Goal: Task Accomplishment & Management: Complete application form

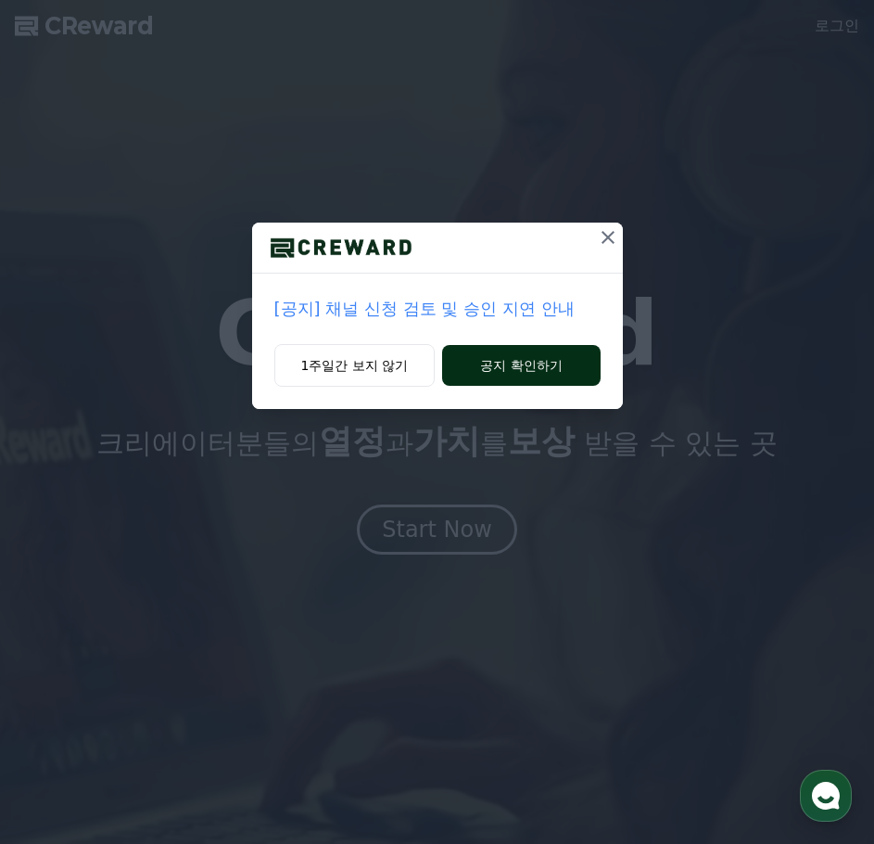
click at [493, 366] on button "공지 확인하기" at bounding box center [521, 365] width 158 height 41
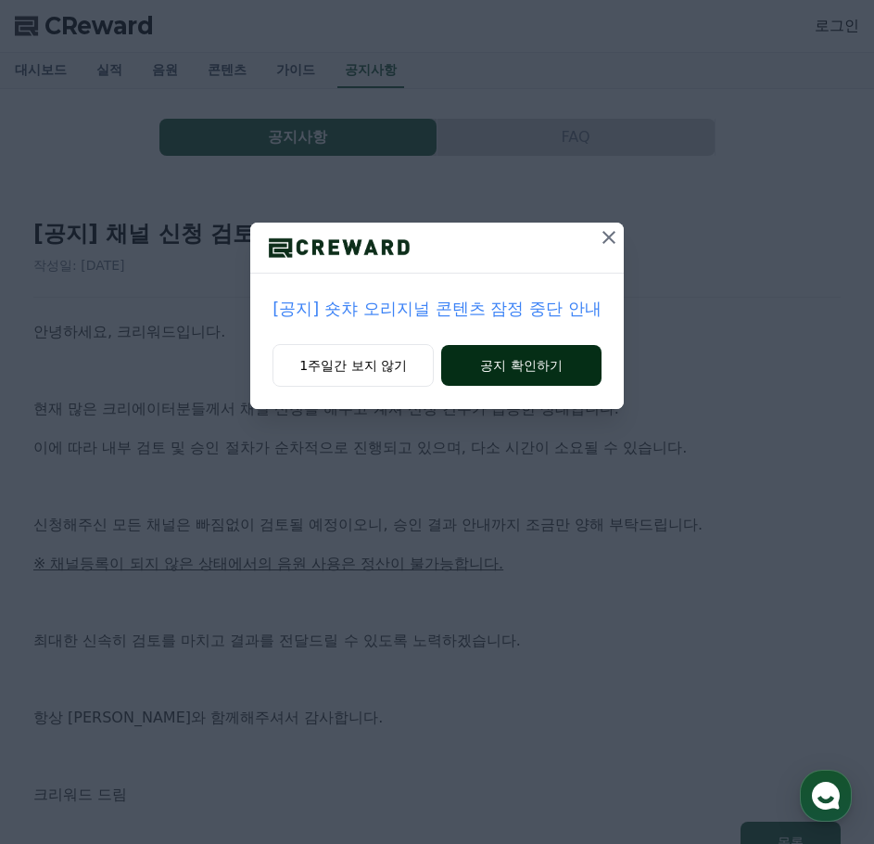
click at [549, 355] on button "공지 확인하기" at bounding box center [521, 365] width 160 height 41
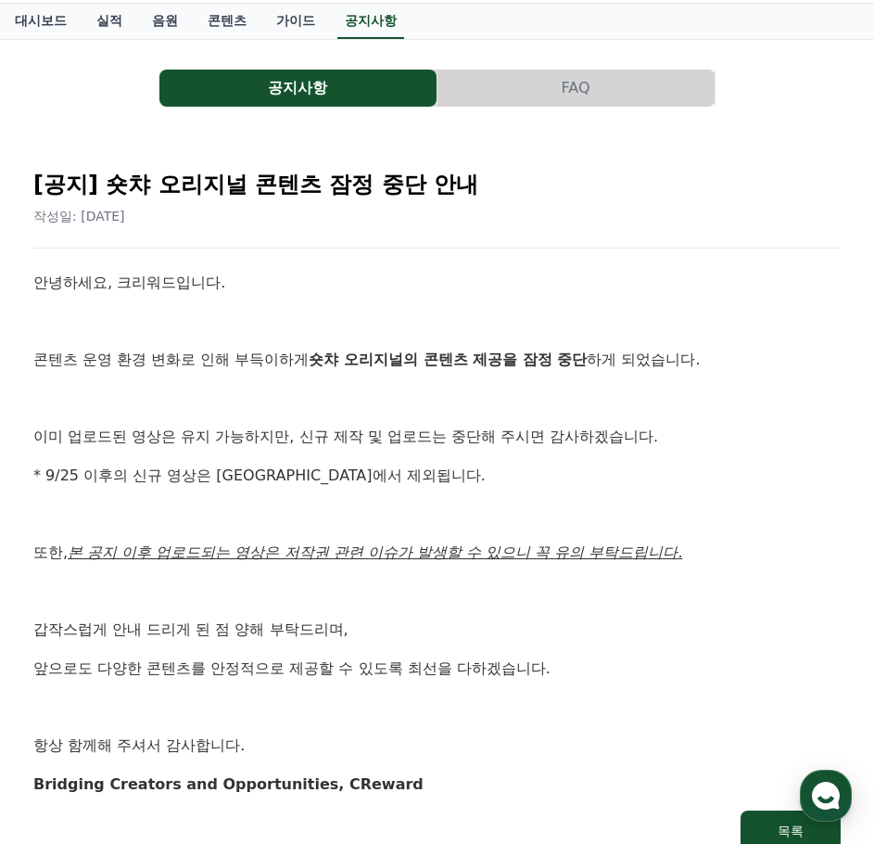
scroll to position [93, 0]
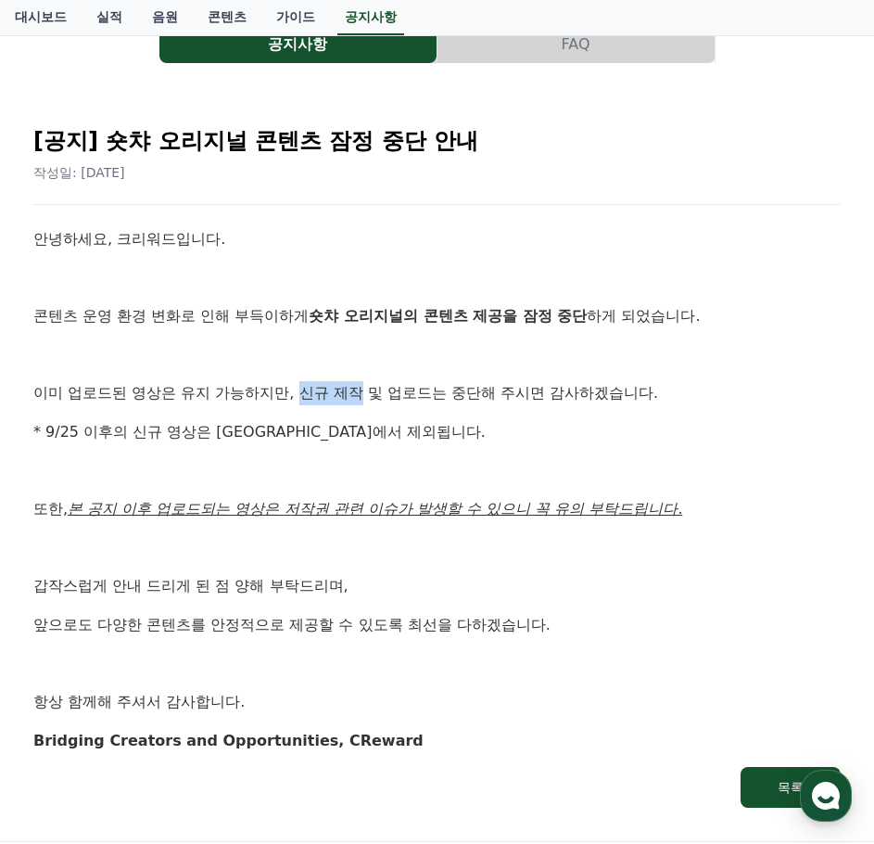
drag, startPoint x: 300, startPoint y: 391, endPoint x: 360, endPoint y: 393, distance: 59.4
click at [360, 393] on p "이미 업로드된 영상은 유지 가능하지만, 신규 제작 및 업로드는 중단해 주시면 감사하겠습니다." at bounding box center [436, 393] width 807 height 24
click at [457, 451] on div "안녕하세요, 크리워드입니다. 콘텐츠 운영 환경 변화로 인해 부득이하게 숏챠 오리지널의 콘텐츠 제공을 잠정 중단 하게 되었습니다. 이미 업로드된…" at bounding box center [436, 489] width 807 height 525
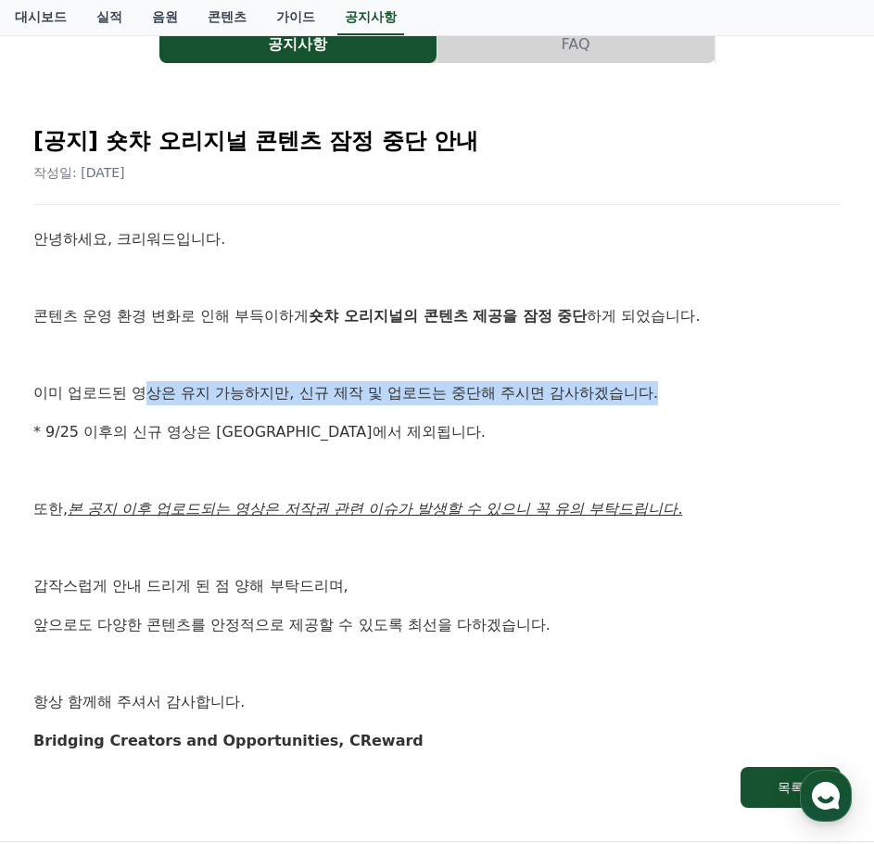
drag, startPoint x: 145, startPoint y: 398, endPoint x: 718, endPoint y: 397, distance: 572.9
click at [718, 397] on p "이미 업로드된 영상은 유지 가능하지만, 신규 제작 및 업로드는 중단해 주시면 감사하겠습니다." at bounding box center [436, 393] width 807 height 24
click at [715, 397] on p "이미 업로드된 영상은 유지 가능하지만, 신규 제작 및 업로드는 중단해 주시면 감사하겠습니다." at bounding box center [436, 393] width 807 height 24
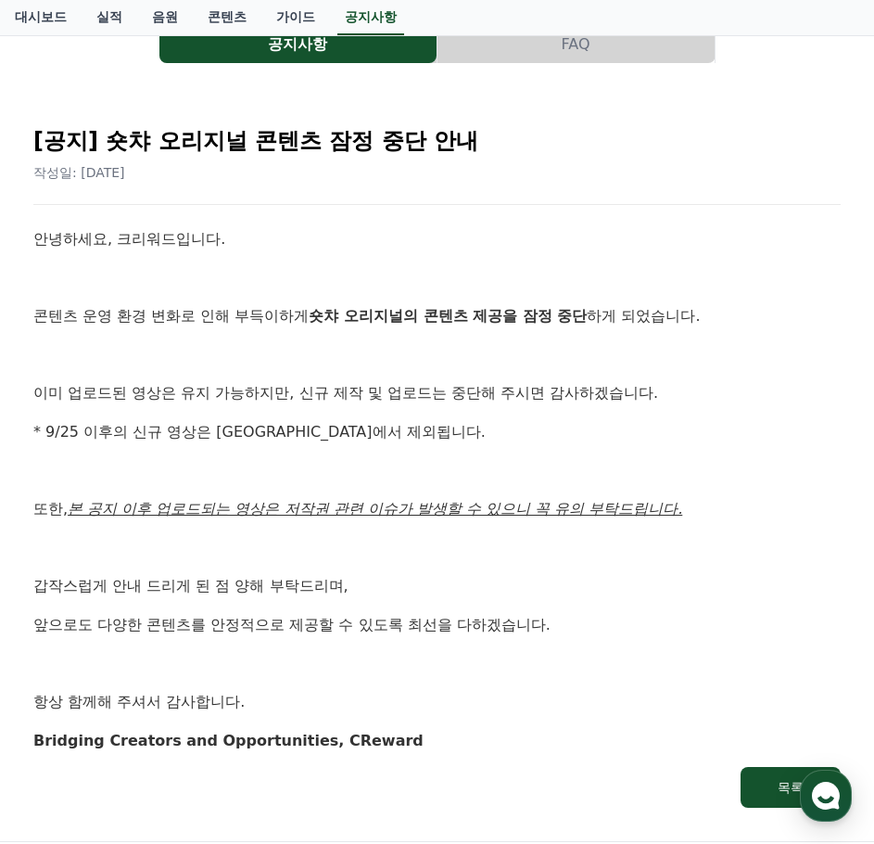
scroll to position [185, 0]
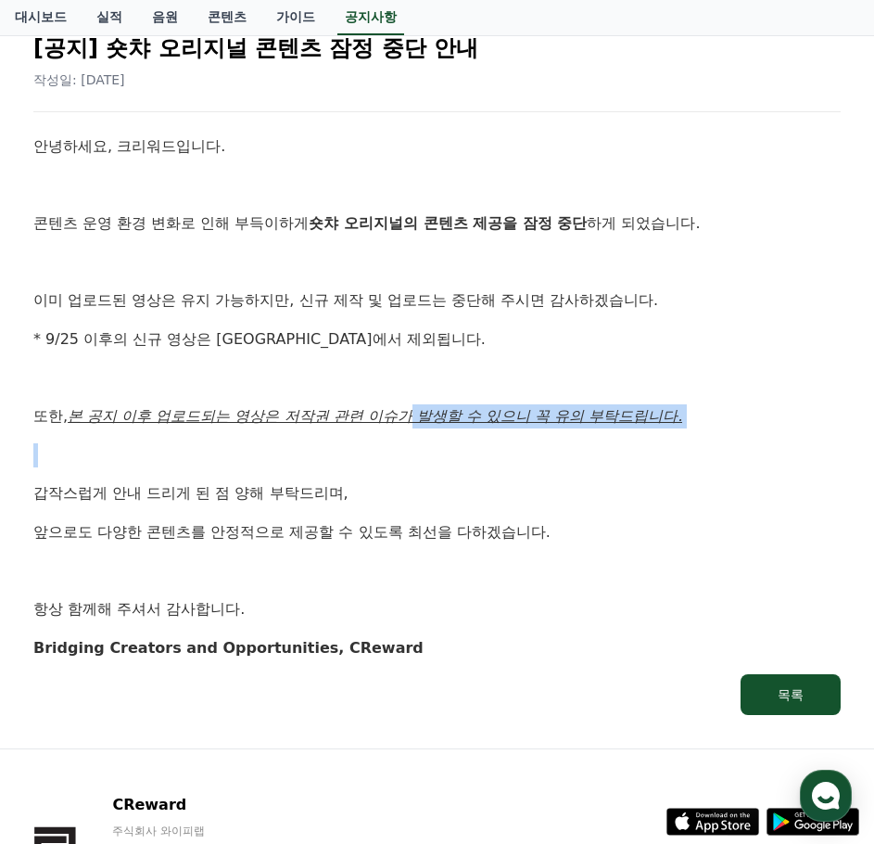
drag, startPoint x: 413, startPoint y: 422, endPoint x: 702, endPoint y: 442, distance: 289.0
click at [700, 432] on div "안녕하세요, 크리워드입니다. 콘텐츠 운영 환경 변화로 인해 부득이하게 숏챠 오리지널의 콘텐츠 제공을 잠정 중단 하게 되었습니다. 이미 업로드된…" at bounding box center [436, 396] width 807 height 525
click at [675, 478] on div "안녕하세요, 크리워드입니다. 콘텐츠 운영 환경 변화로 인해 부득이하게 숏챠 오리지널의 콘텐츠 제공을 잠정 중단 하게 되었습니다. 이미 업로드된…" at bounding box center [436, 396] width 807 height 525
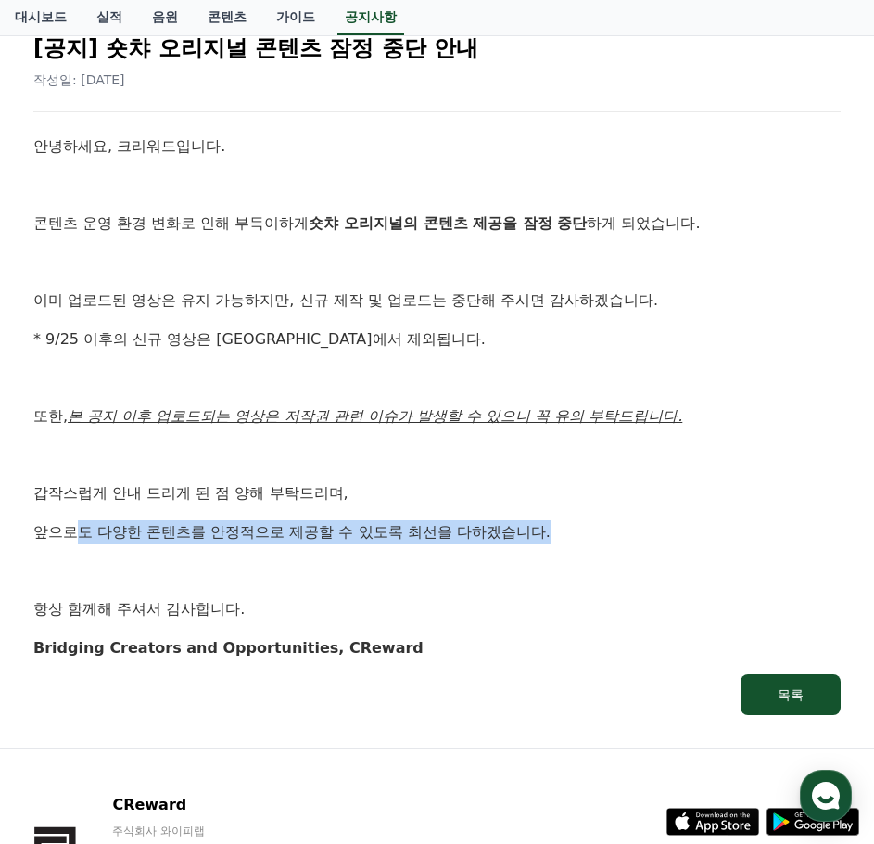
drag, startPoint x: 78, startPoint y: 537, endPoint x: 559, endPoint y: 540, distance: 481.1
click at [559, 540] on p "앞으로도 다양한 콘텐츠를 안정적으로 제공할 수 있도록 최선을 다하겠습니다." at bounding box center [436, 532] width 807 height 24
click at [592, 538] on p "앞으로도 다양한 콘텐츠를 안정적으로 제공할 수 있도록 최선을 다하겠습니다." at bounding box center [436, 532] width 807 height 24
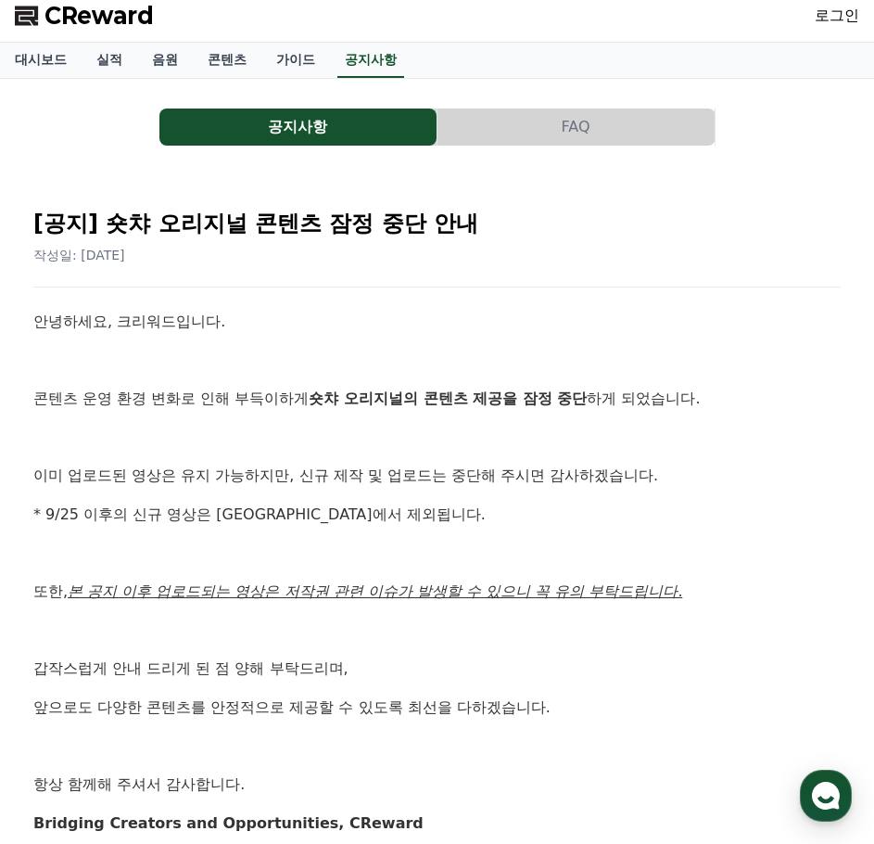
scroll to position [0, 0]
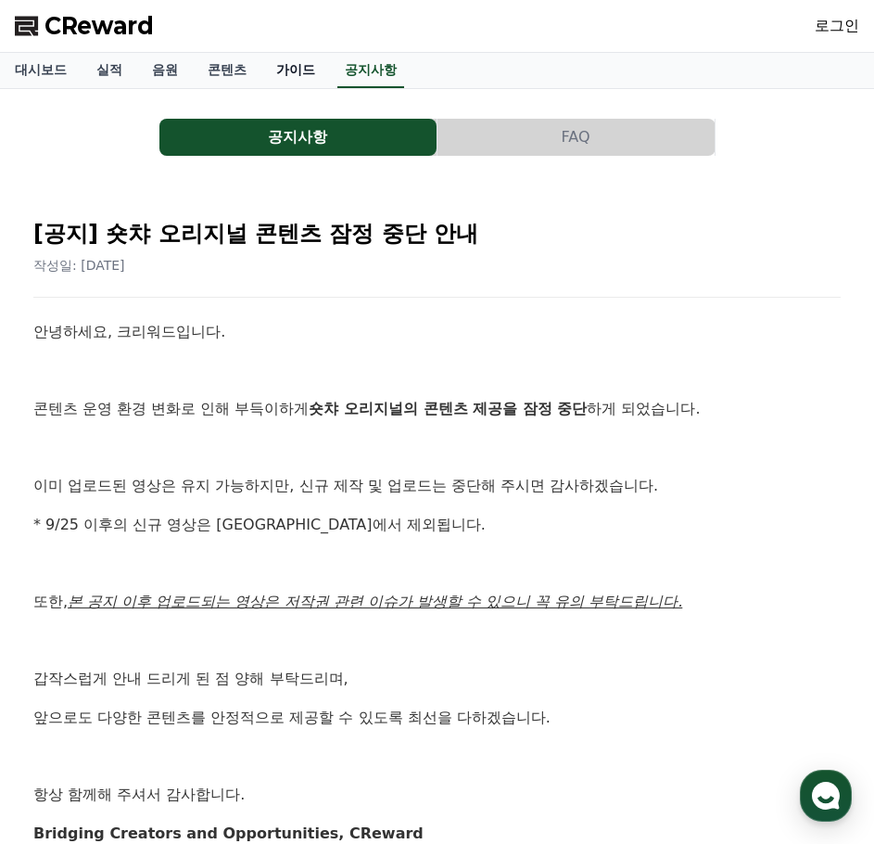
click at [303, 64] on link "가이드" at bounding box center [295, 70] width 69 height 35
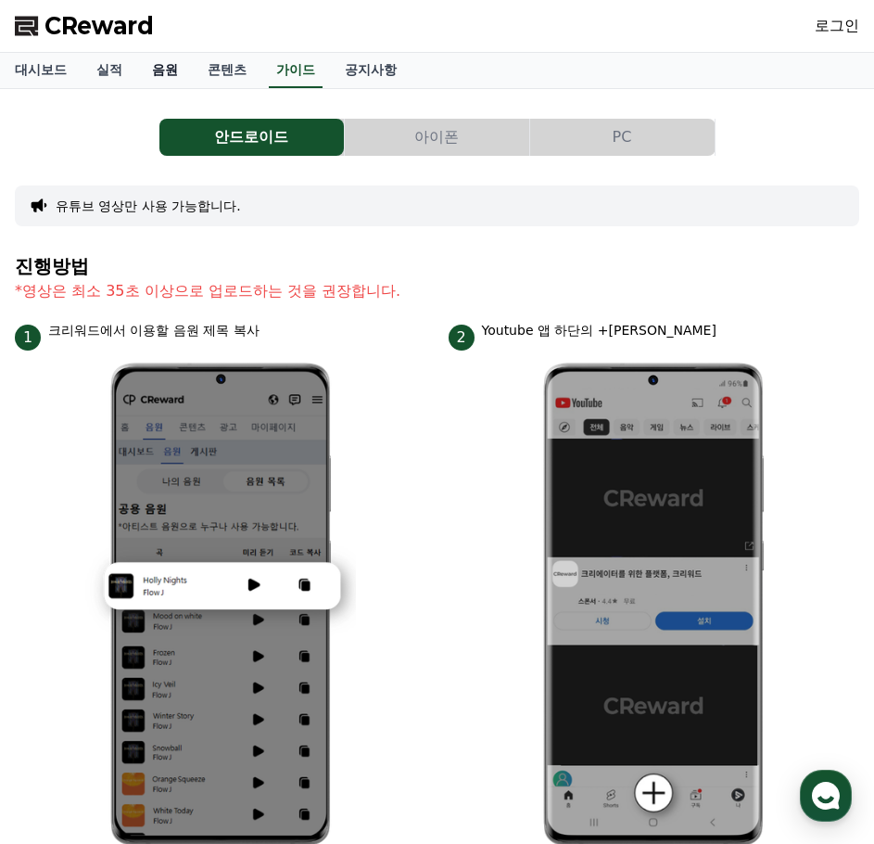
click at [173, 67] on link "음원" at bounding box center [165, 70] width 56 height 35
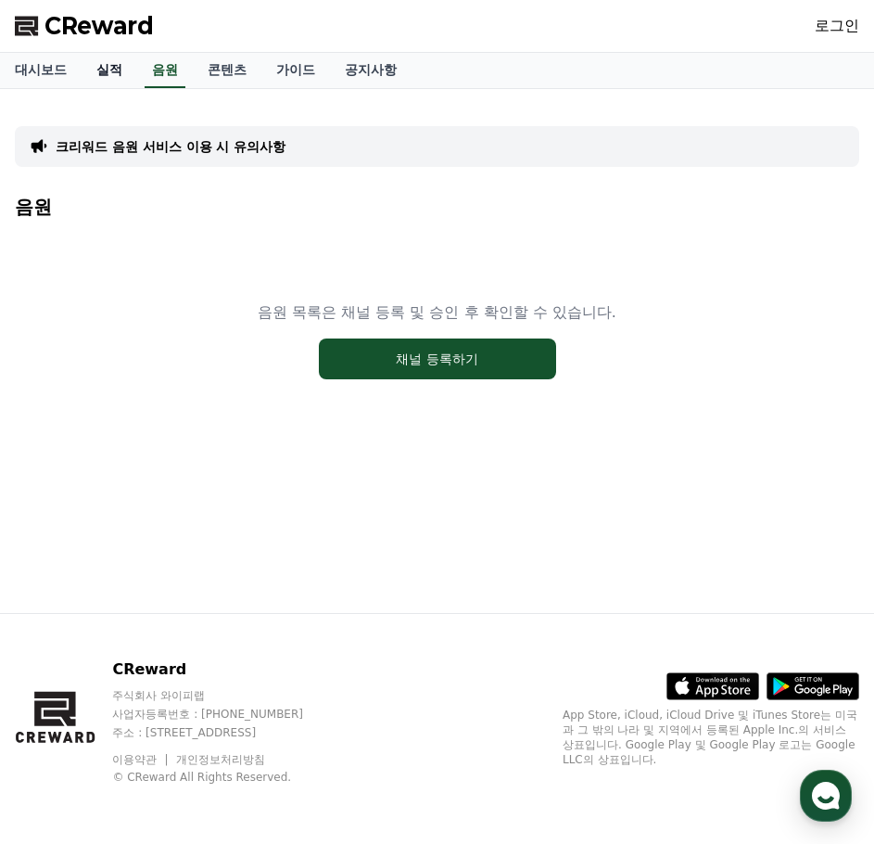
click at [96, 74] on link "실적" at bounding box center [110, 70] width 56 height 35
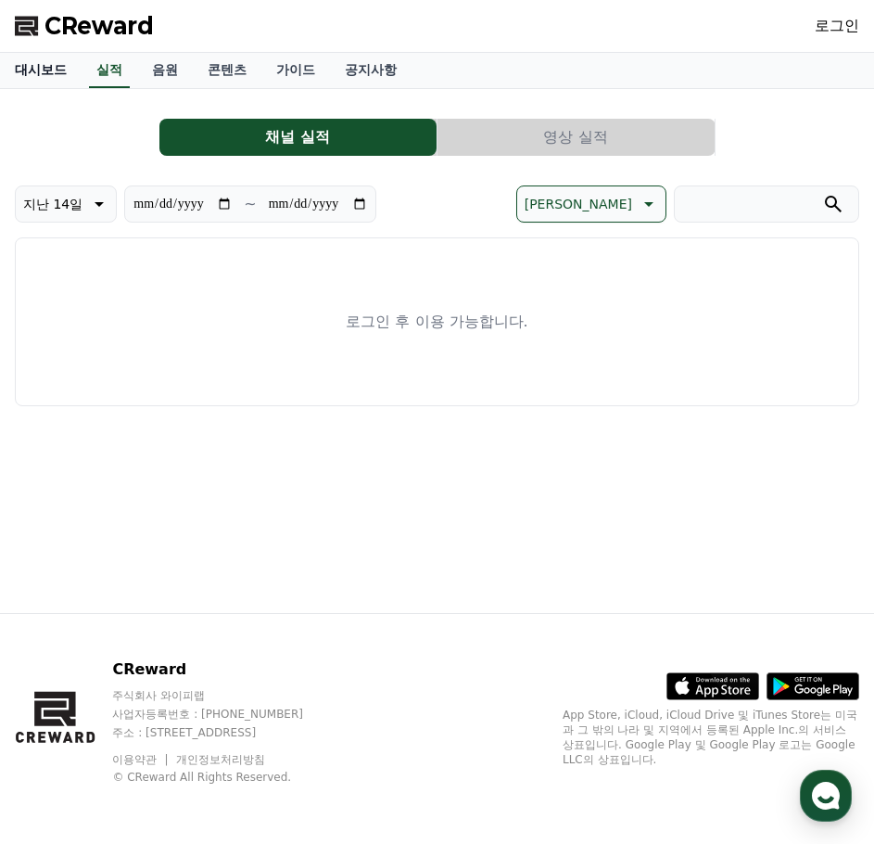
click at [51, 73] on link "대시보드" at bounding box center [41, 70] width 82 height 35
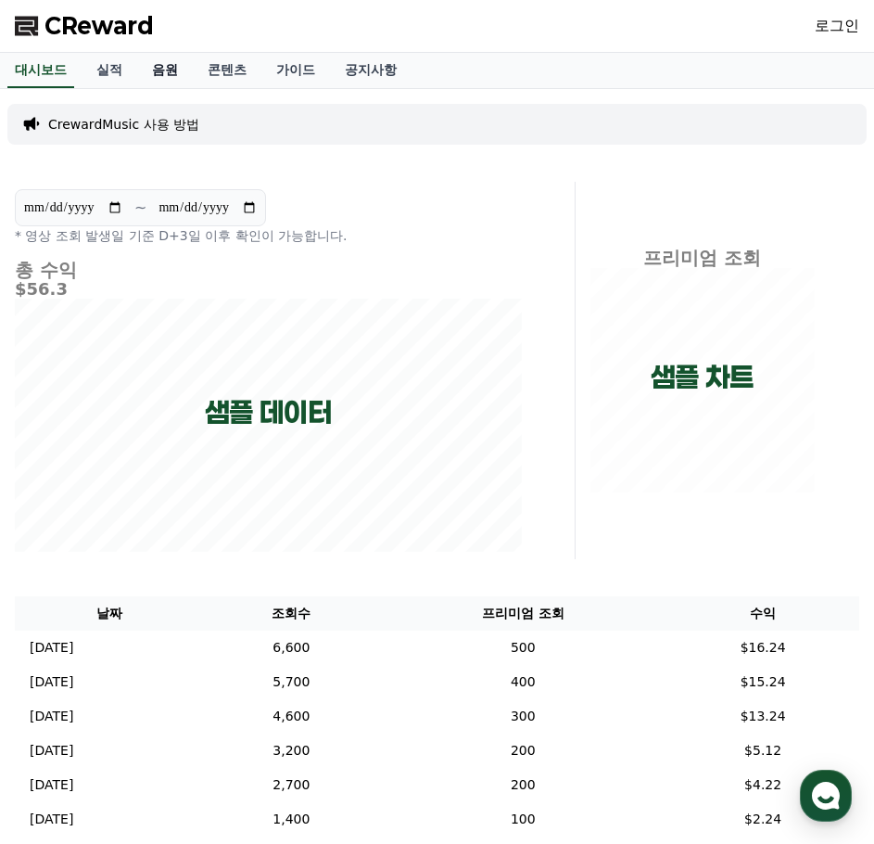
click at [180, 78] on link "음원" at bounding box center [165, 70] width 56 height 35
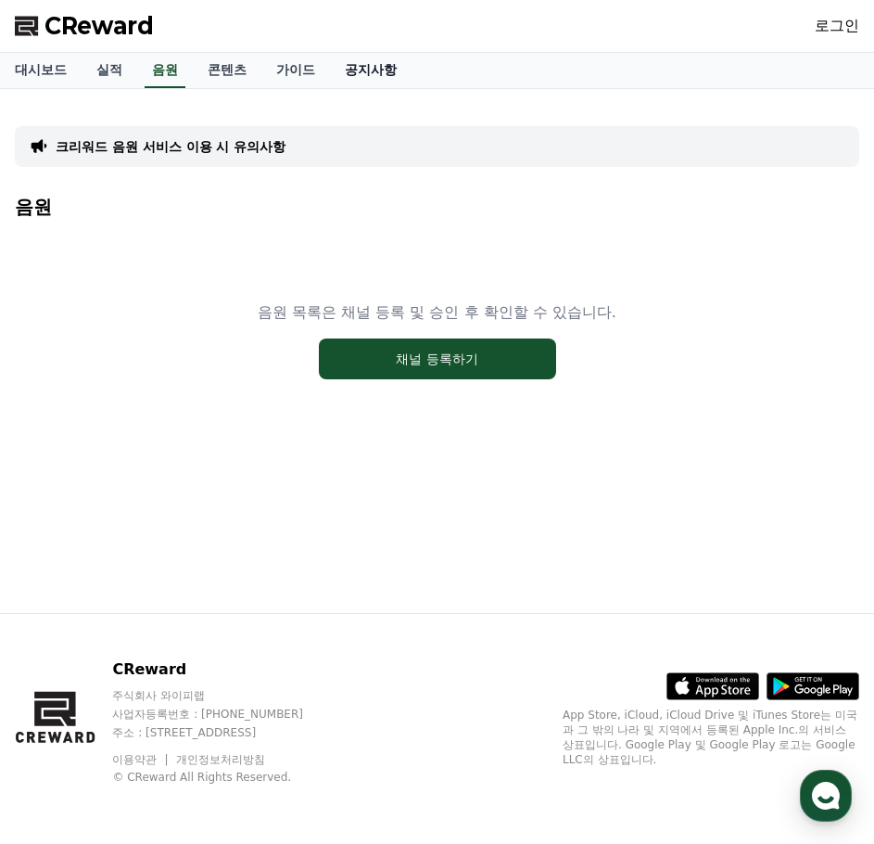
click at [396, 78] on link "공지사항" at bounding box center [371, 70] width 82 height 35
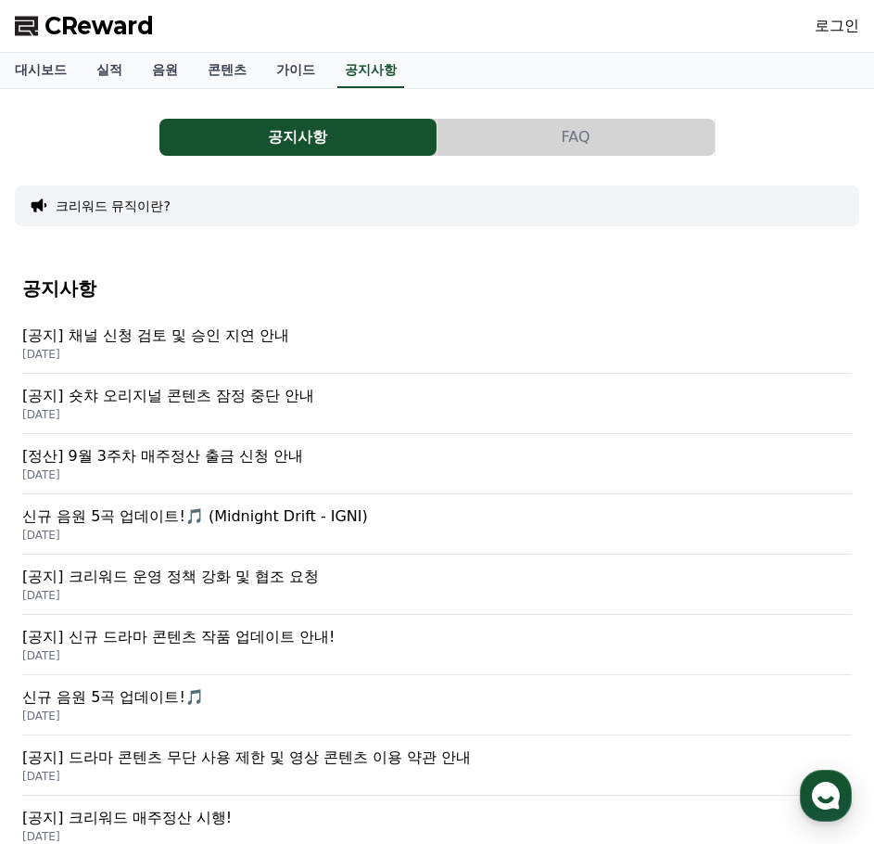
click at [251, 339] on p "[공지] 채널 신청 검토 및 승인 지연 안내" at bounding box center [437, 335] width 830 height 22
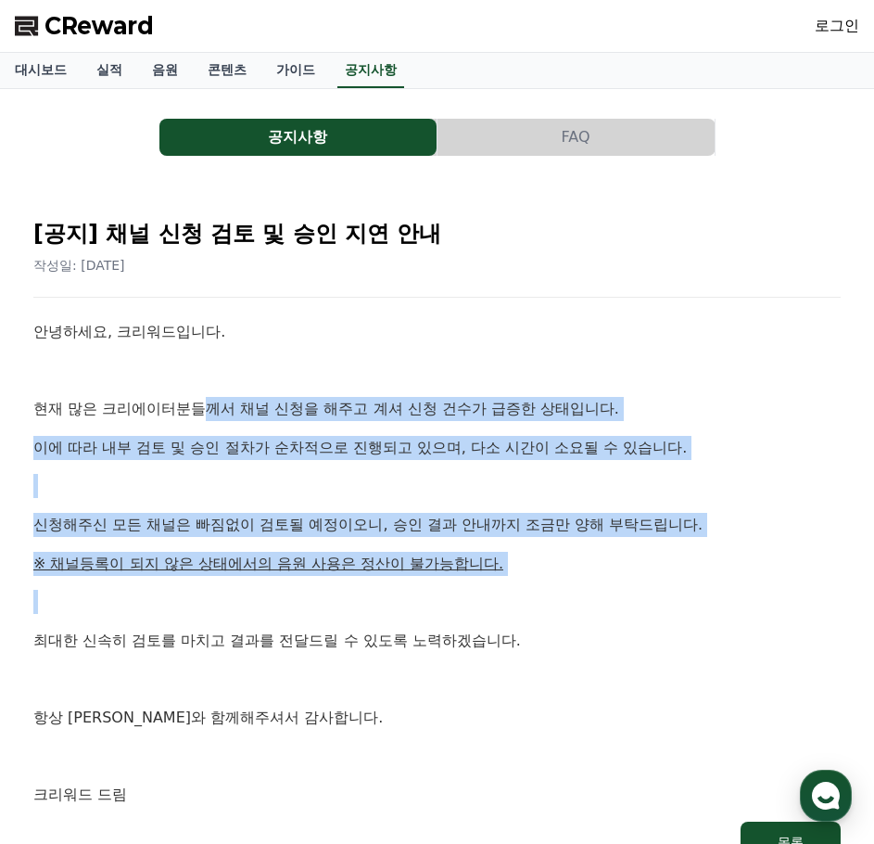
drag, startPoint x: 226, startPoint y: 409, endPoint x: 742, endPoint y: 599, distance: 549.3
click at [742, 599] on div "안녕하세요, 크리워드입니다. 현재 많은 크리에이터분들께서 채널 신청을 해주고 계셔 신청 건수가 급증한 상태입니다. 이에 따라 내부 검토 및 승…" at bounding box center [436, 563] width 807 height 487
click at [743, 588] on div "안녕하세요, 크리워드입니다. 현재 많은 크리에이터분들께서 채널 신청을 해주고 계셔 신청 건수가 급증한 상태입니다. 이에 따라 내부 검토 및 승…" at bounding box center [436, 563] width 807 height 487
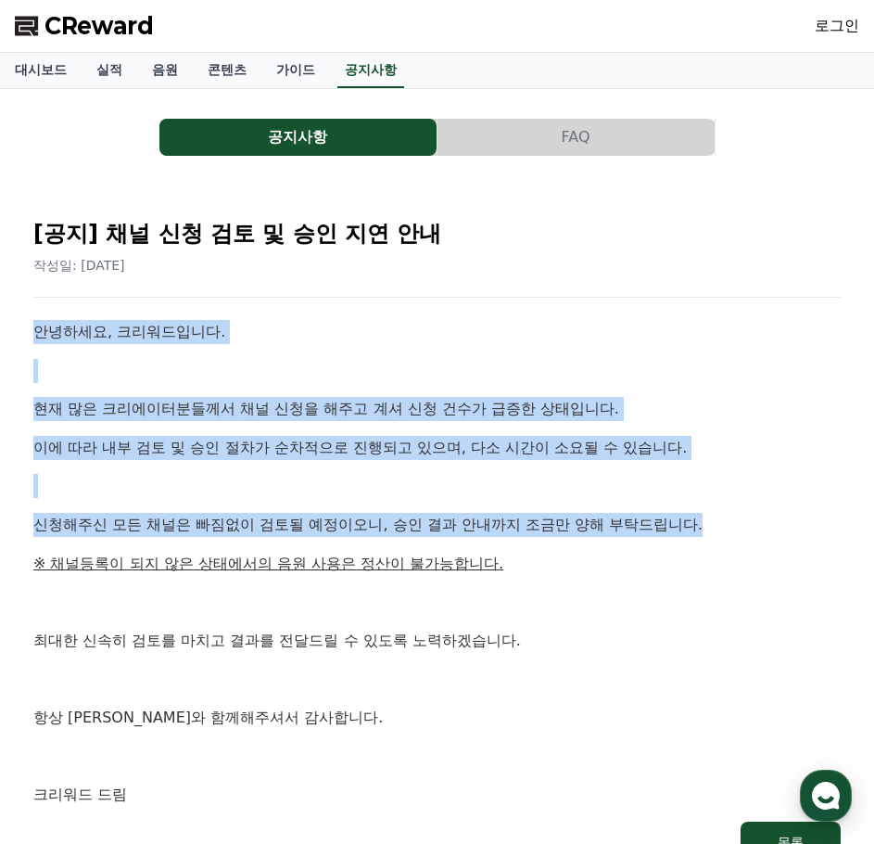
drag, startPoint x: 739, startPoint y: 525, endPoint x: 65, endPoint y: 348, distance: 696.8
click at [32, 332] on div "[공지] 채널 신청 검토 및 승인 지연 안내 작성일: 2025-09-26 안녕하세요, 크리워드입니다. 현재 많은 크리에이터분들께서 채널 신청을…" at bounding box center [437, 533] width 815 height 666
click at [568, 441] on p "이에 따라 내부 검토 및 승인 절차가 순차적으로 진행되고 있으며, 다소 시간이 소요될 수 있습니다." at bounding box center [436, 448] width 807 height 24
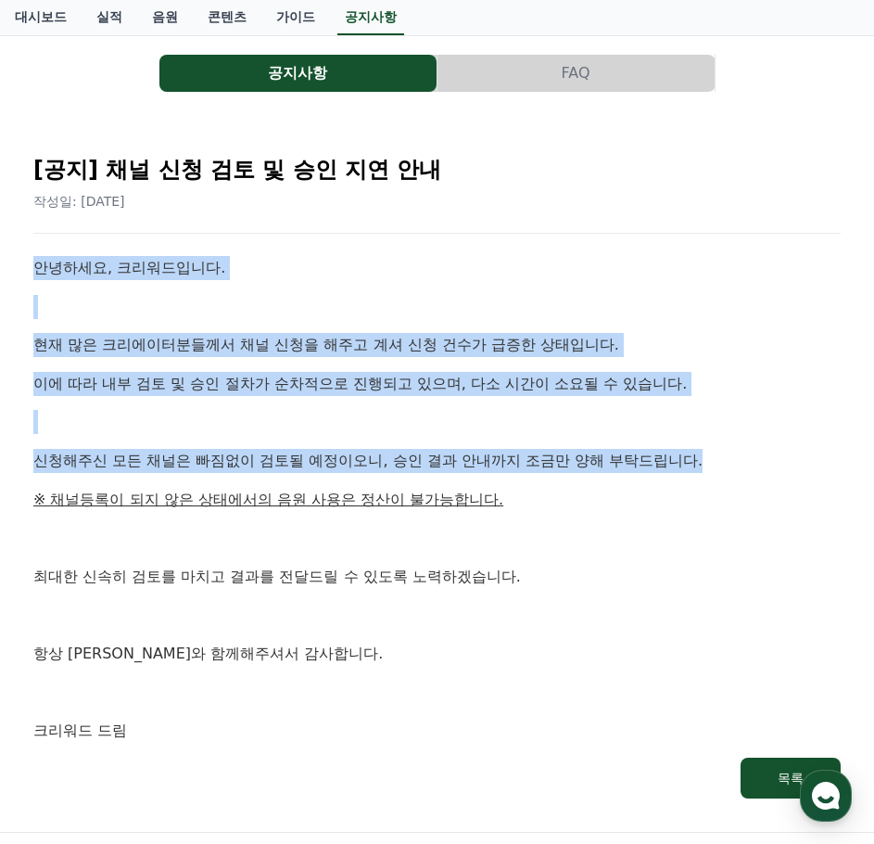
scroll to position [93, 0]
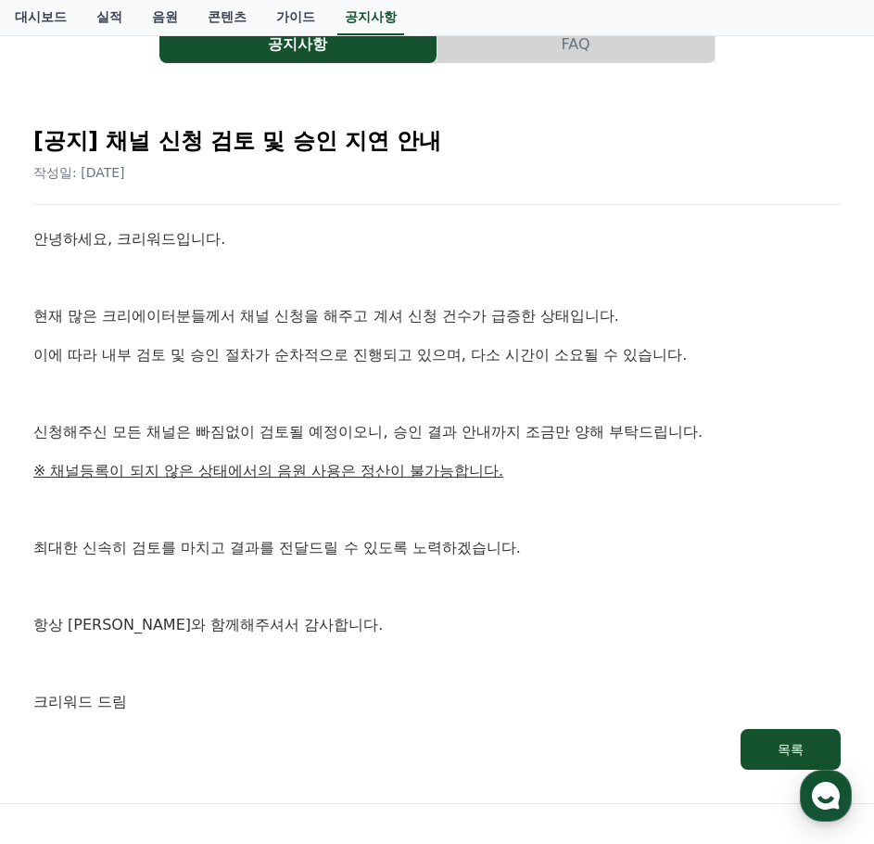
click at [568, 549] on p "최대한 신속히 검토를 마치고 결과를 전달드릴 수 있도록 노력하겠습니다." at bounding box center [436, 548] width 807 height 24
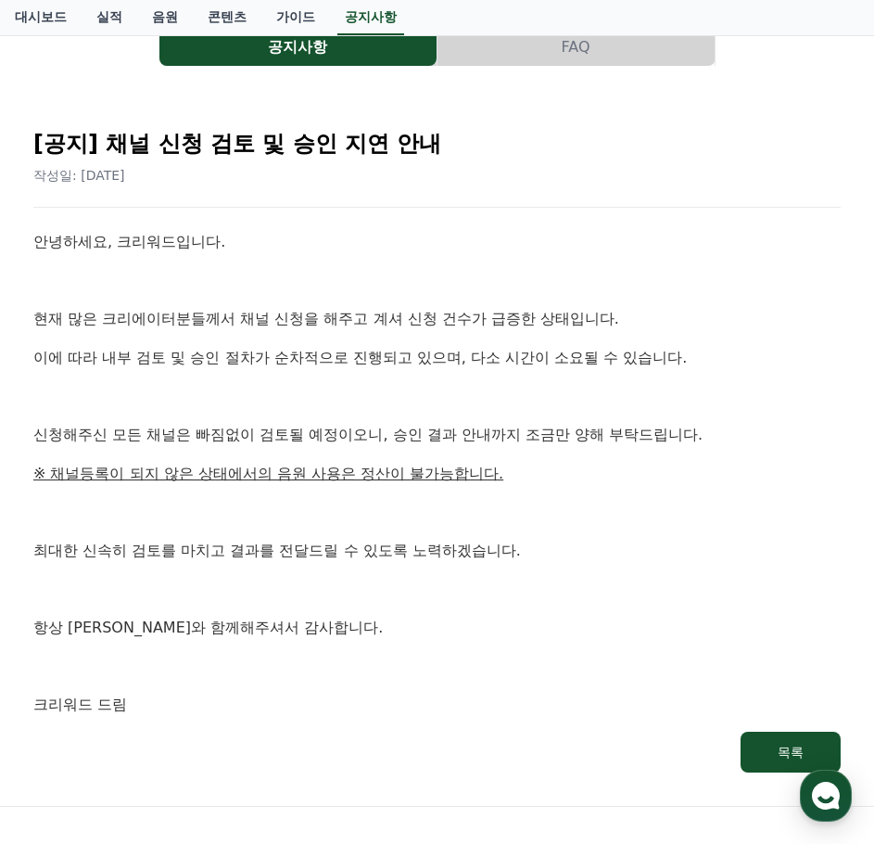
scroll to position [0, 0]
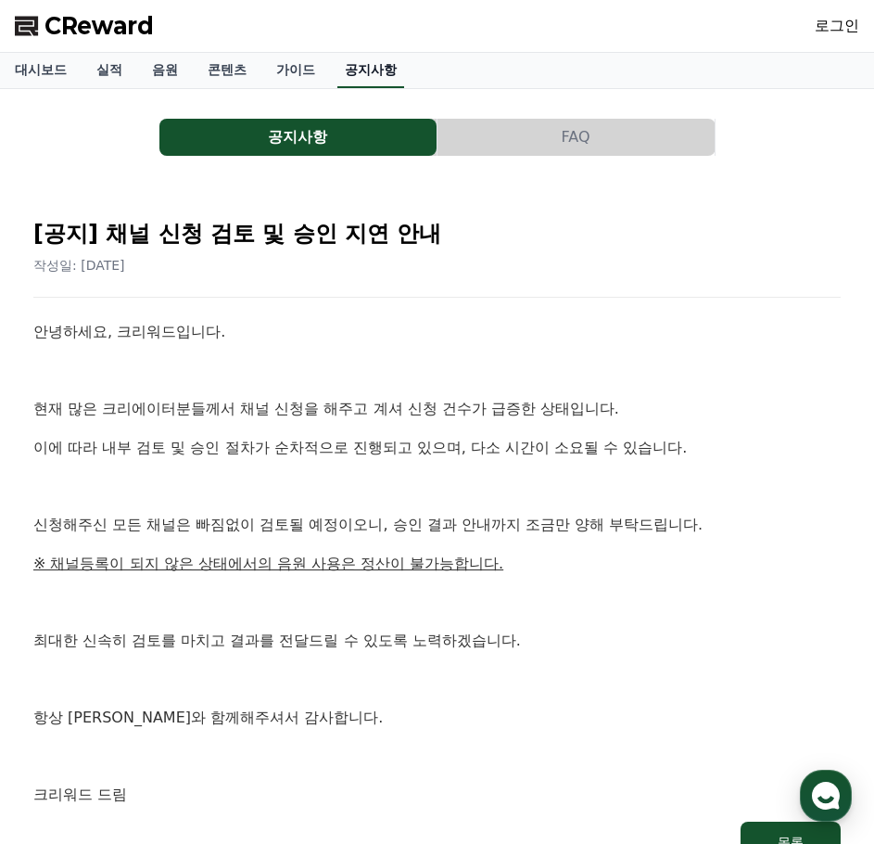
click at [383, 75] on link "공지사항" at bounding box center [370, 70] width 67 height 35
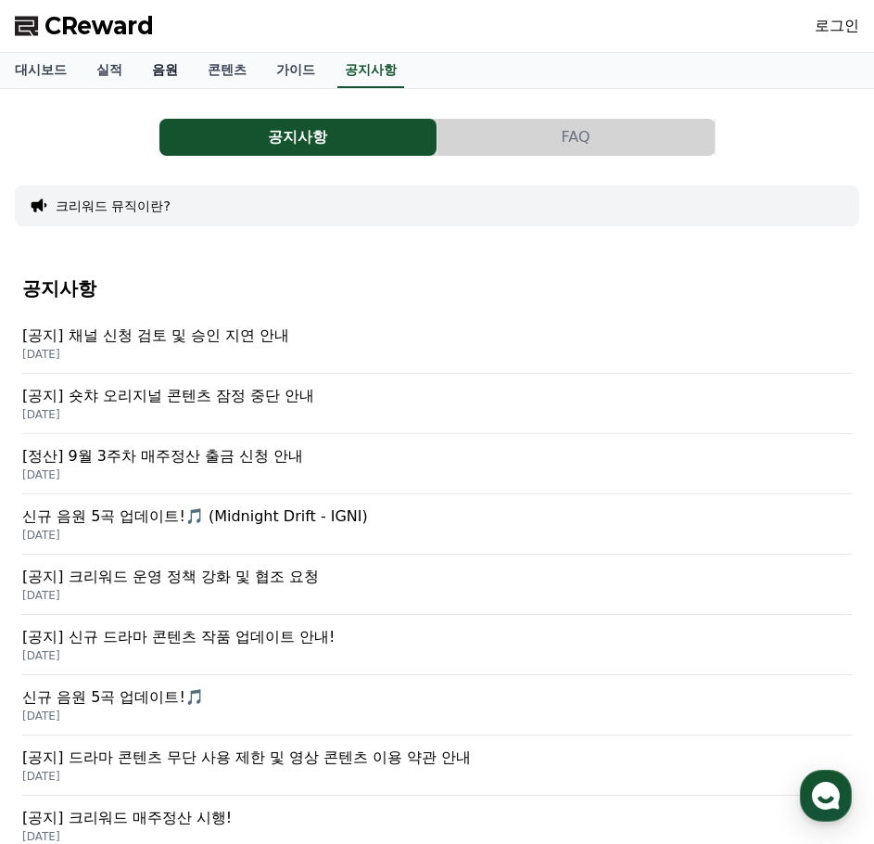
click at [166, 66] on link "음원" at bounding box center [165, 70] width 56 height 35
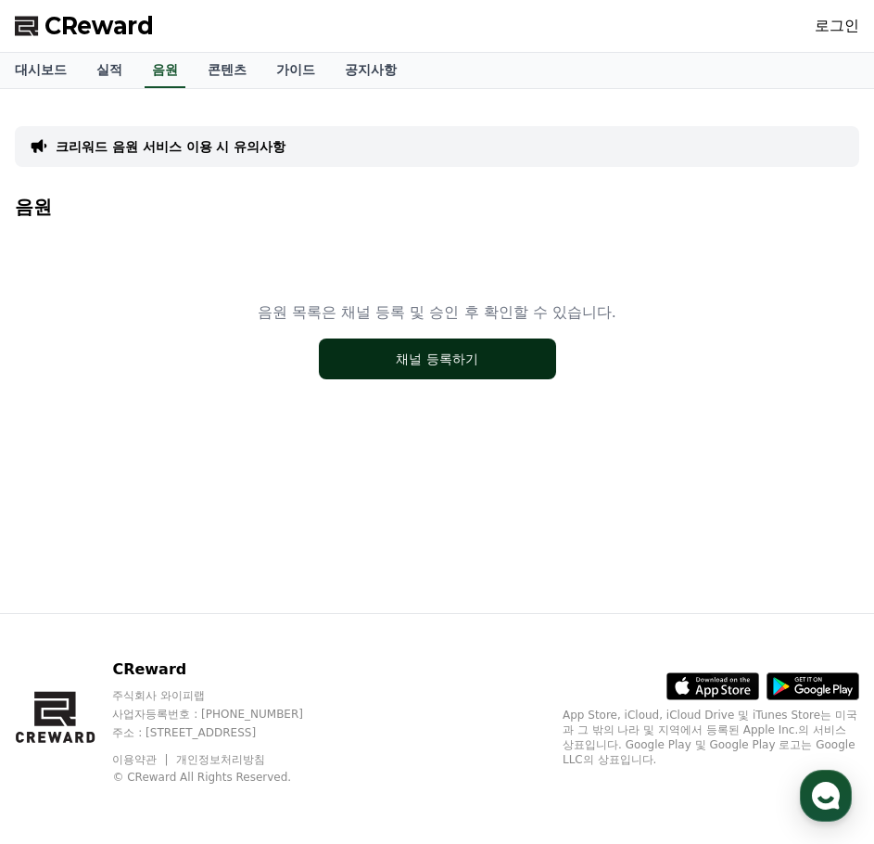
click at [396, 365] on button "채널 등록하기" at bounding box center [437, 358] width 237 height 41
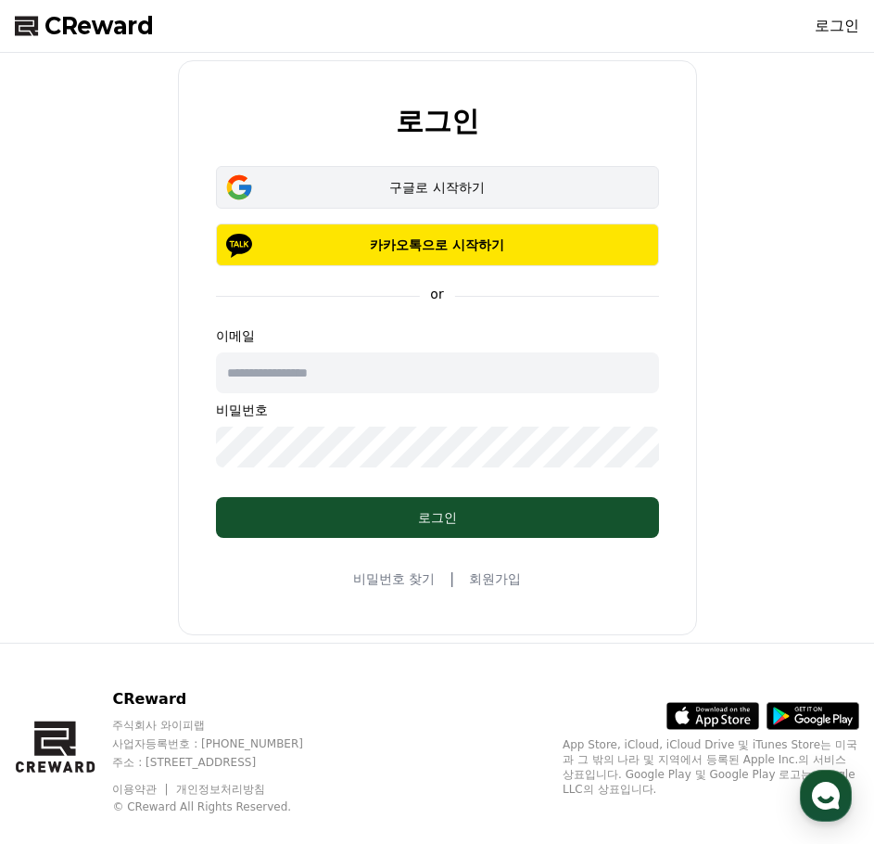
click at [438, 182] on div "구글로 시작하기" at bounding box center [437, 187] width 389 height 19
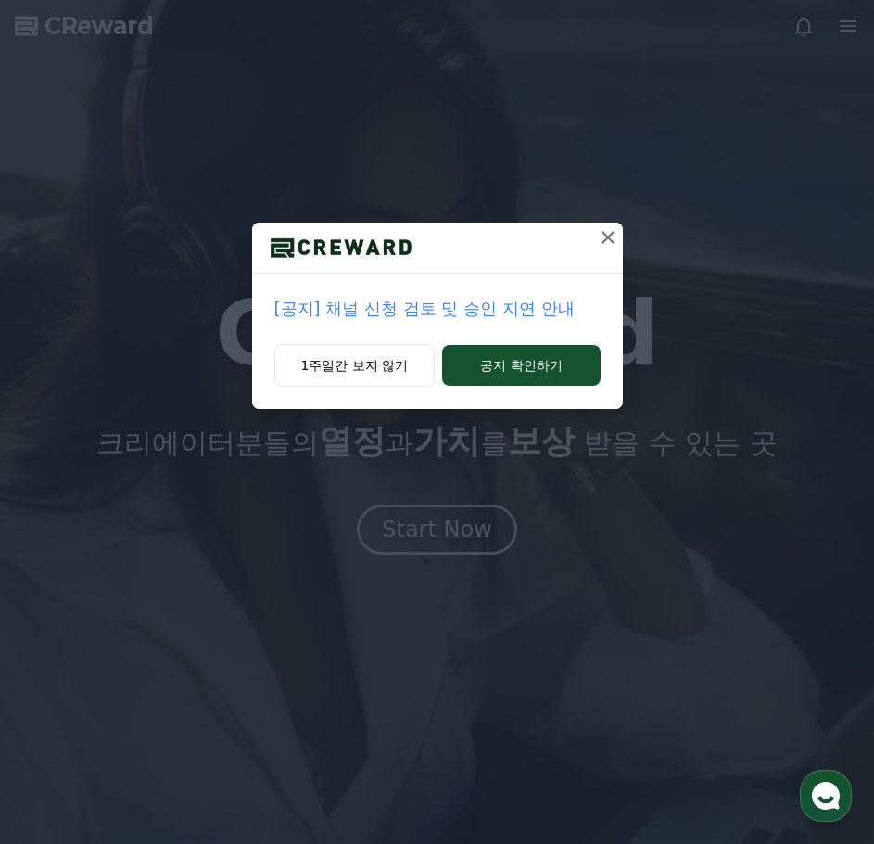
click at [606, 236] on icon at bounding box center [608, 237] width 13 height 13
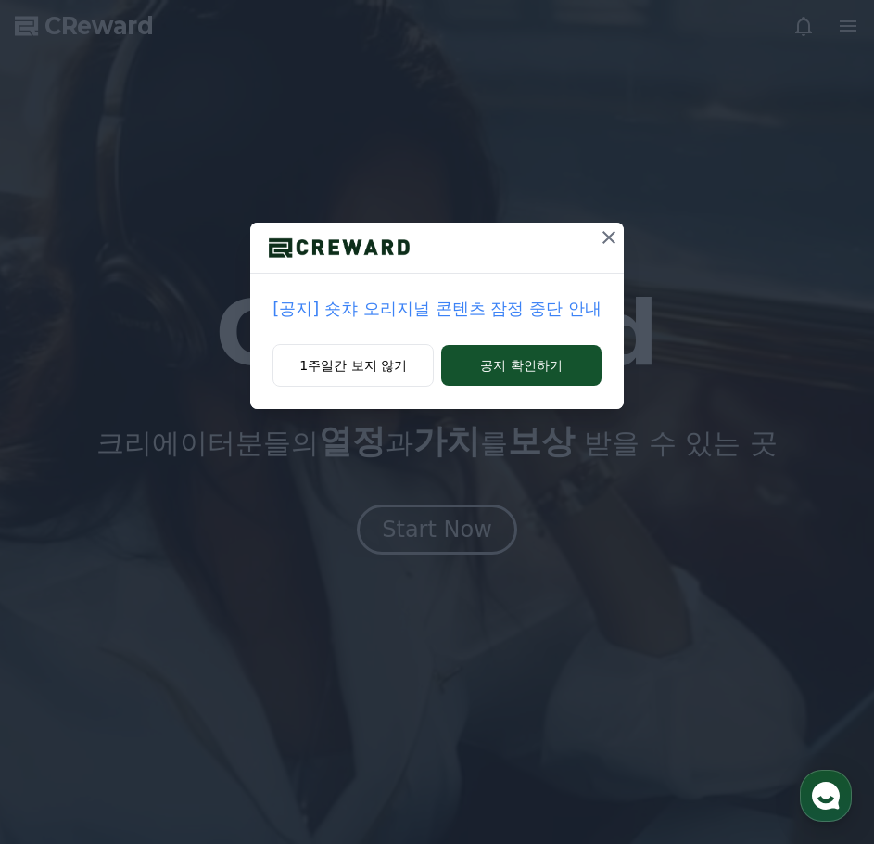
click at [606, 236] on icon at bounding box center [609, 237] width 22 height 22
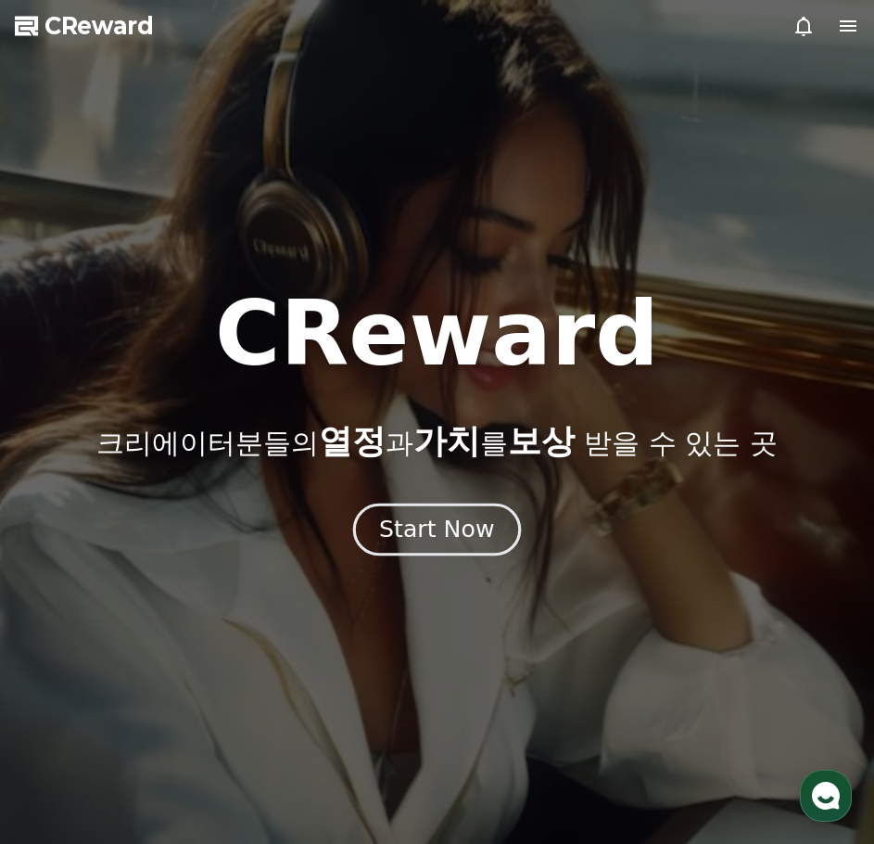
click at [443, 535] on div "Start Now" at bounding box center [436, 530] width 115 height 32
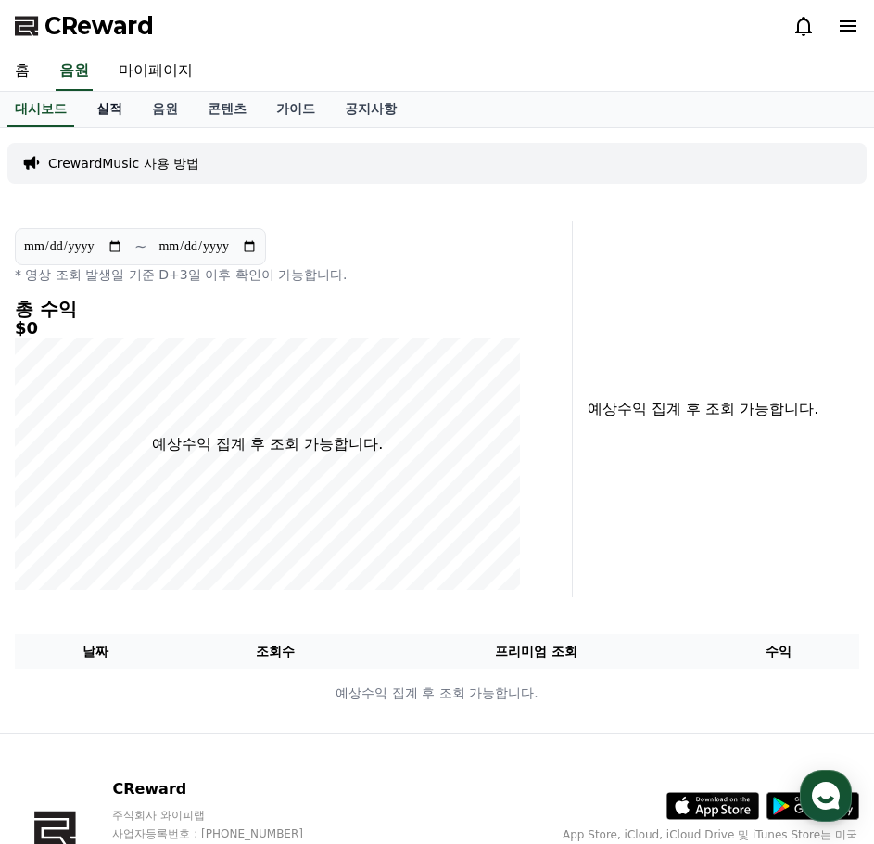
click at [117, 108] on link "실적" at bounding box center [110, 109] width 56 height 35
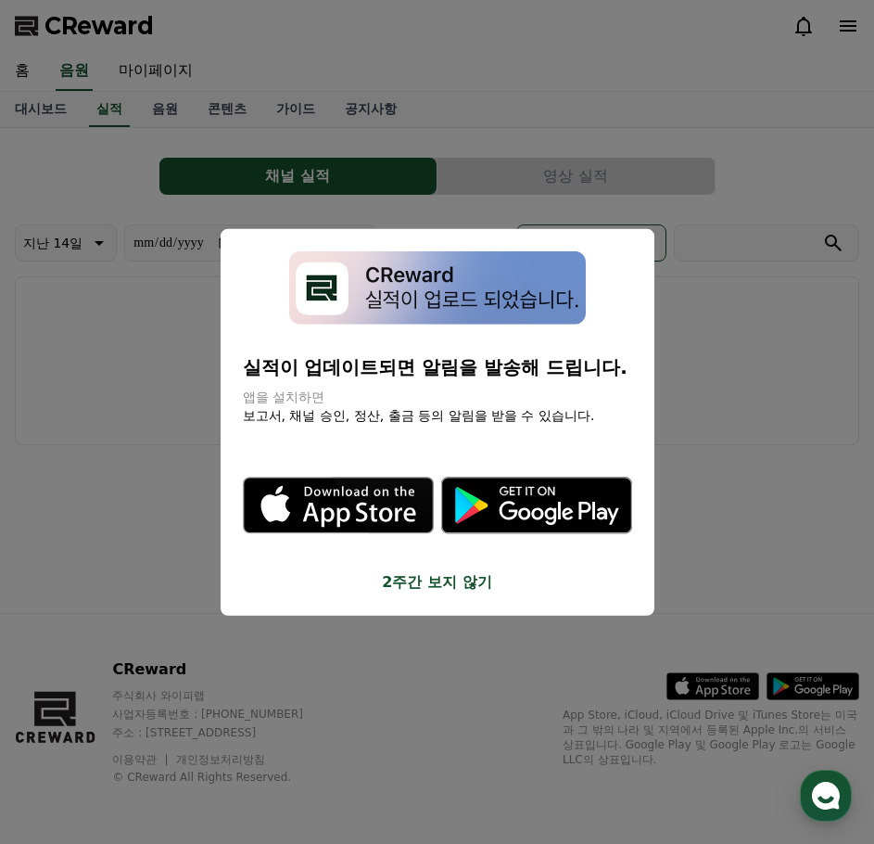
click at [165, 113] on button "close modal" at bounding box center [437, 422] width 874 height 844
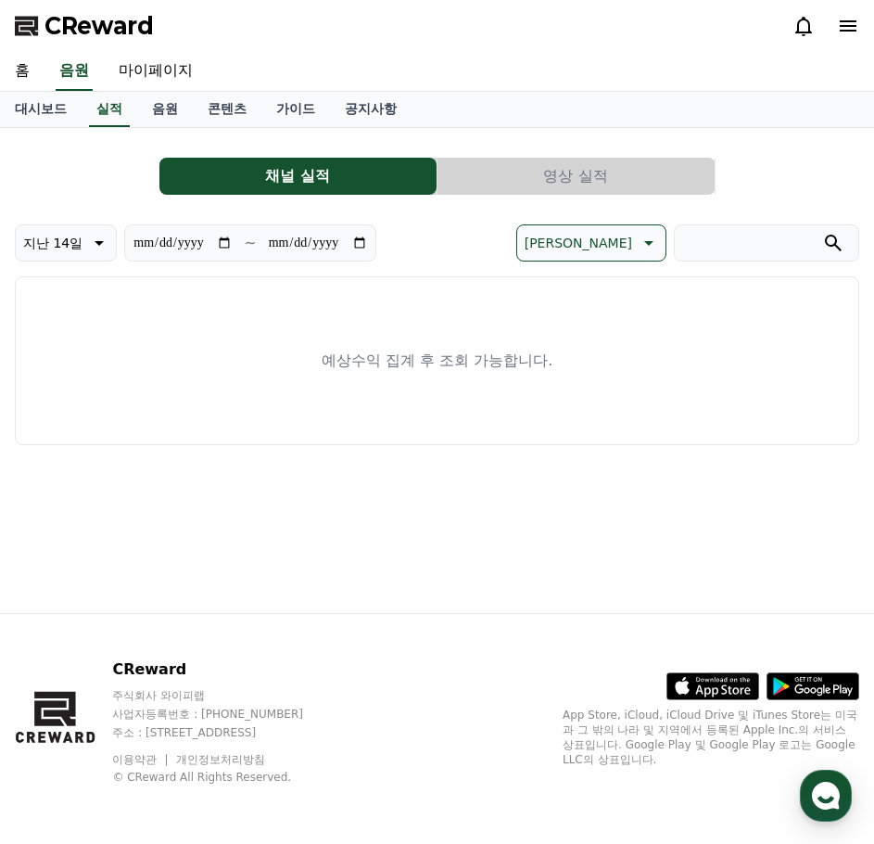
click at [165, 113] on link "음원" at bounding box center [165, 109] width 56 height 35
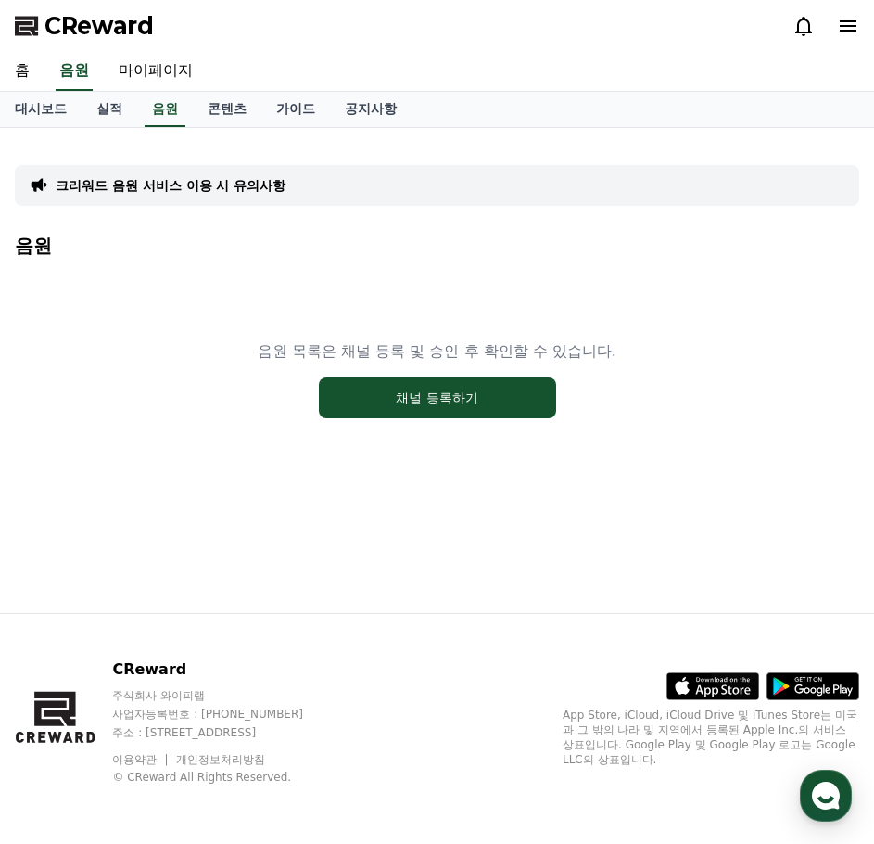
drag, startPoint x: 343, startPoint y: 351, endPoint x: 645, endPoint y: 355, distance: 302.2
click at [645, 355] on div "음원 목록은 채널 등록 및 승인 후 확인할 수 있습니다. 채널 등록하기" at bounding box center [437, 379] width 845 height 232
click at [635, 404] on div "음원 목록은 채널 등록 및 승인 후 확인할 수 있습니다. 채널 등록하기" at bounding box center [437, 379] width 845 height 232
click at [456, 399] on button "채널 등록하기" at bounding box center [437, 397] width 237 height 41
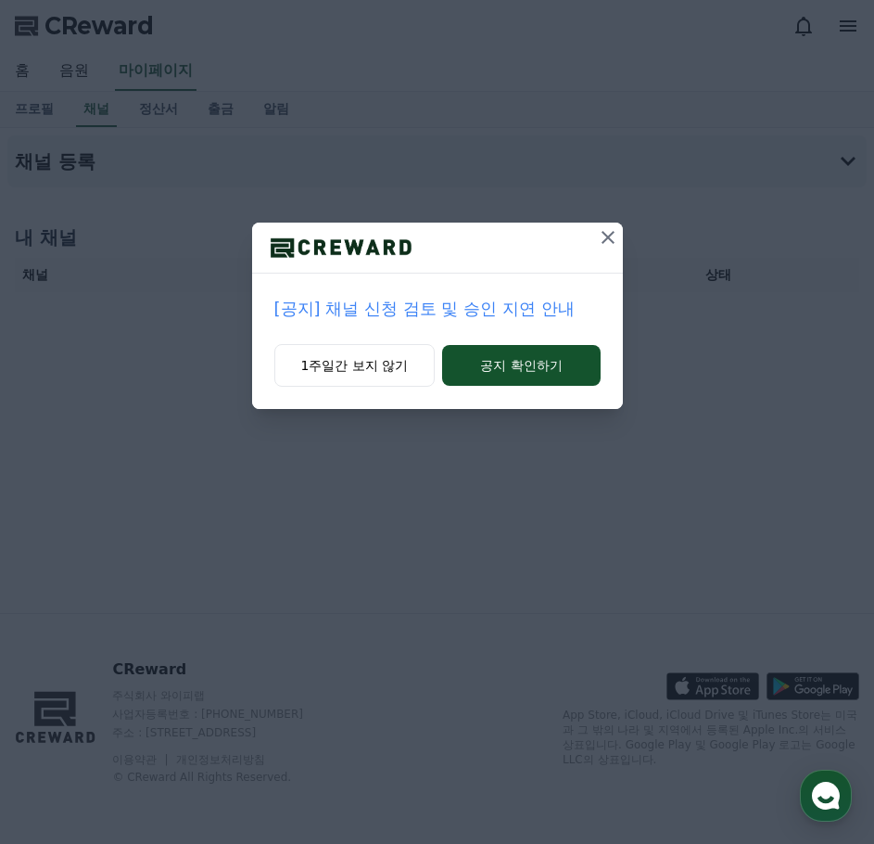
click at [612, 236] on icon at bounding box center [608, 237] width 22 height 22
click at [606, 239] on icon at bounding box center [609, 237] width 13 height 13
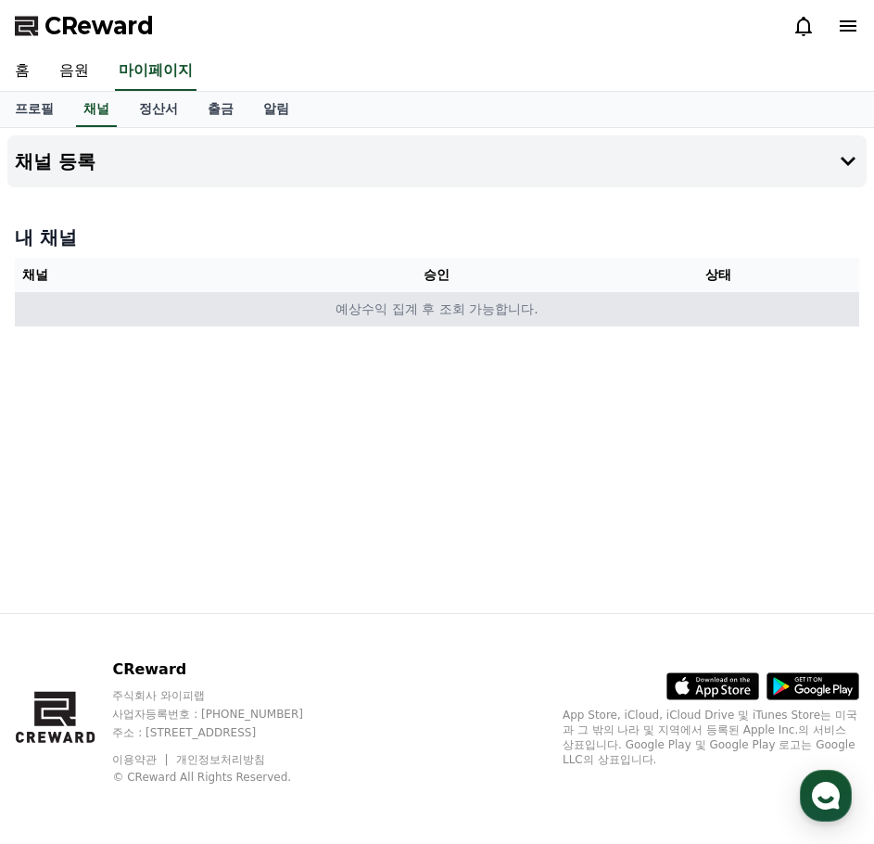
click at [434, 314] on td "예상수익 집계 후 조회 가능합니다." at bounding box center [437, 309] width 845 height 34
click at [394, 318] on td "예상수익 집계 후 조회 가능합니다." at bounding box center [437, 309] width 845 height 34
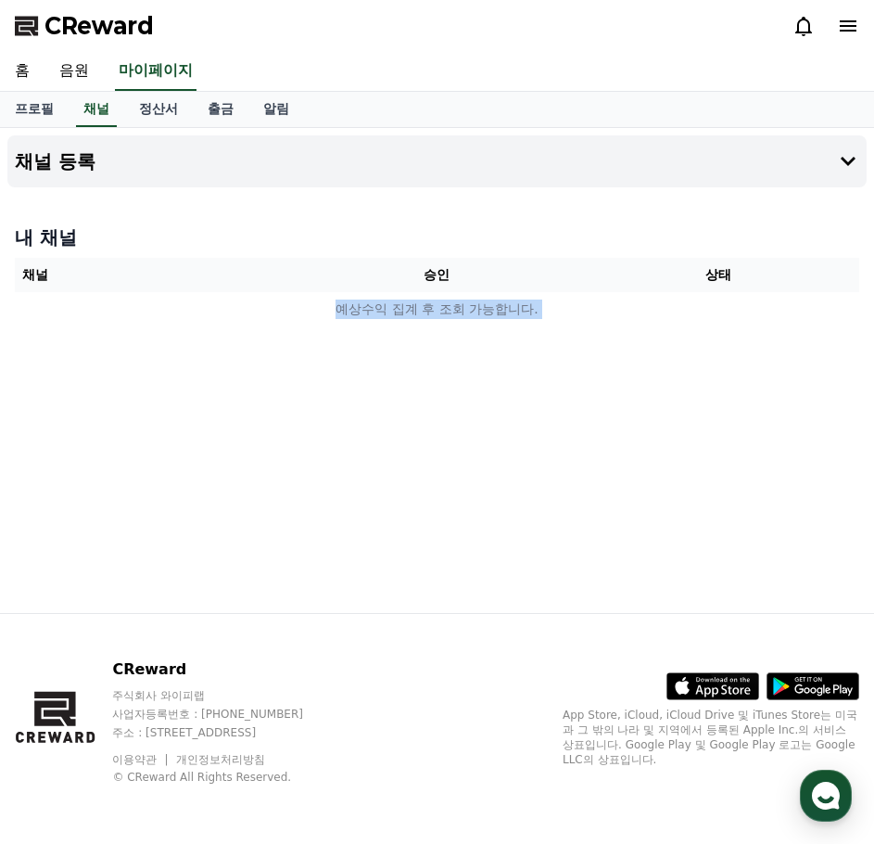
click at [448, 362] on div "채널 등록 내 채널 채널 승인 상태 예상수익 집계 후 조회 가능합니다." at bounding box center [437, 370] width 874 height 485
click at [448, 366] on div "채널 등록 내 채널 채널 승인 상태 예상수익 집계 후 조회 가능합니다." at bounding box center [437, 370] width 874 height 485
click at [246, 330] on div "내 채널 채널 승인 상태 예상수익 집계 후 조회 가능합니다." at bounding box center [436, 275] width 859 height 117
click at [194, 285] on th "채널" at bounding box center [156, 275] width 282 height 34
click at [249, 234] on h4 "내 채널" at bounding box center [437, 237] width 845 height 26
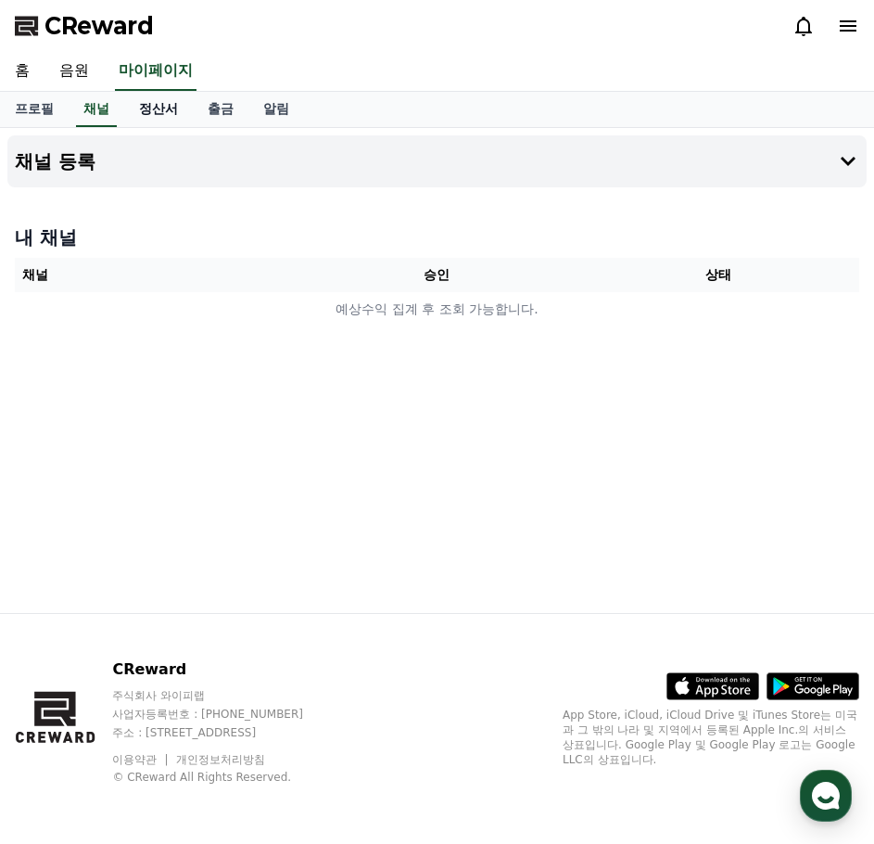
click at [150, 112] on link "정산서" at bounding box center [158, 109] width 69 height 35
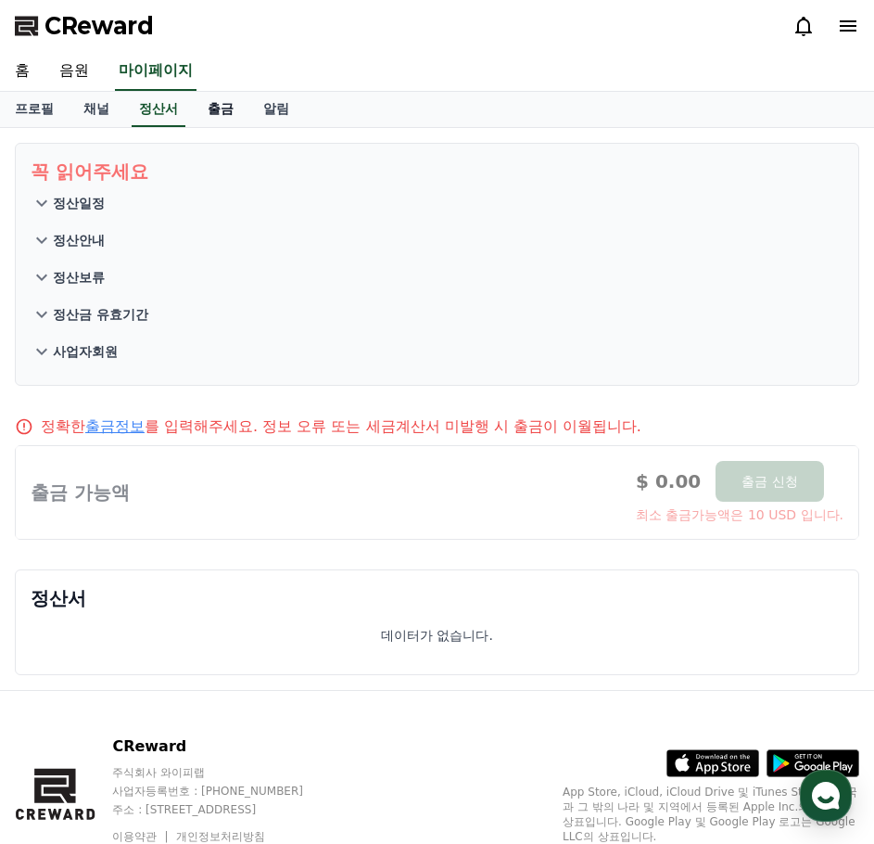
click at [211, 107] on link "출금" at bounding box center [221, 109] width 56 height 35
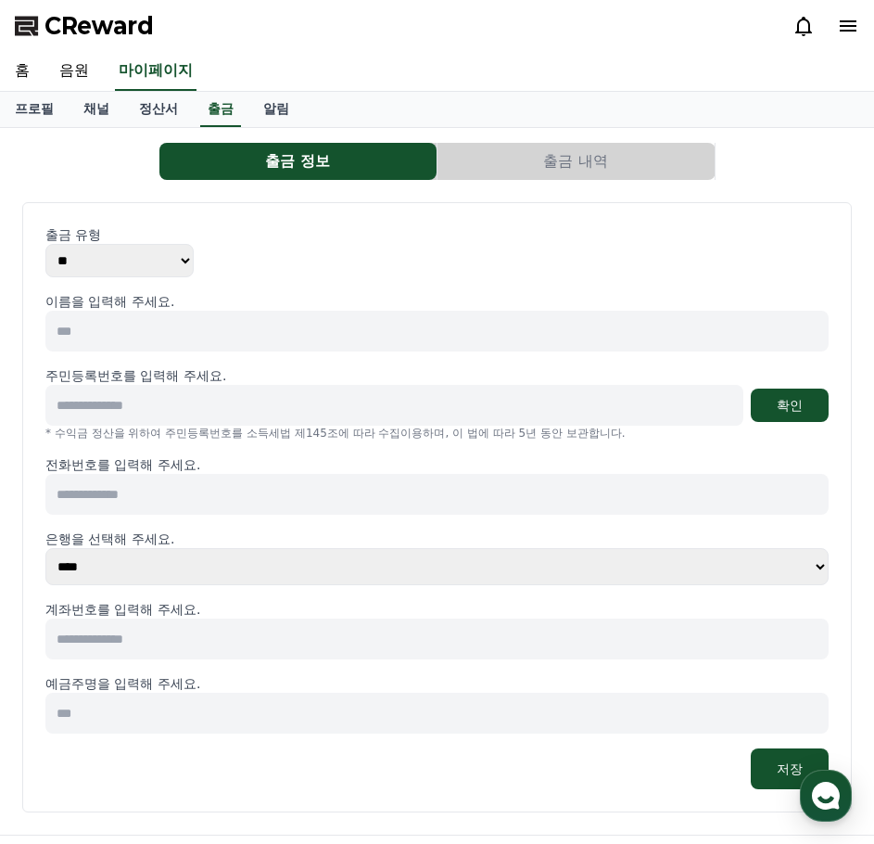
click at [127, 487] on input at bounding box center [436, 494] width 783 height 41
click at [206, 482] on input at bounding box center [436, 494] width 783 height 41
click at [209, 406] on input at bounding box center [394, 405] width 698 height 41
click at [189, 327] on input at bounding box center [436, 331] width 783 height 41
click at [123, 248] on select "** ***" at bounding box center [119, 260] width 148 height 33
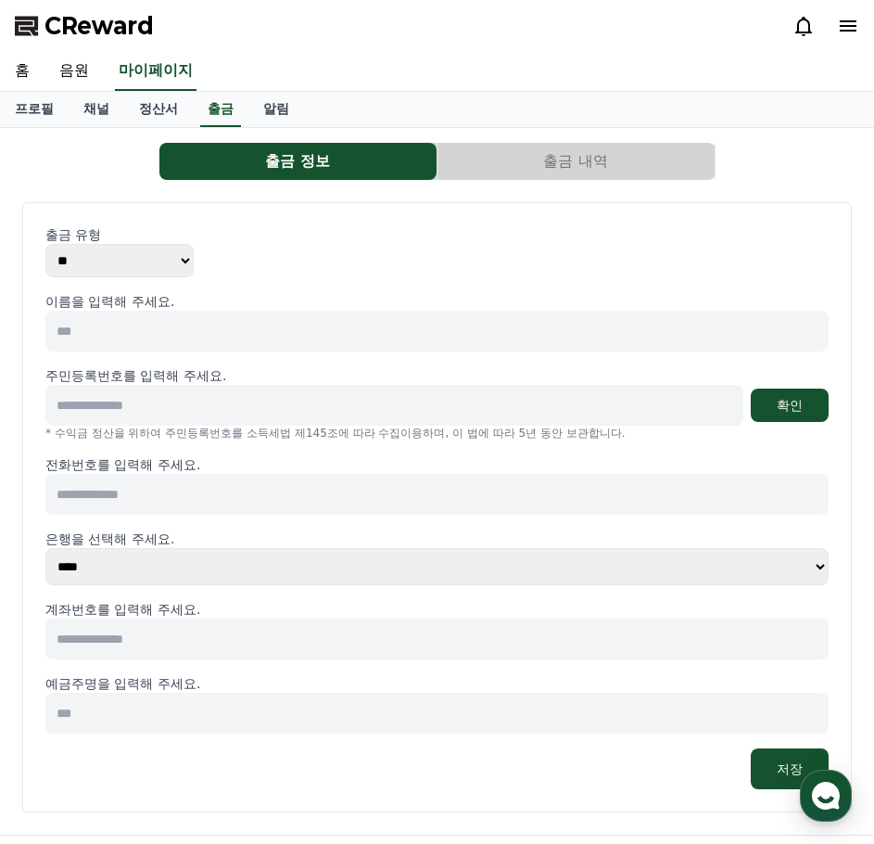
click at [123, 252] on select "** ***" at bounding box center [119, 260] width 148 height 33
click at [303, 253] on div "출금 유형 ** ***" at bounding box center [436, 251] width 783 height 52
click at [273, 110] on link "알림" at bounding box center [276, 109] width 56 height 35
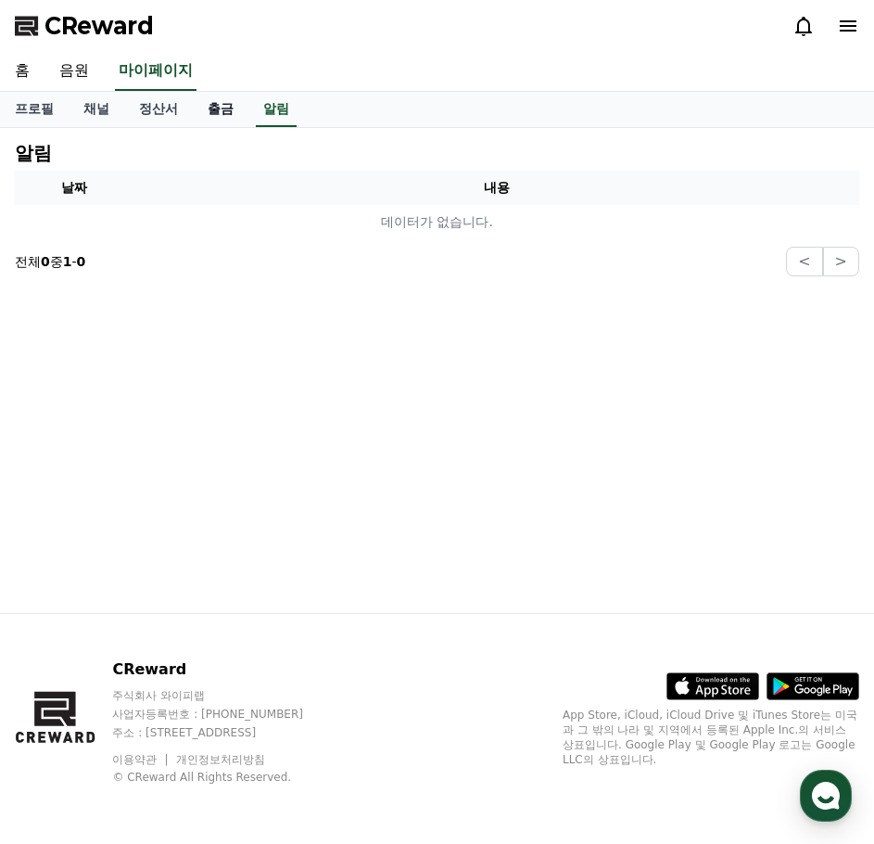
click at [220, 111] on link "출금" at bounding box center [221, 109] width 56 height 35
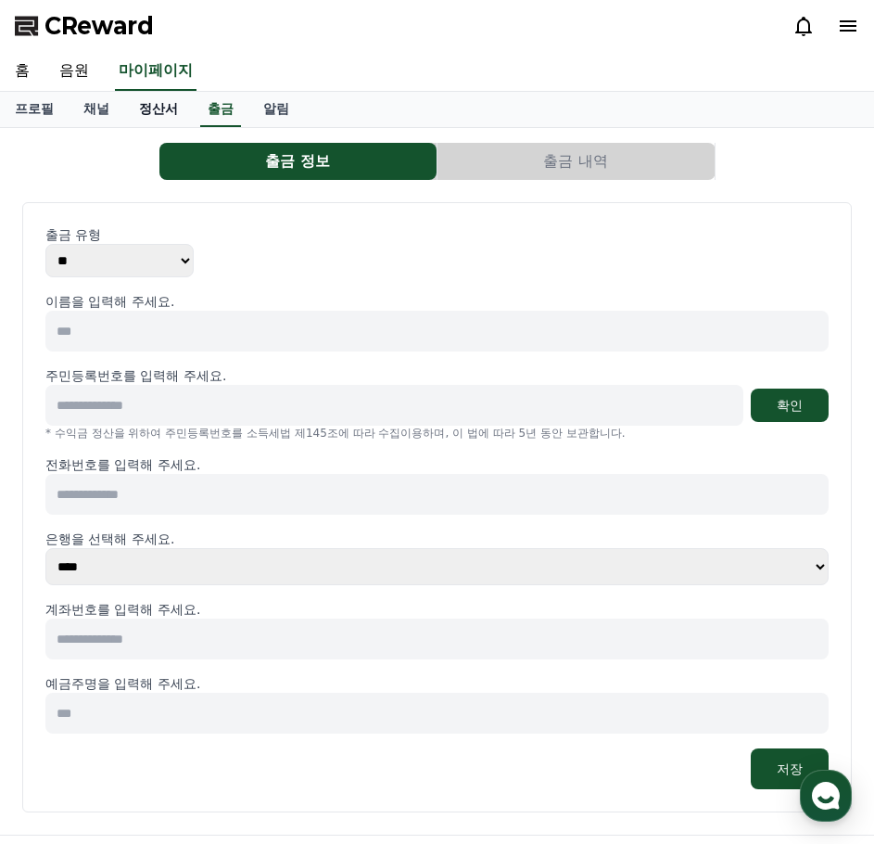
click at [143, 114] on link "정산서" at bounding box center [158, 109] width 69 height 35
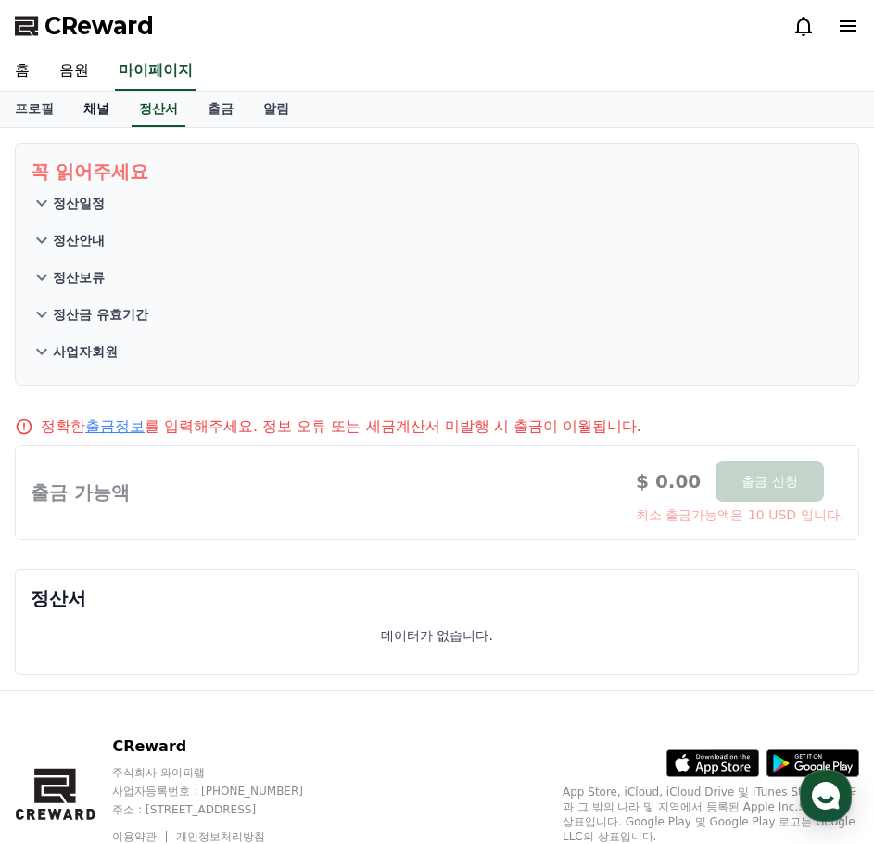
click at [102, 113] on link "채널" at bounding box center [97, 109] width 56 height 35
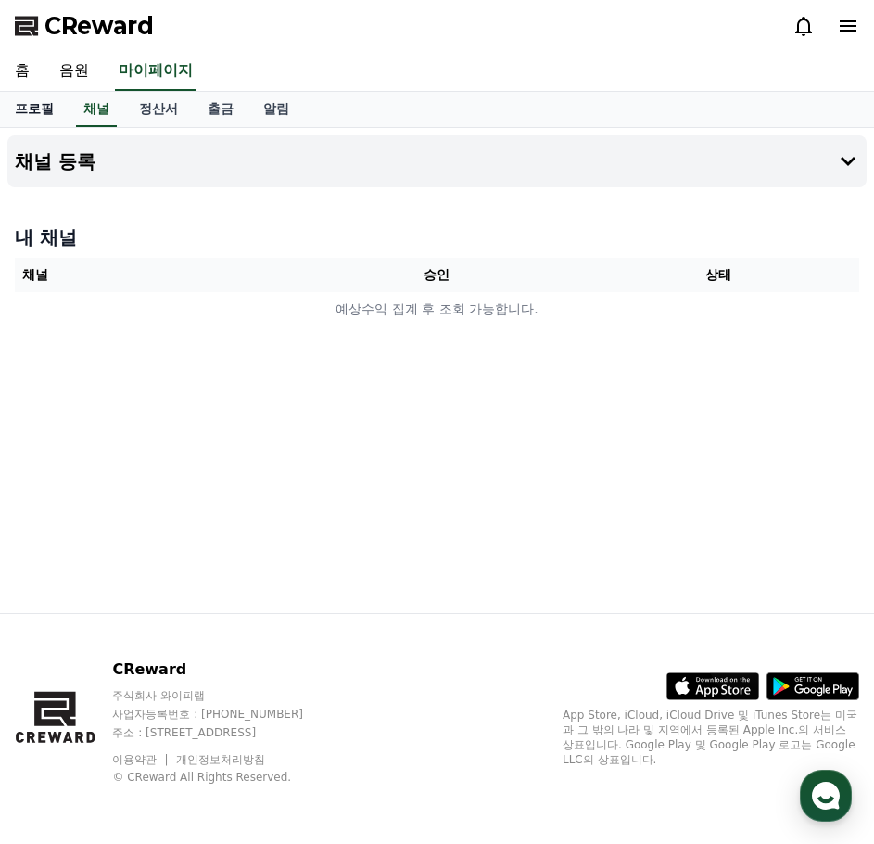
click at [26, 118] on link "프로필" at bounding box center [34, 109] width 69 height 35
select select "**********"
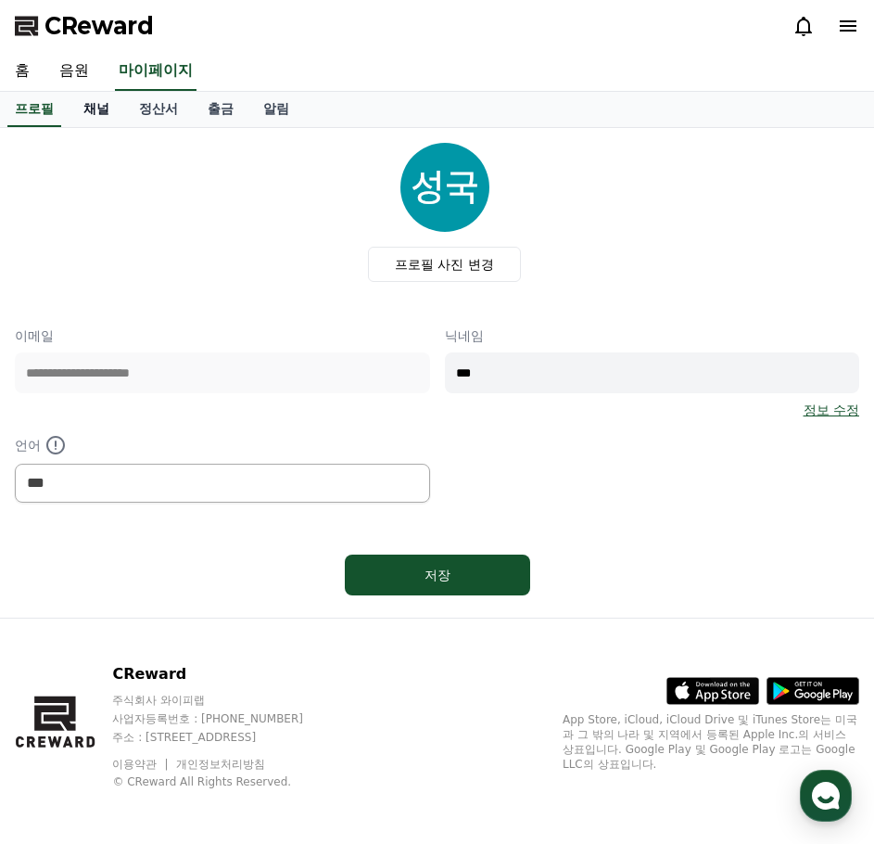
click at [95, 108] on link "채널" at bounding box center [97, 109] width 56 height 35
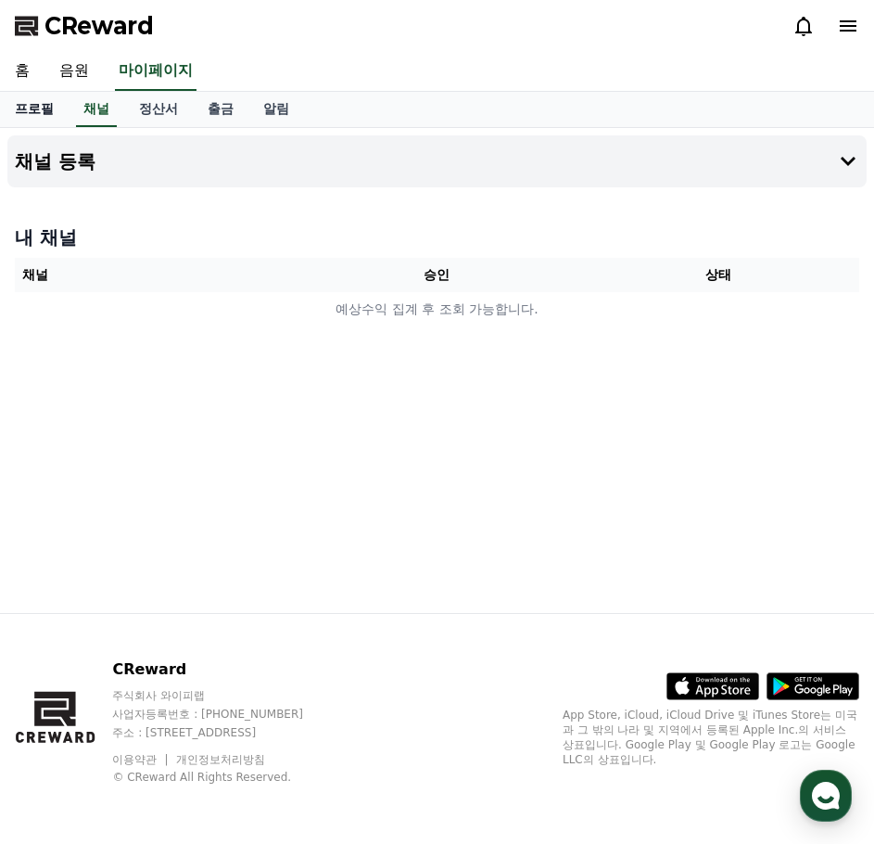
click at [40, 108] on link "프로필" at bounding box center [34, 109] width 69 height 35
select select "**********"
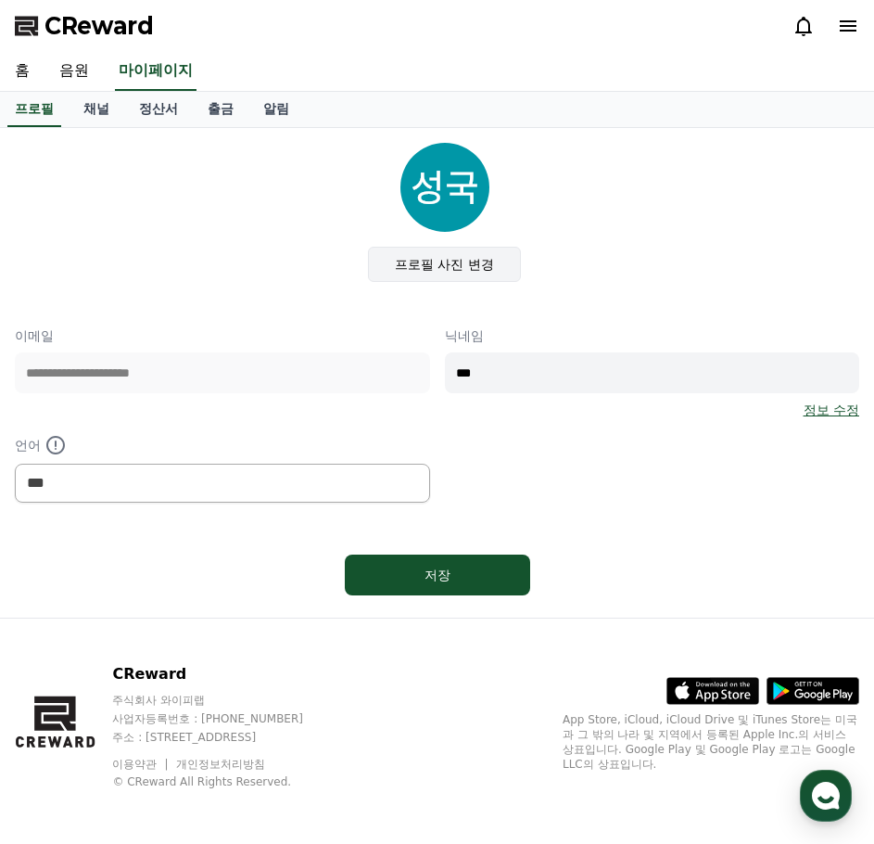
click at [413, 261] on label "프로필 사진 변경" at bounding box center [444, 264] width 153 height 35
click at [0, 0] on input "프로필 사진 변경" at bounding box center [0, 0] width 0 height 0
click at [409, 267] on label "프로필 사진 변경" at bounding box center [444, 264] width 153 height 35
click at [0, 0] on input "프로필 사진 변경" at bounding box center [0, 0] width 0 height 0
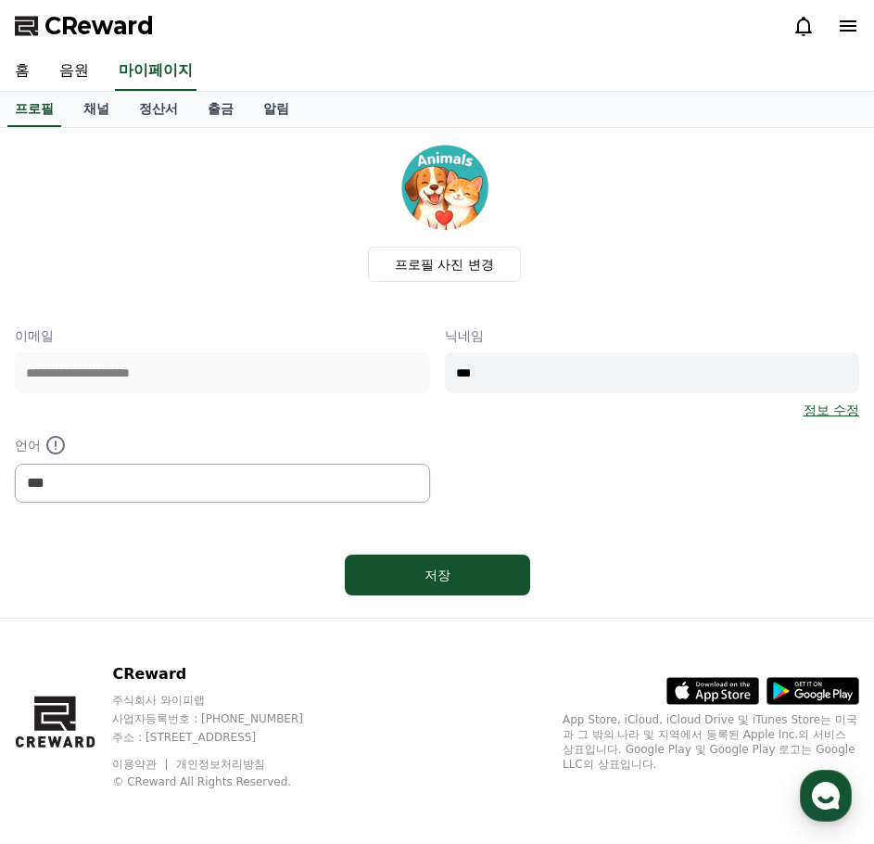
click at [694, 223] on div "프로필 사진 변경" at bounding box center [445, 212] width 830 height 139
click at [107, 109] on link "채널" at bounding box center [97, 109] width 56 height 35
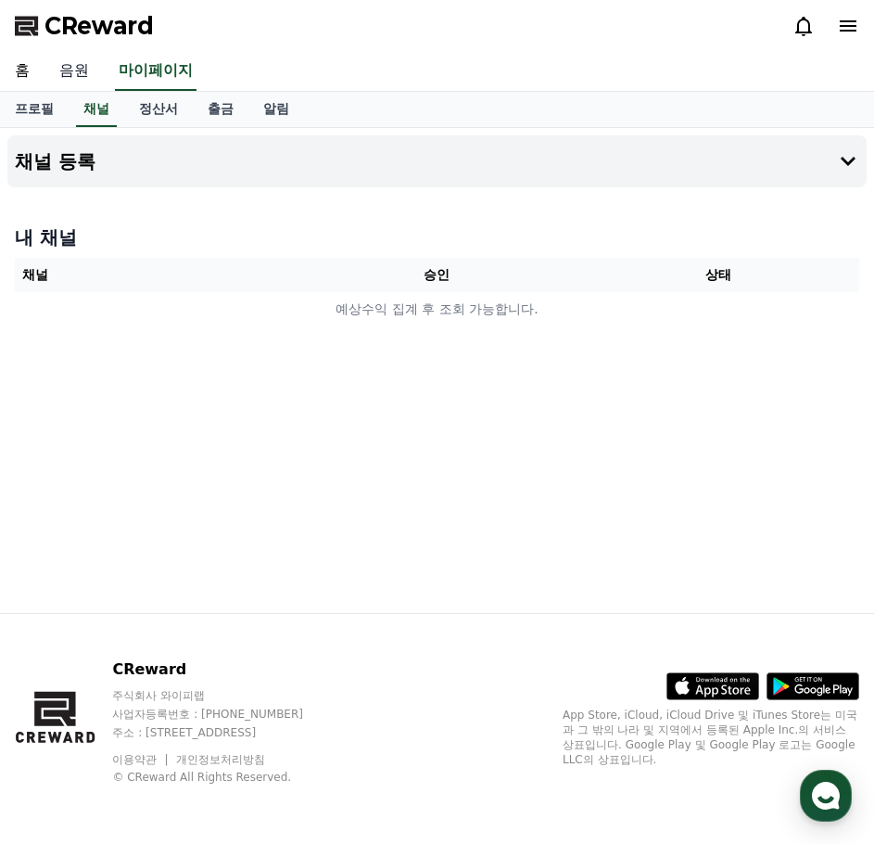
click at [76, 72] on link "음원" at bounding box center [73, 71] width 59 height 39
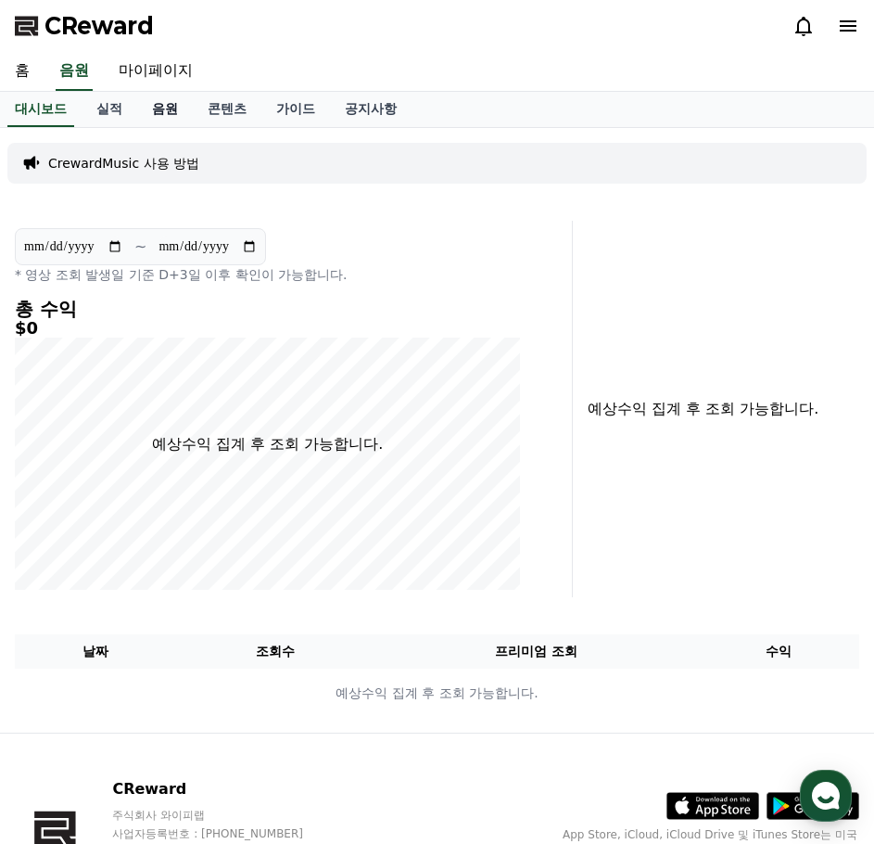
click at [178, 105] on link "음원" at bounding box center [165, 109] width 56 height 35
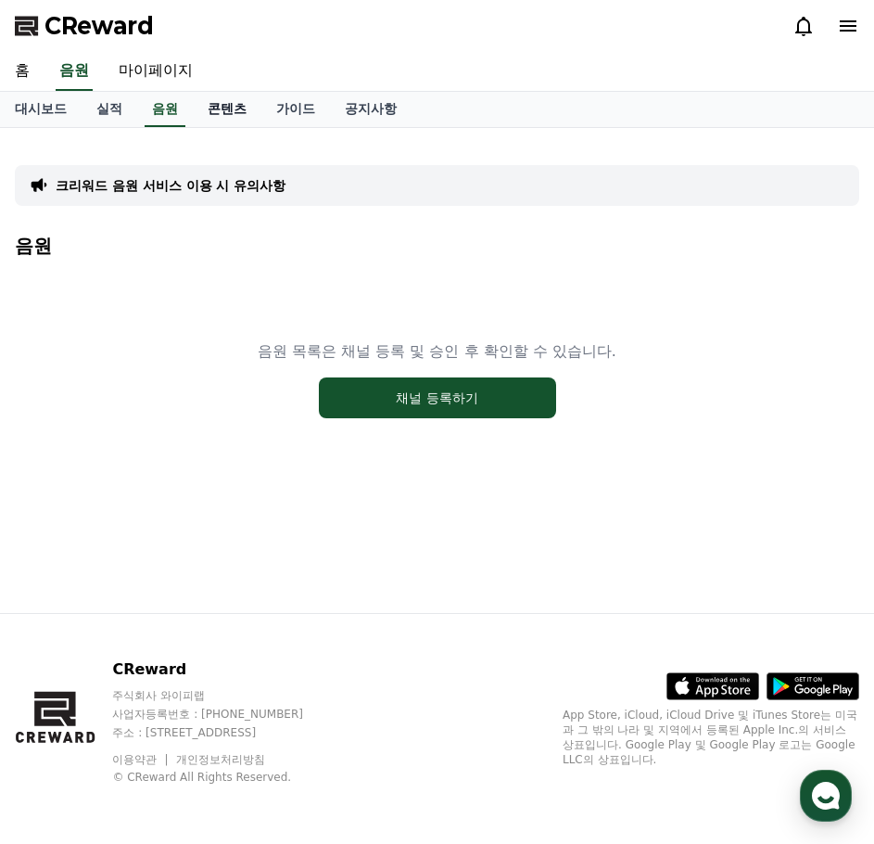
click at [240, 104] on link "콘텐츠" at bounding box center [227, 109] width 69 height 35
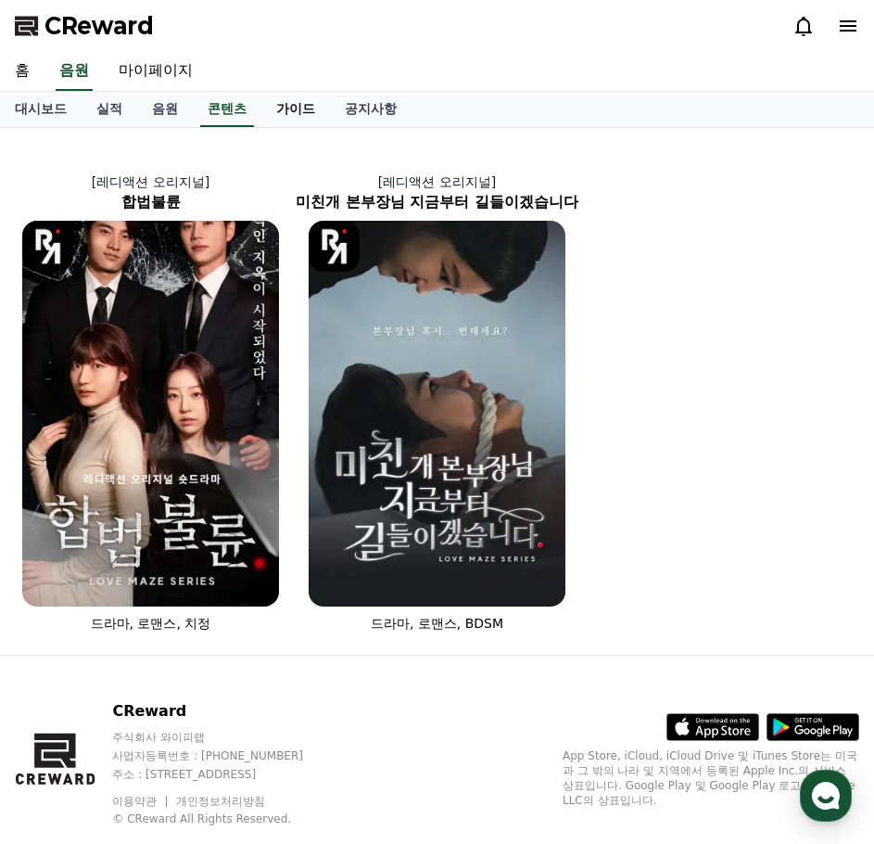
click at [297, 115] on link "가이드" at bounding box center [295, 109] width 69 height 35
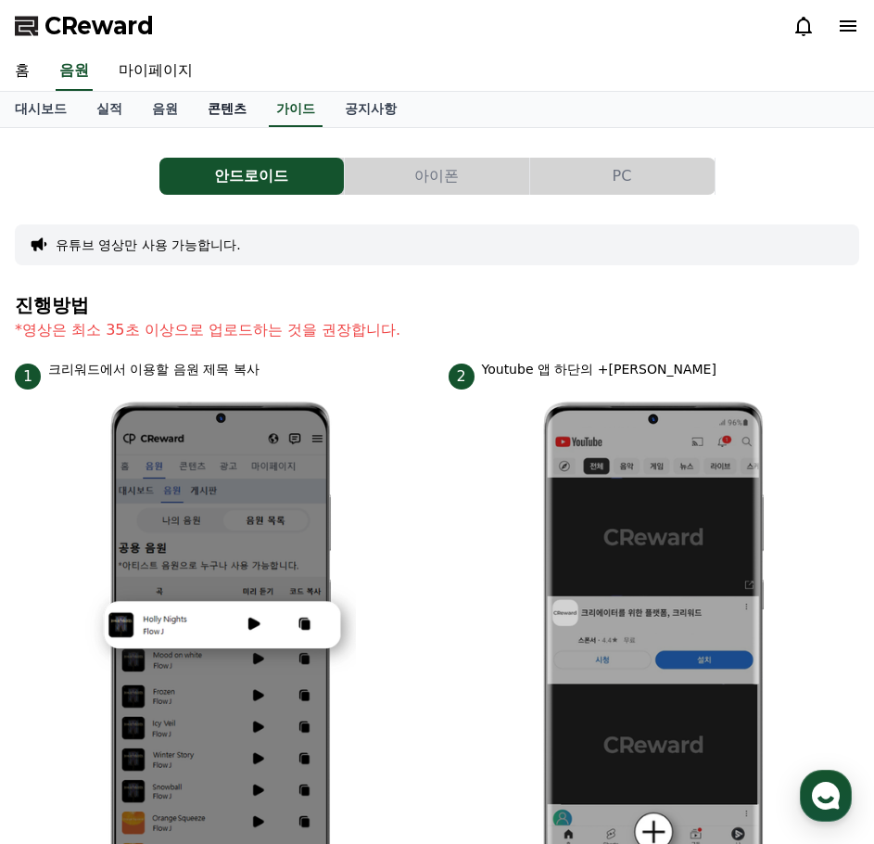
click at [208, 123] on link "콘텐츠" at bounding box center [227, 109] width 69 height 35
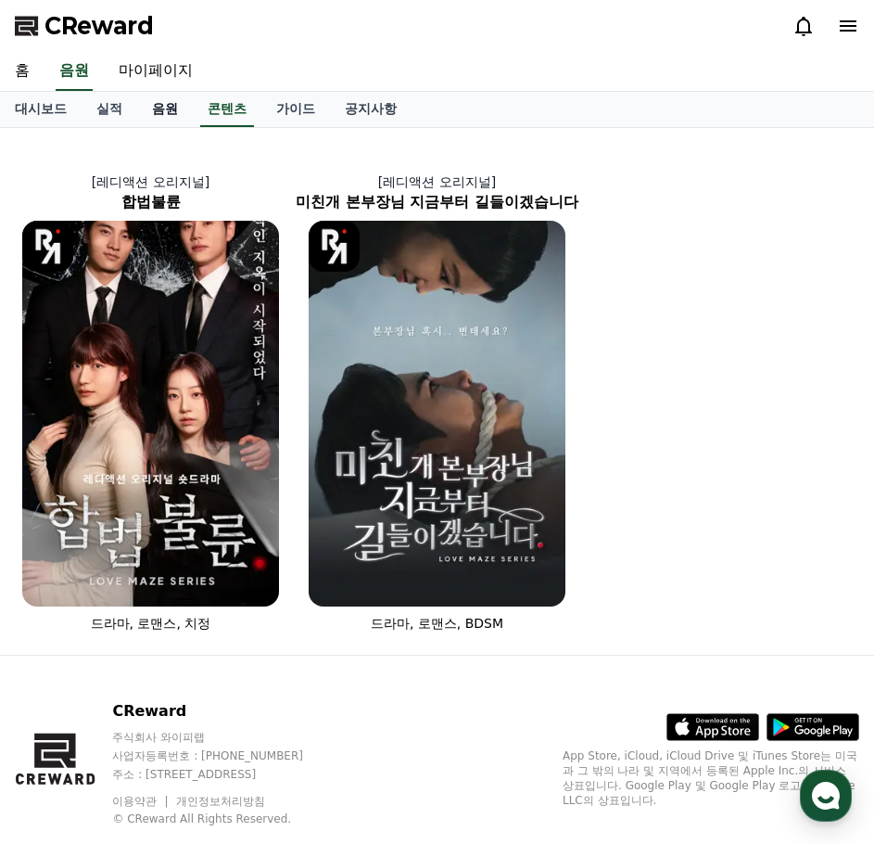
click at [169, 106] on link "음원" at bounding box center [165, 109] width 56 height 35
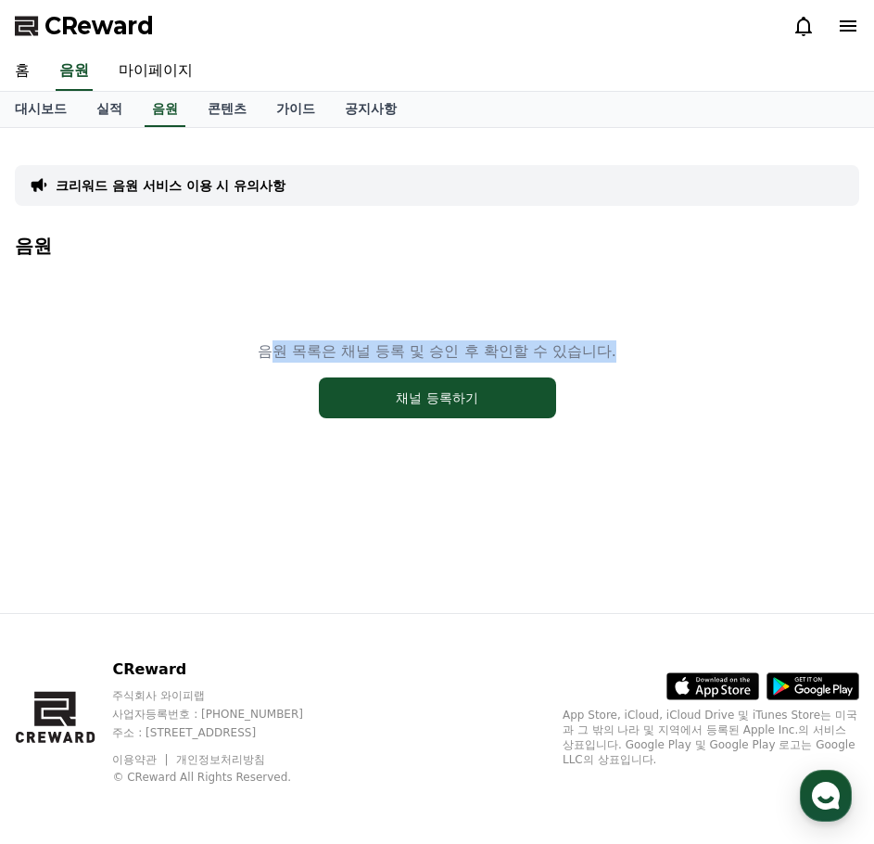
drag, startPoint x: 274, startPoint y: 353, endPoint x: 680, endPoint y: 371, distance: 406.4
click at [680, 370] on div "음원 목록은 채널 등록 및 승인 후 확인할 수 있습니다. 채널 등록하기" at bounding box center [437, 379] width 845 height 232
click at [681, 368] on div "음원 목록은 채널 등록 및 승인 후 확인할 수 있습니다. 채널 등록하기" at bounding box center [437, 379] width 845 height 232
click at [673, 365] on div "음원 목록은 채널 등록 및 승인 후 확인할 수 있습니다. 채널 등록하기" at bounding box center [437, 379] width 845 height 232
click at [107, 29] on span "CReward" at bounding box center [98, 26] width 109 height 30
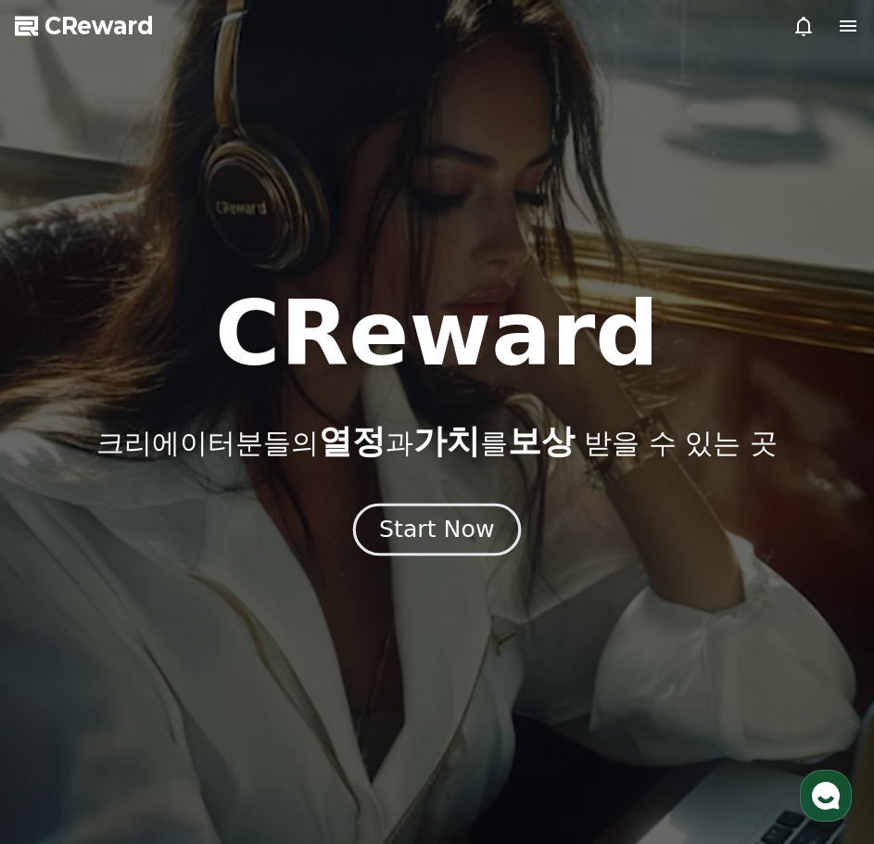
click at [450, 547] on button "Start Now" at bounding box center [437, 529] width 168 height 53
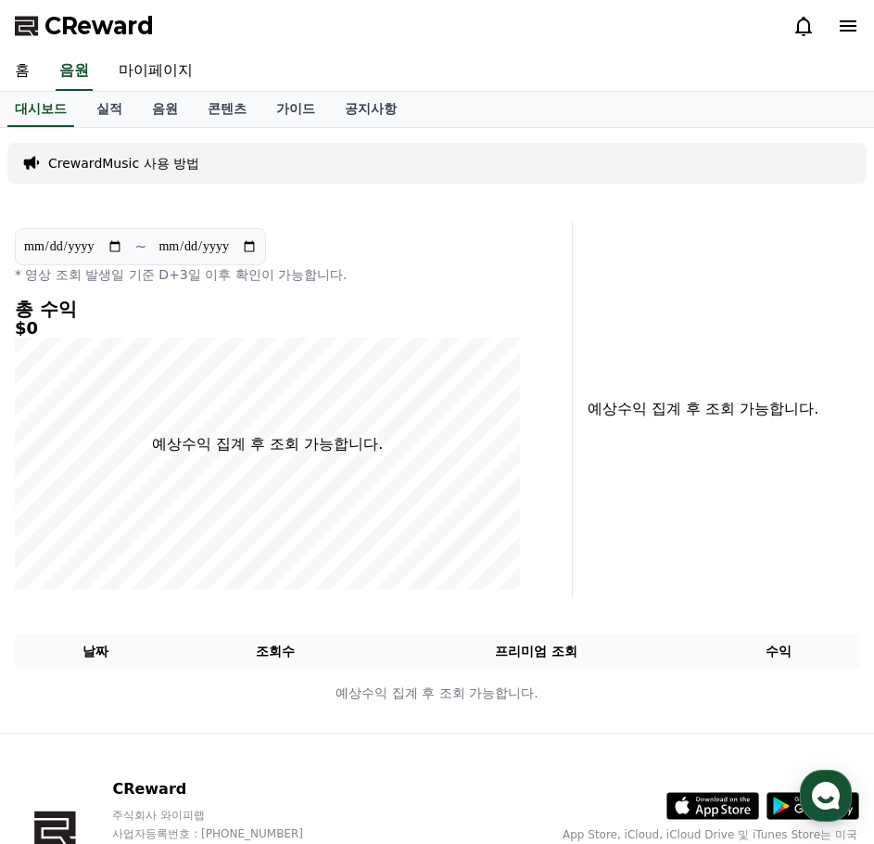
click at [856, 23] on icon at bounding box center [848, 26] width 22 height 22
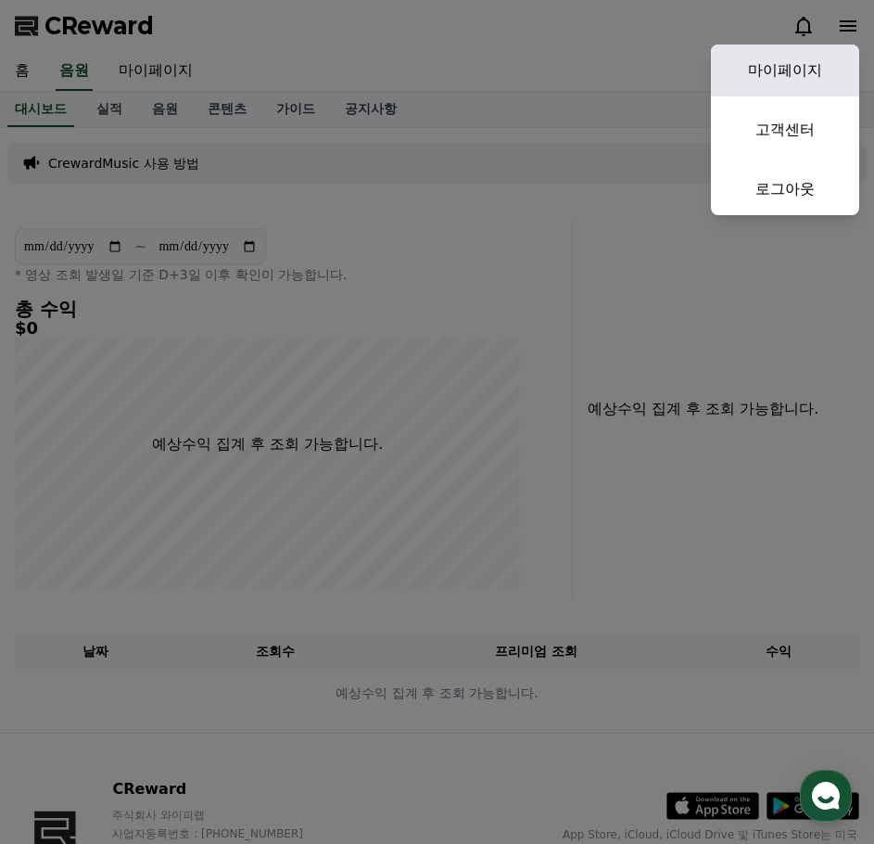
click at [782, 62] on link "마이페이지" at bounding box center [785, 70] width 148 height 52
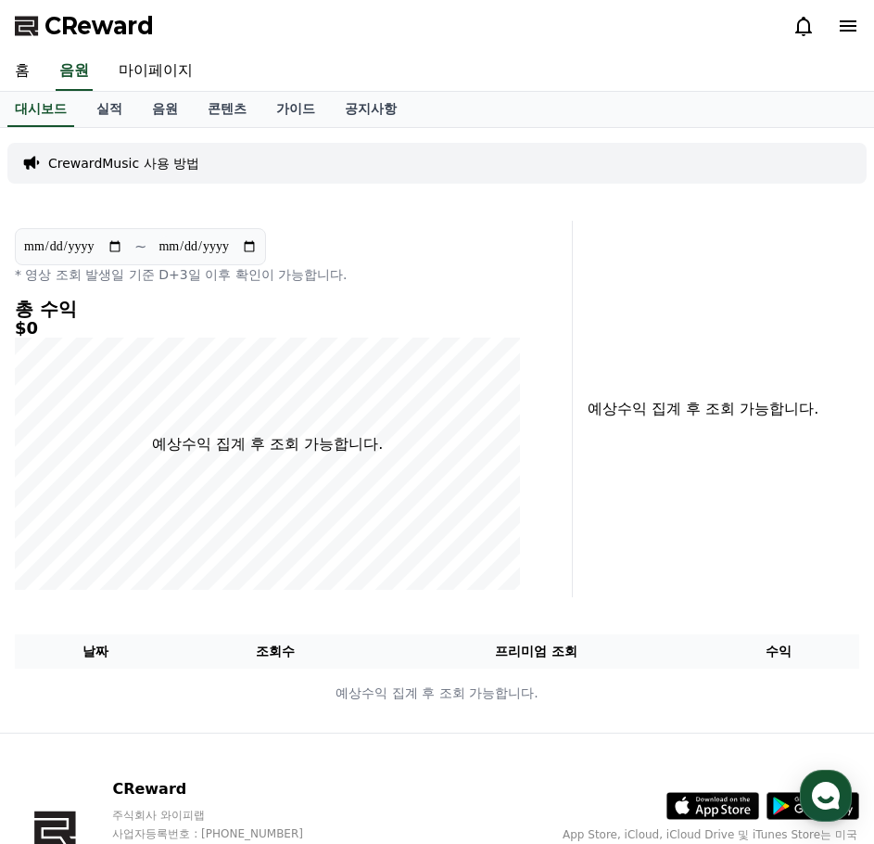
select select "**********"
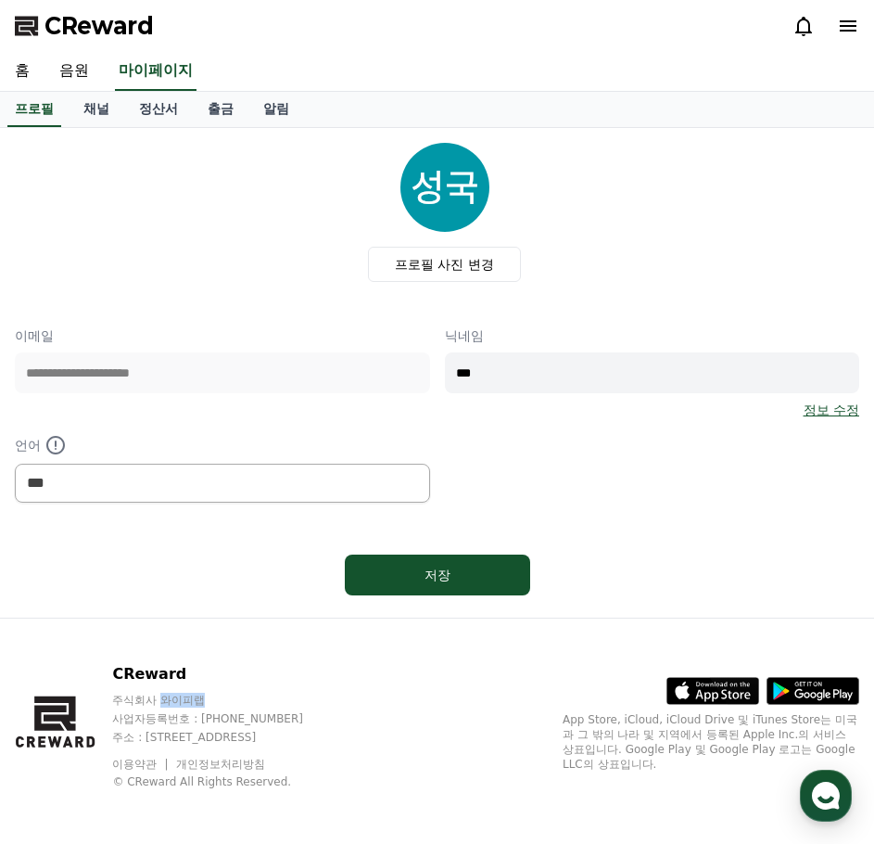
drag, startPoint x: 239, startPoint y: 700, endPoint x: 251, endPoint y: 700, distance: 12.1
click at [251, 700] on p "주식회사 와이피랩" at bounding box center [225, 699] width 226 height 15
click at [268, 692] on div "CReward 주식회사 와이피랩 사업자등록번호 : 655-81-03655 주소 : 경기도 김포시 양촌읍 양곡로 495, 3층 305-비이16호…" at bounding box center [225, 726] width 226 height 126
click at [76, 20] on span "CReward" at bounding box center [98, 26] width 109 height 30
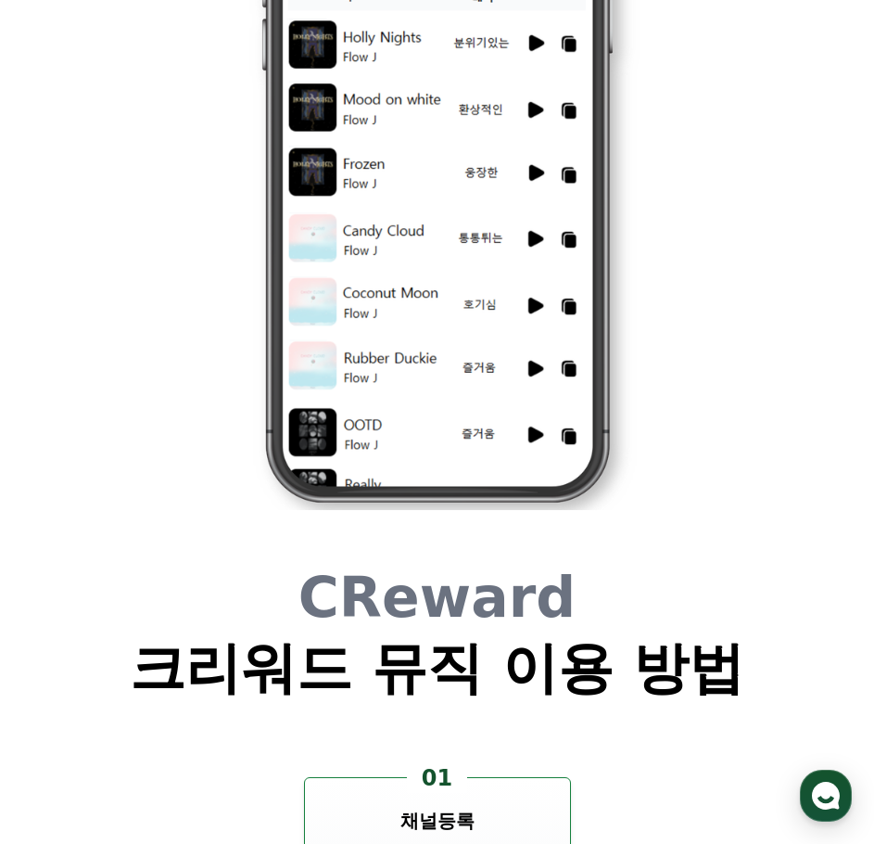
scroll to position [6026, 0]
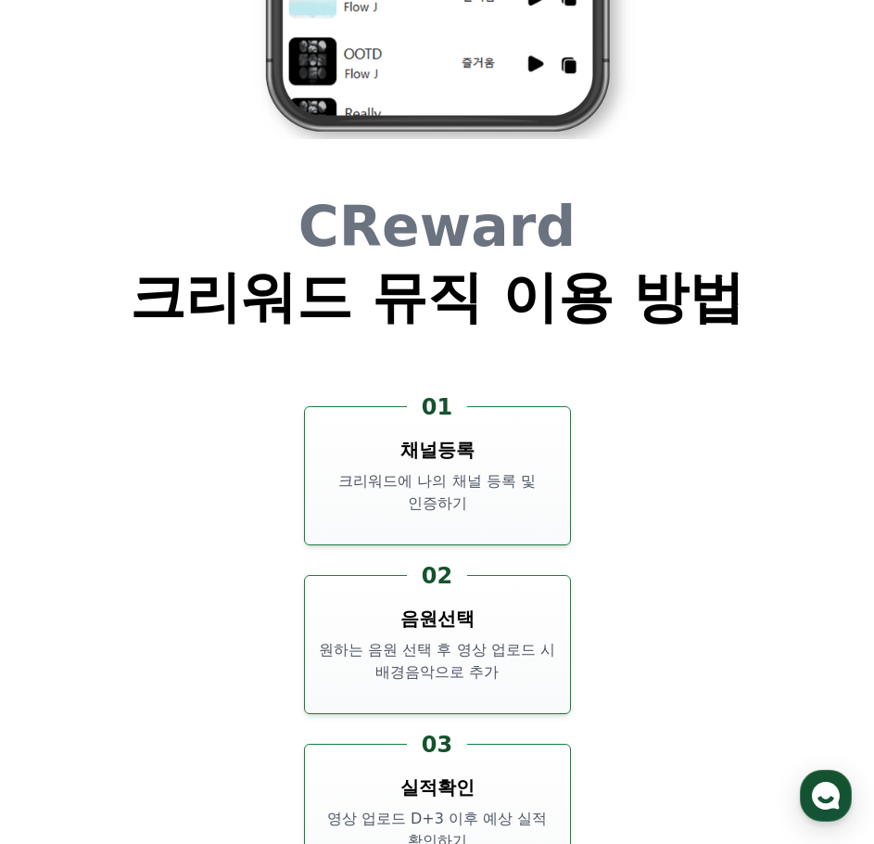
click at [447, 502] on p "크리워드에 나의 채널 등록 및 인증하기" at bounding box center [437, 492] width 250 height 44
drag, startPoint x: 422, startPoint y: 500, endPoint x: 510, endPoint y: 497, distance: 88.1
click at [510, 497] on p "크리워드에 나의 채널 등록 및 인증하기" at bounding box center [437, 492] width 250 height 44
click at [457, 446] on h3 "채널등록" at bounding box center [437, 450] width 74 height 26
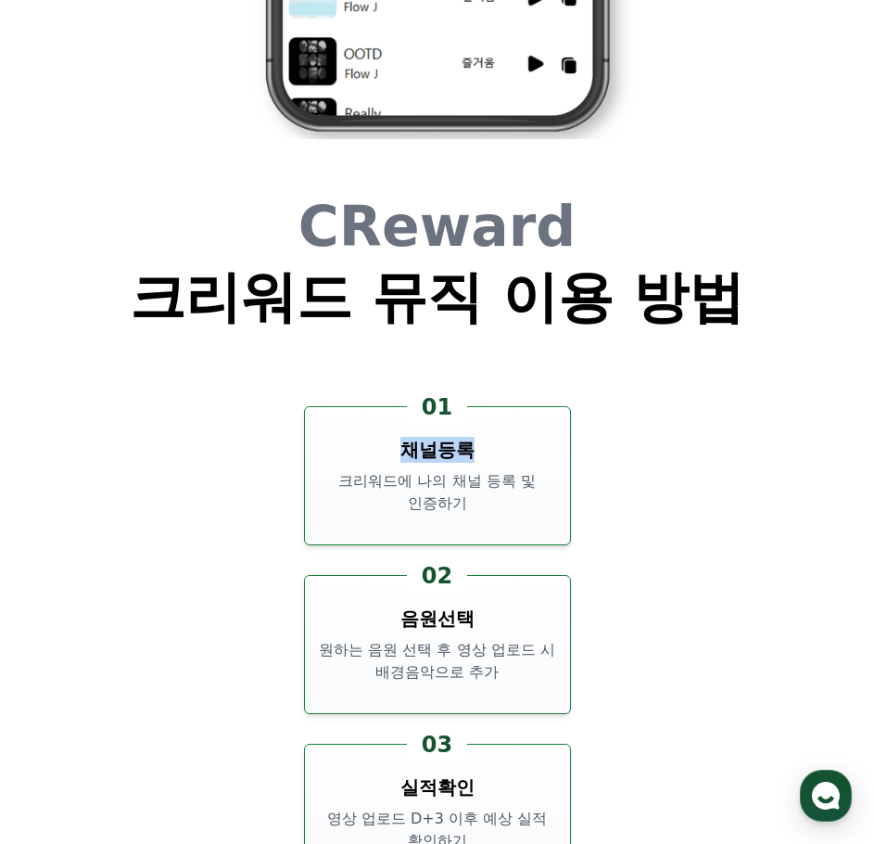
click at [457, 446] on h3 "채널등록" at bounding box center [437, 450] width 74 height 26
click at [553, 451] on div "01 채널등록 크리워드에 나의 채널 등록 및 인증하기" at bounding box center [437, 475] width 267 height 139
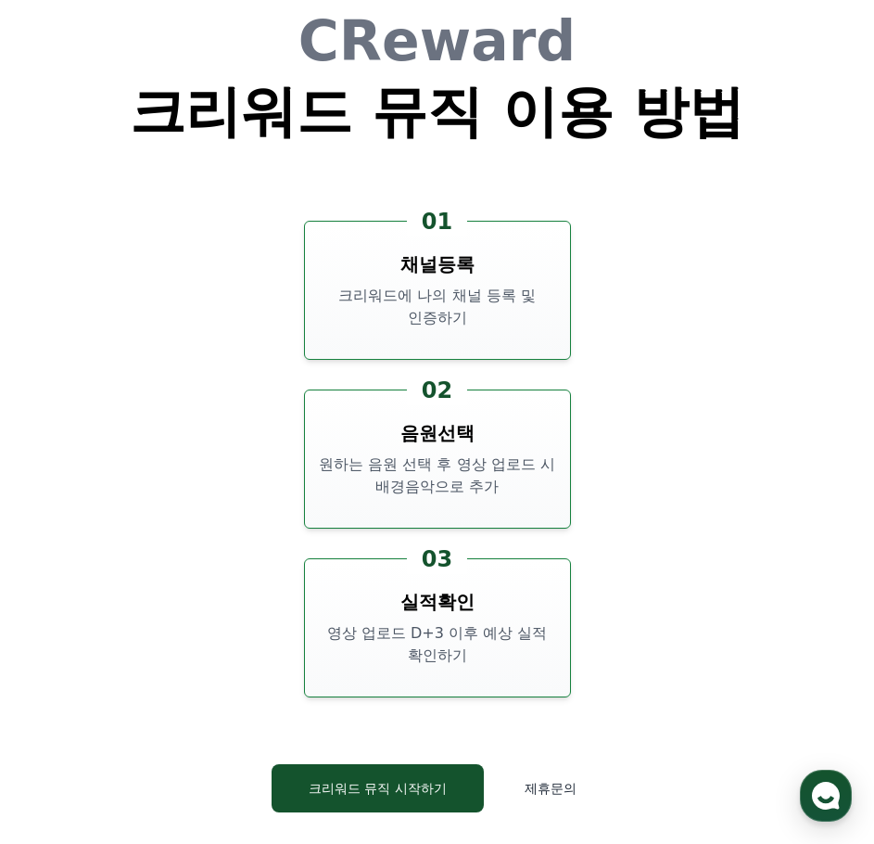
scroll to position [6470, 0]
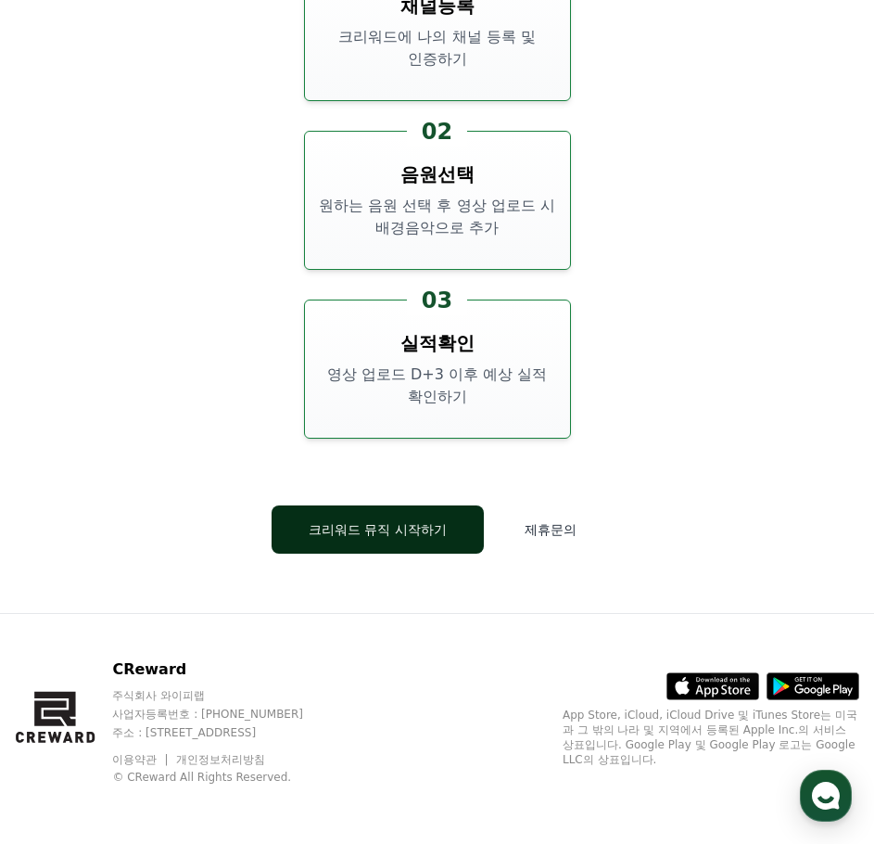
click at [405, 535] on button "크리워드 뮤직 시작하기" at bounding box center [378, 529] width 212 height 48
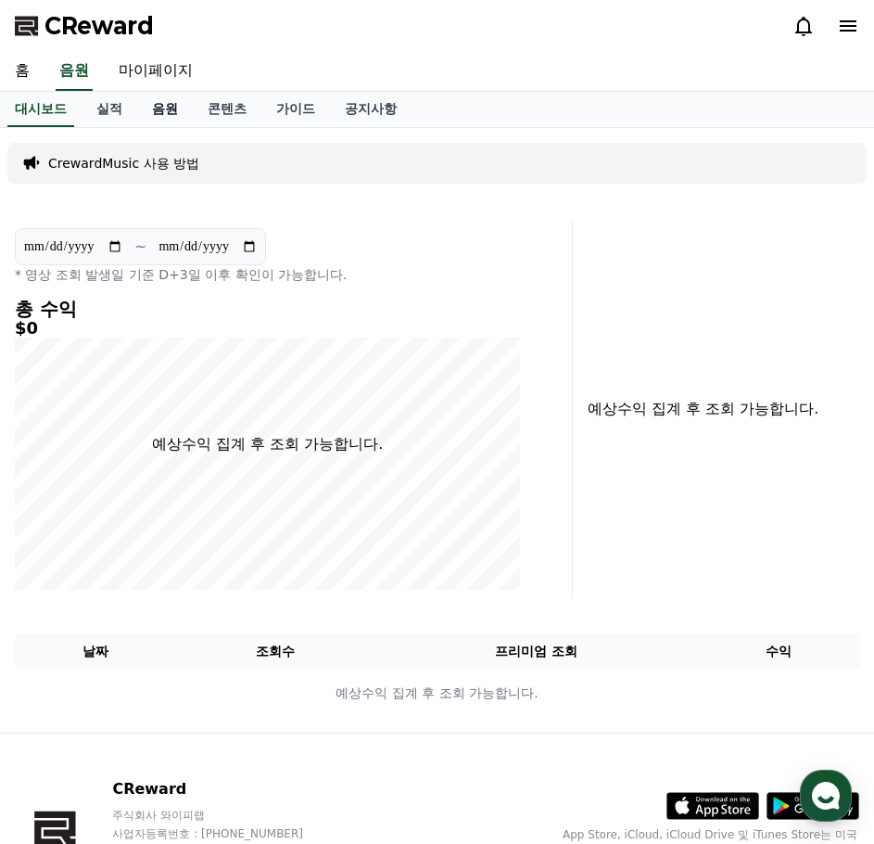
click at [173, 114] on link "음원" at bounding box center [165, 109] width 56 height 35
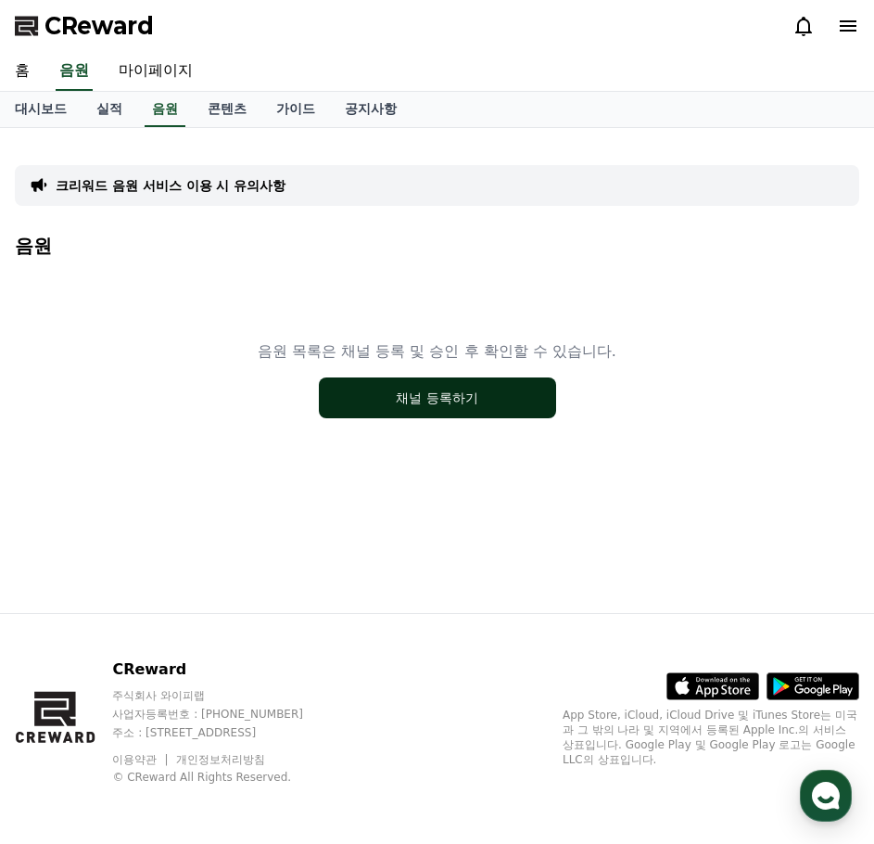
click at [433, 400] on button "채널 등록하기" at bounding box center [437, 397] width 237 height 41
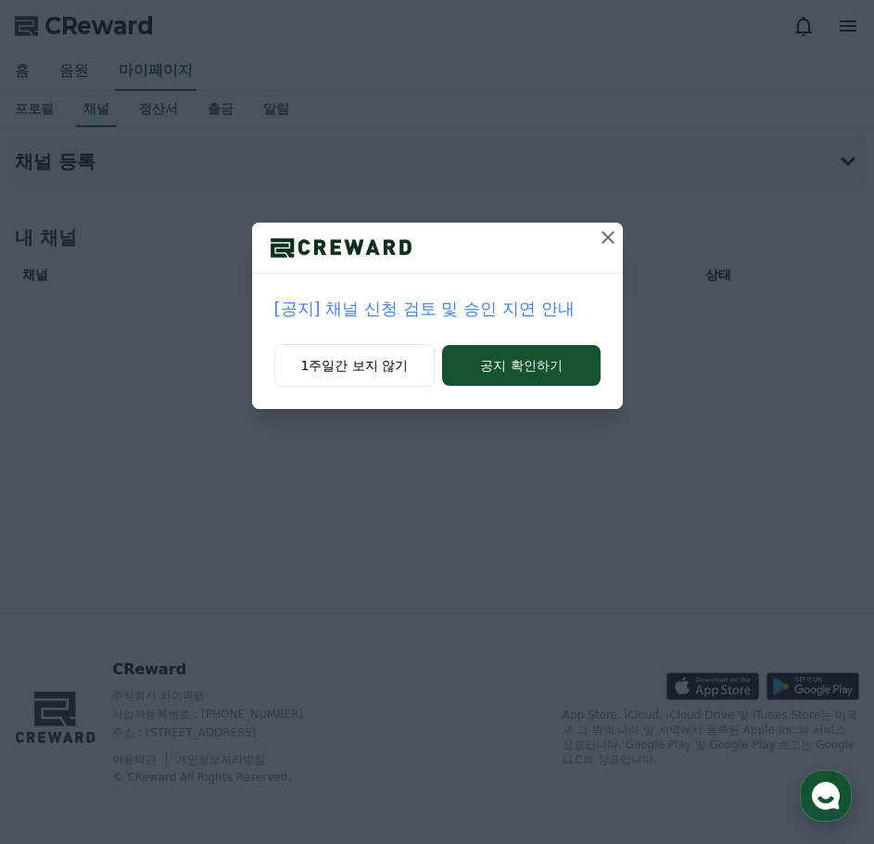
click at [611, 239] on icon at bounding box center [608, 237] width 22 height 22
click at [609, 239] on icon at bounding box center [609, 237] width 22 height 22
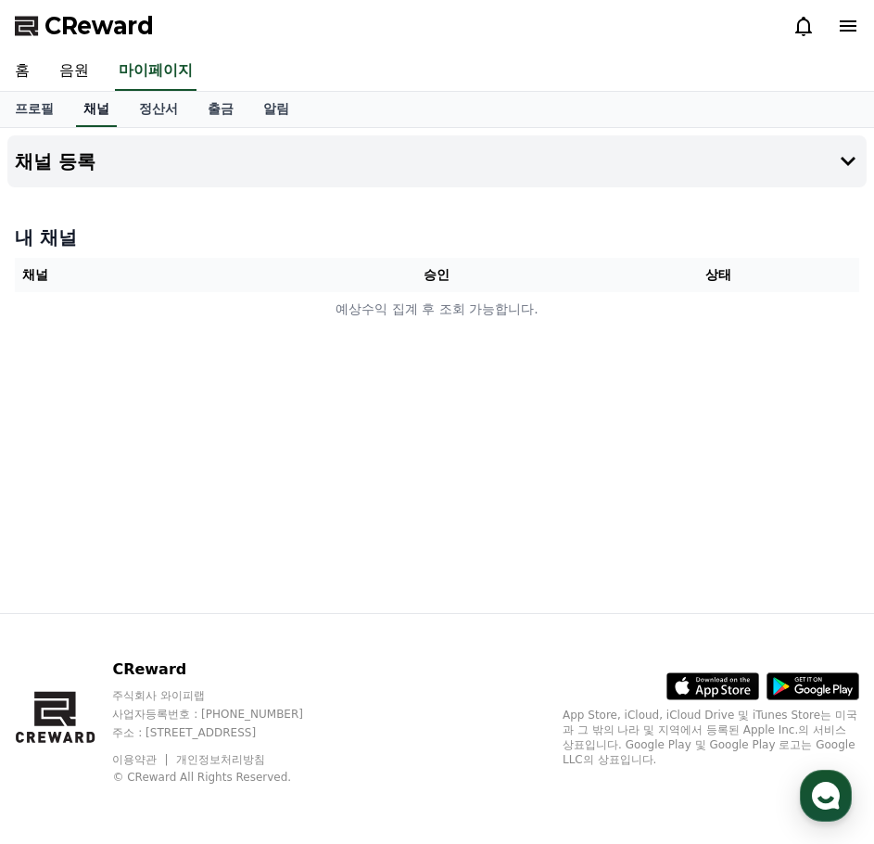
click at [93, 114] on link "채널" at bounding box center [96, 109] width 41 height 35
click at [19, 111] on link "프로필" at bounding box center [34, 109] width 69 height 35
select select "**********"
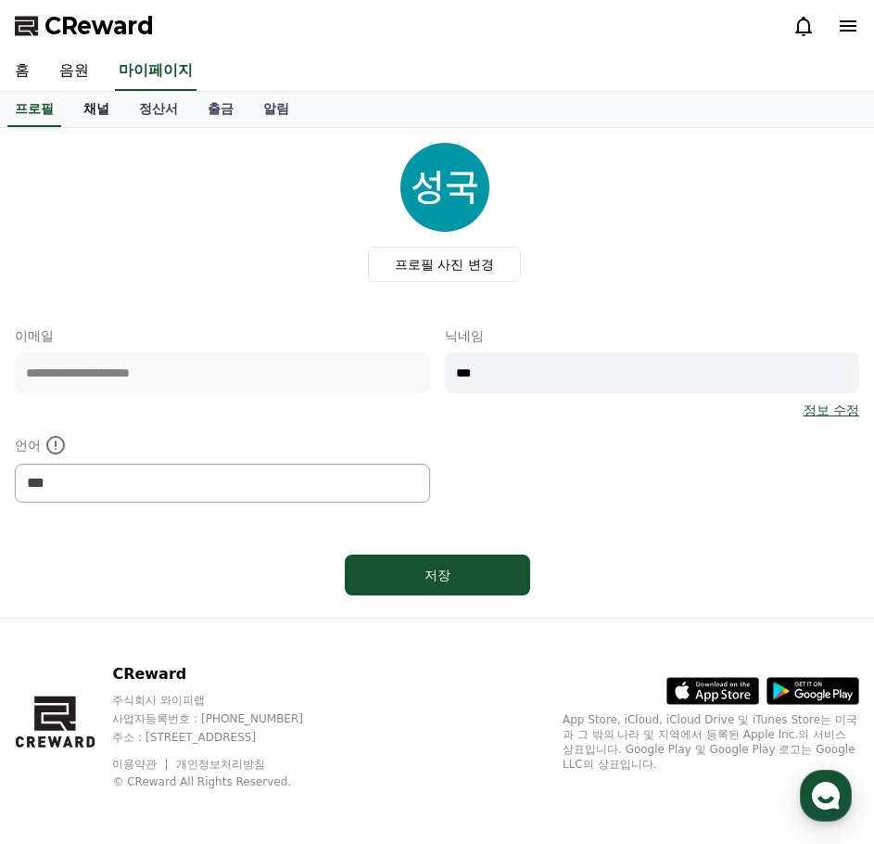
click at [95, 119] on link "채널" at bounding box center [97, 109] width 56 height 35
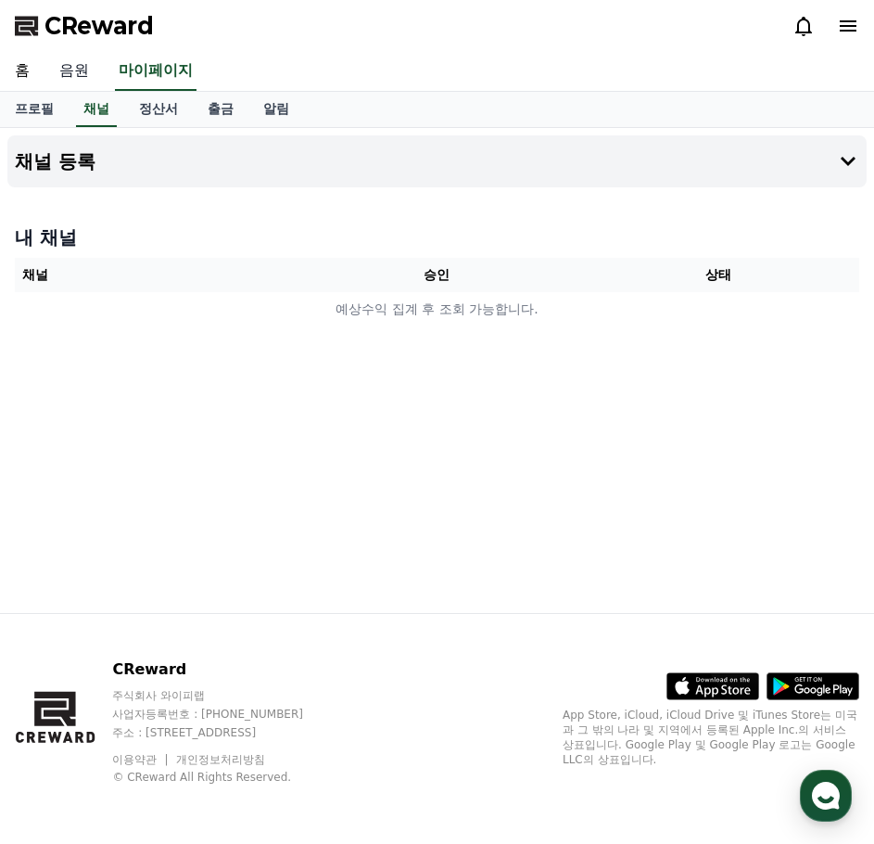
click at [75, 79] on link "음원" at bounding box center [73, 71] width 59 height 39
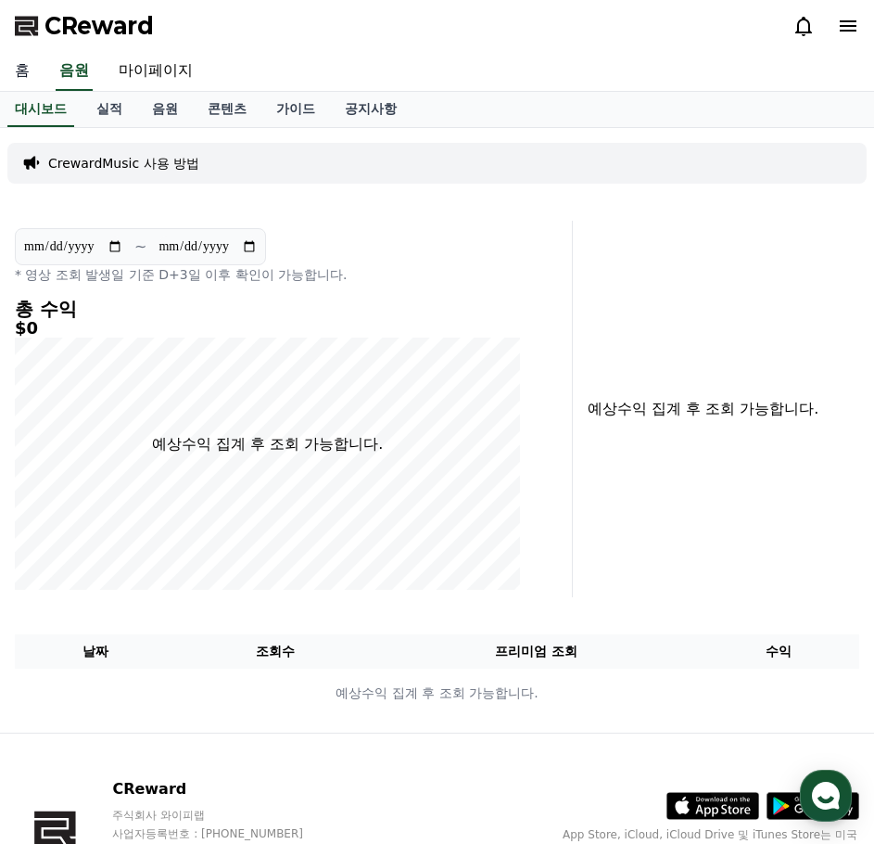
click at [20, 59] on link "홈" at bounding box center [22, 71] width 44 height 39
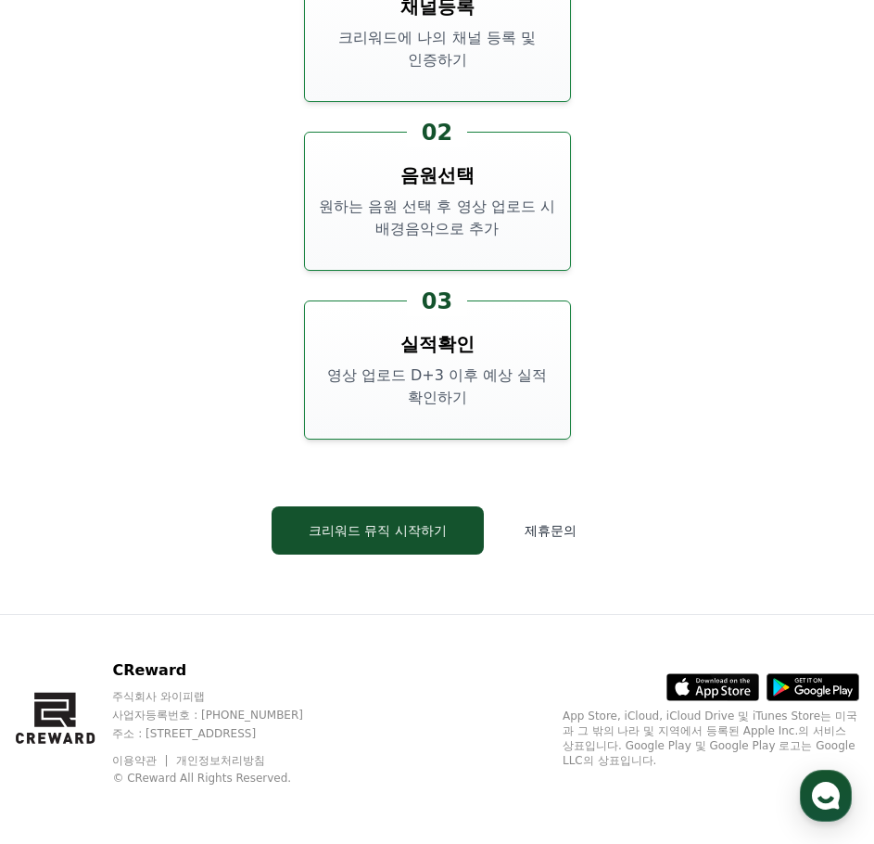
scroll to position [6470, 0]
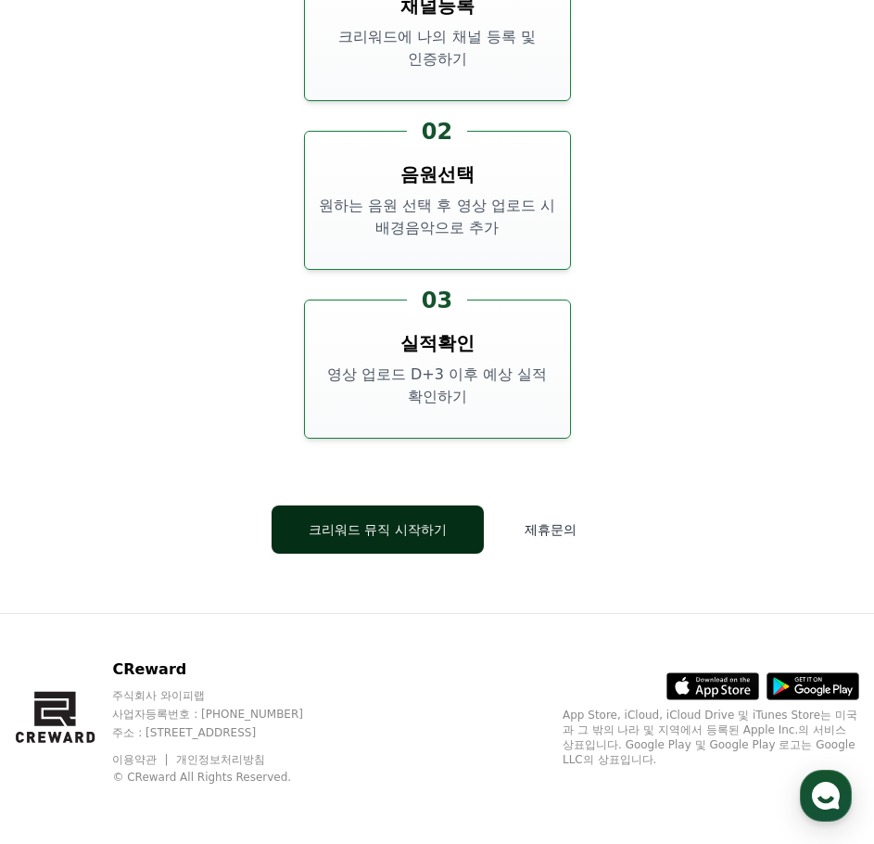
click at [391, 531] on button "크리워드 뮤직 시작하기" at bounding box center [378, 529] width 212 height 48
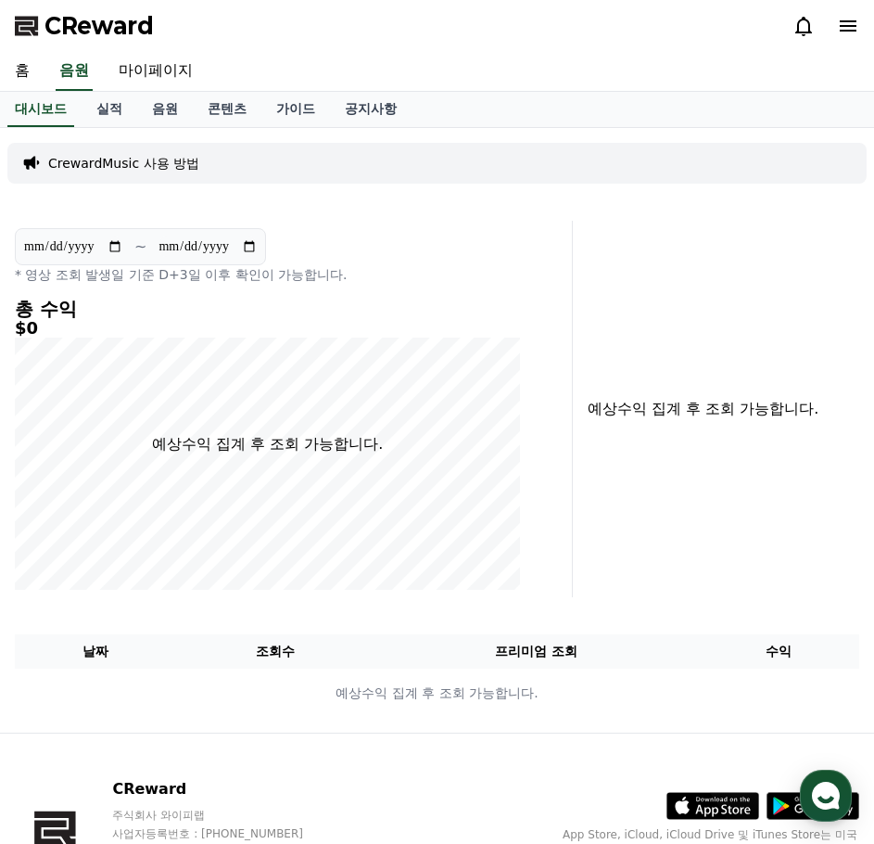
click at [109, 164] on p "CrewardMusic 사용 방법" at bounding box center [123, 163] width 151 height 19
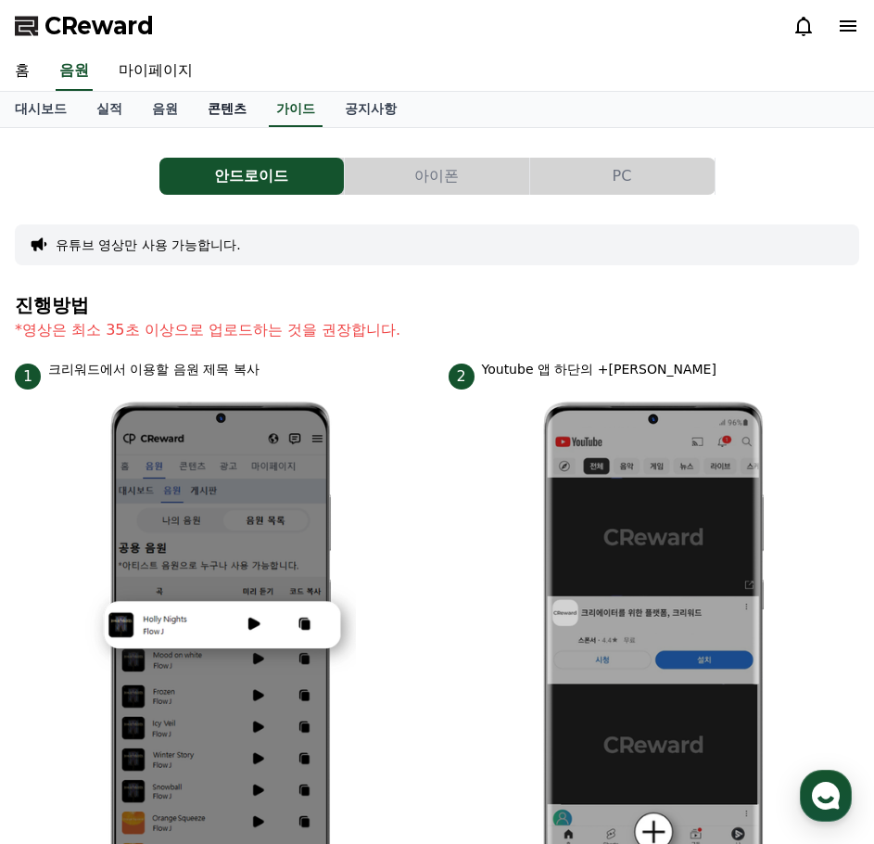
click at [226, 120] on link "콘텐츠" at bounding box center [227, 109] width 69 height 35
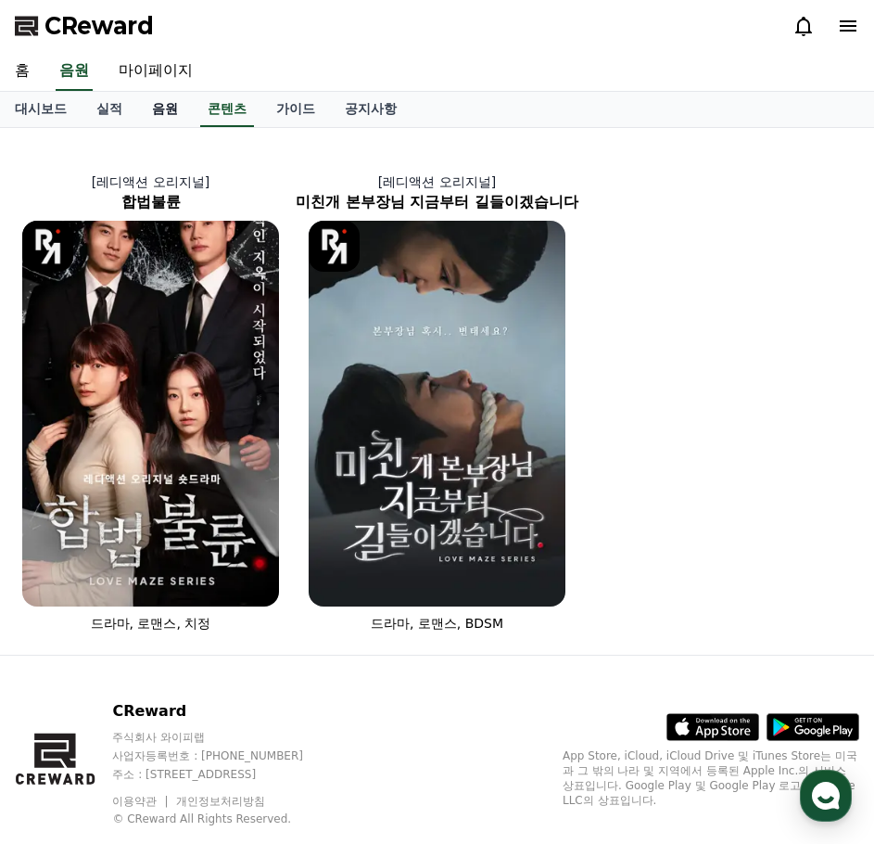
click at [160, 120] on link "음원" at bounding box center [165, 109] width 56 height 35
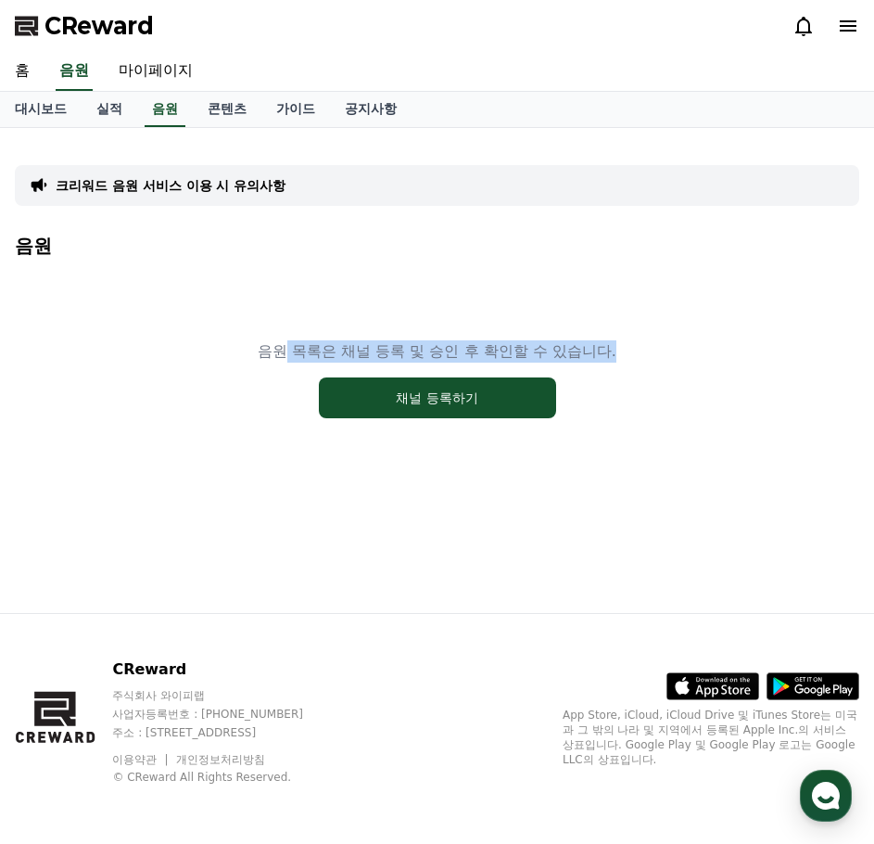
drag, startPoint x: 288, startPoint y: 352, endPoint x: 642, endPoint y: 370, distance: 354.6
click at [642, 370] on div "음원 목록은 채널 등록 및 승인 후 확인할 수 있습니다. 채널 등록하기" at bounding box center [437, 379] width 845 height 232
click at [644, 401] on div "음원 목록은 채널 등록 및 승인 후 확인할 수 있습니다. 채널 등록하기" at bounding box center [437, 379] width 845 height 232
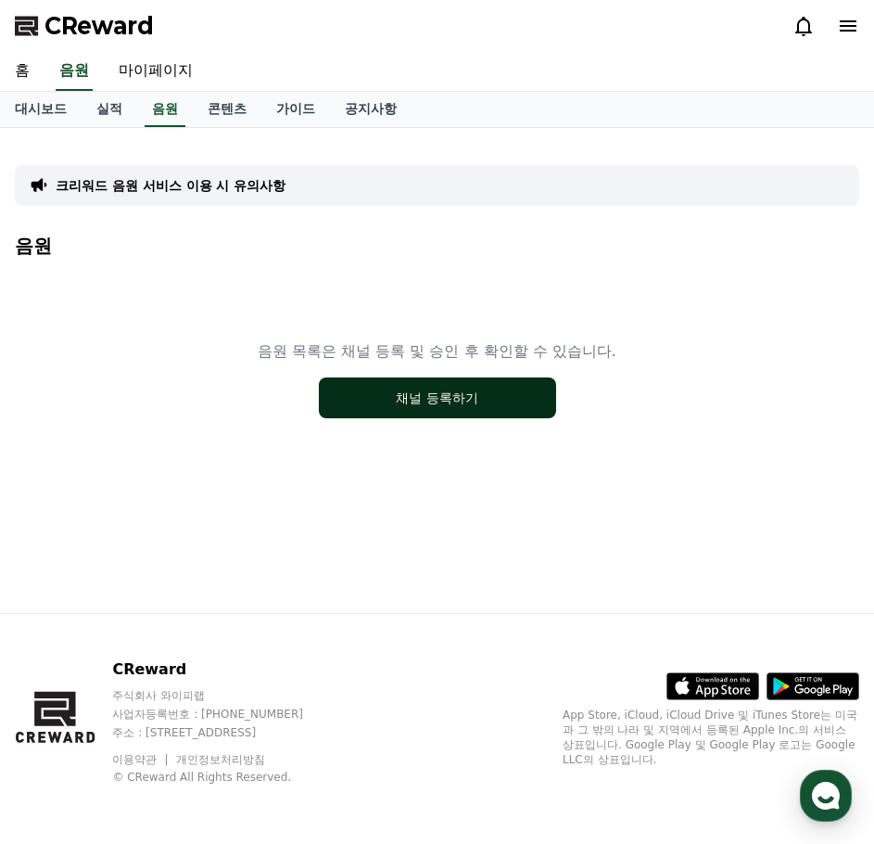
click at [413, 400] on button "채널 등록하기" at bounding box center [437, 397] width 237 height 41
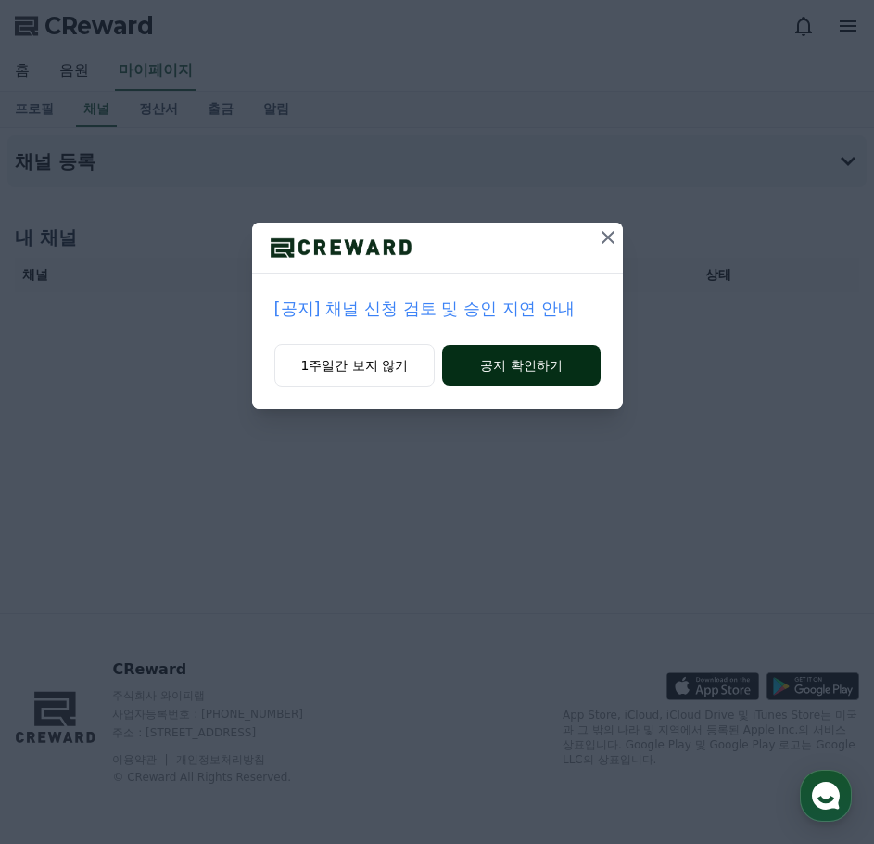
click at [495, 375] on button "공지 확인하기" at bounding box center [521, 365] width 158 height 41
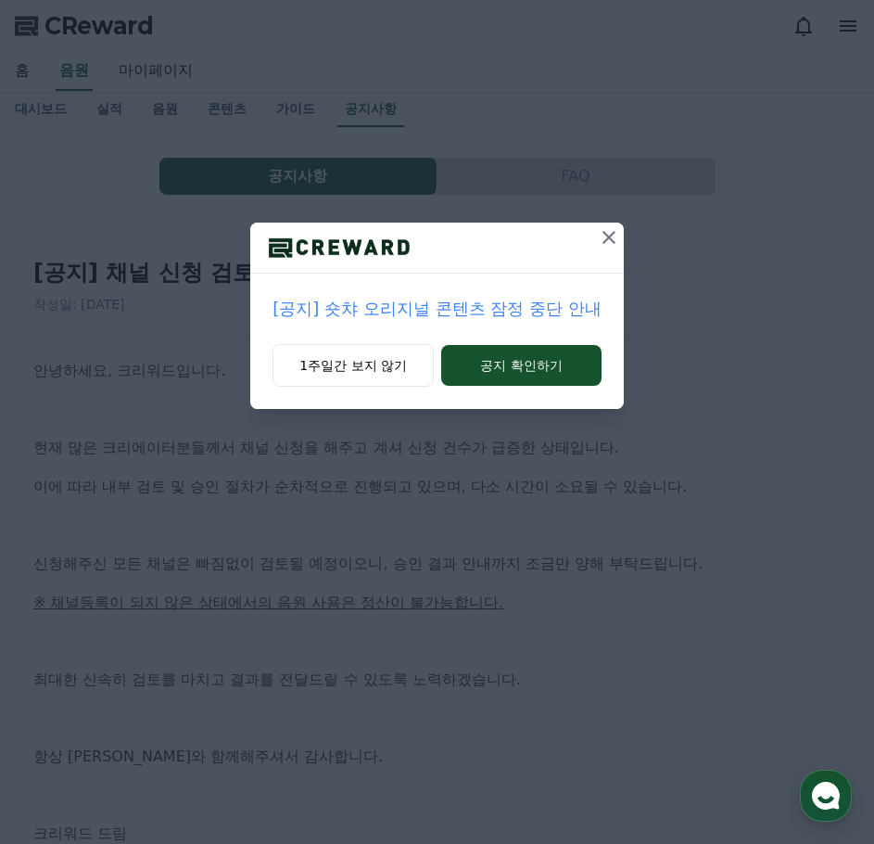
click at [495, 375] on button "공지 확인하기" at bounding box center [521, 365] width 160 height 41
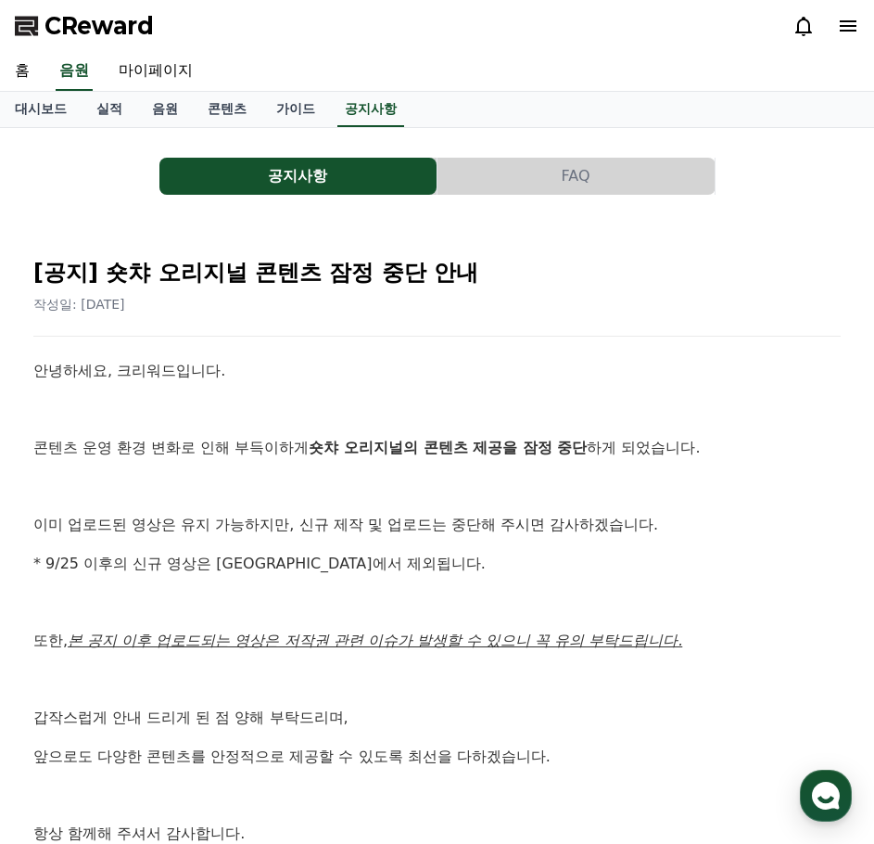
click at [552, 490] on p at bounding box center [436, 487] width 807 height 24
click at [609, 184] on button "FAQ" at bounding box center [576, 176] width 277 height 37
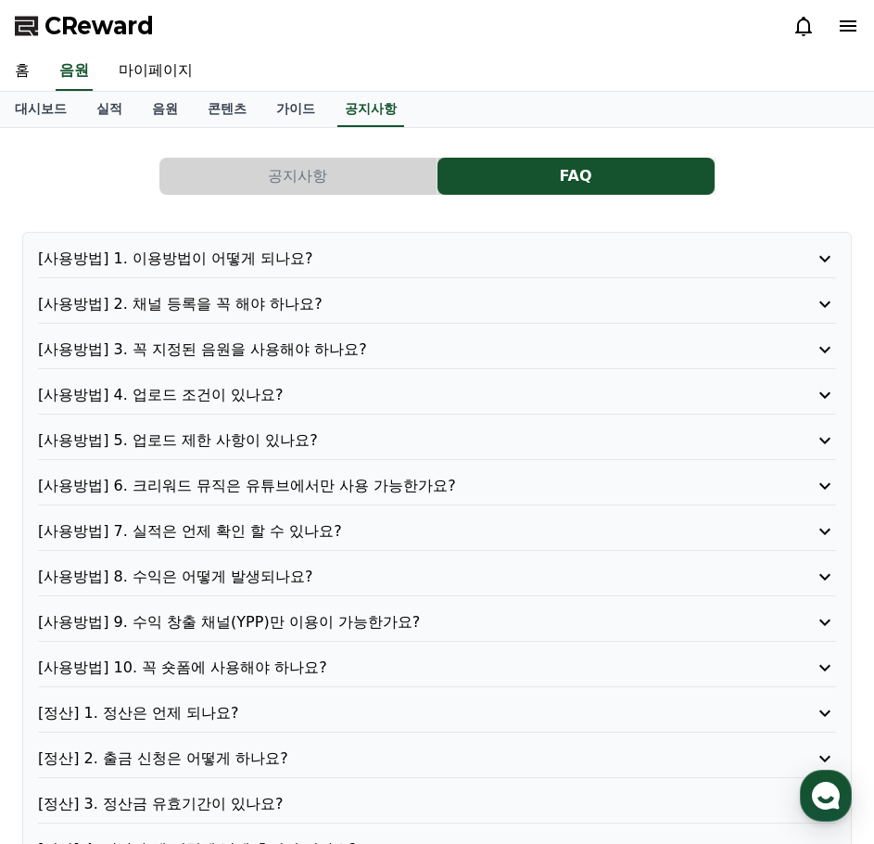
click at [238, 302] on p "[사용방법] 2. 채널 등록을 꼭 해야 하나요?" at bounding box center [405, 304] width 734 height 22
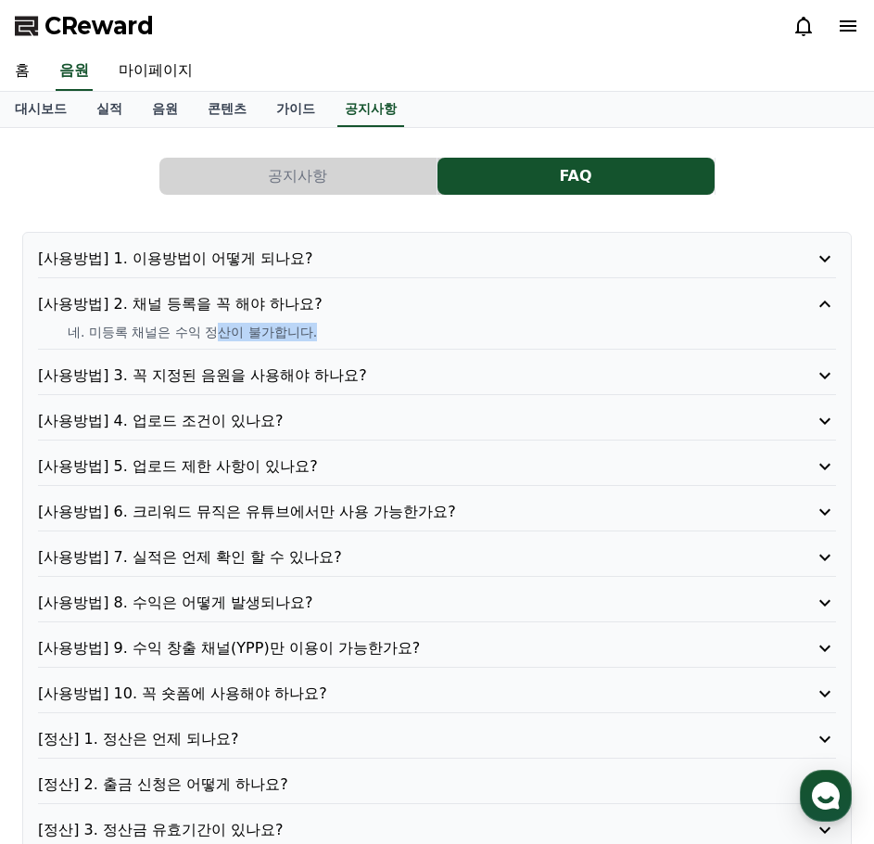
drag, startPoint x: 223, startPoint y: 338, endPoint x: 359, endPoint y: 336, distance: 135.4
click at [359, 336] on p "네. 미등록 채널은 수익 정산이 불가합니다." at bounding box center [452, 332] width 768 height 19
click at [362, 336] on p "네. 미등록 채널은 수익 정산이 불가합니다." at bounding box center [452, 332] width 768 height 19
click at [157, 114] on link "음원" at bounding box center [165, 109] width 56 height 35
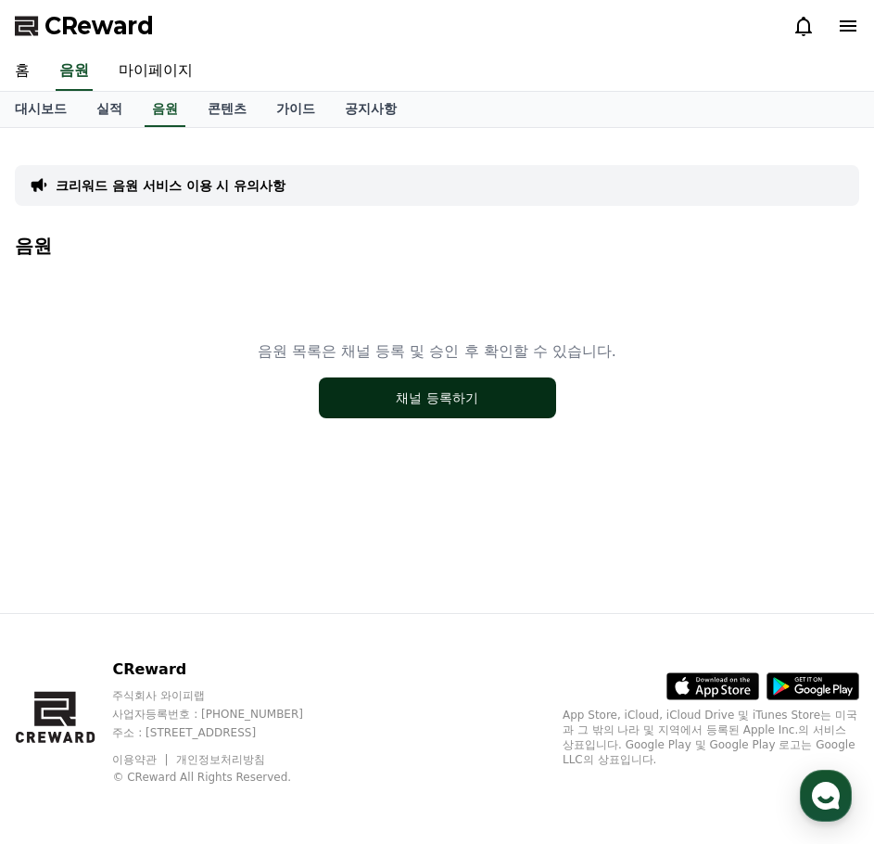
click at [400, 392] on button "채널 등록하기" at bounding box center [437, 397] width 237 height 41
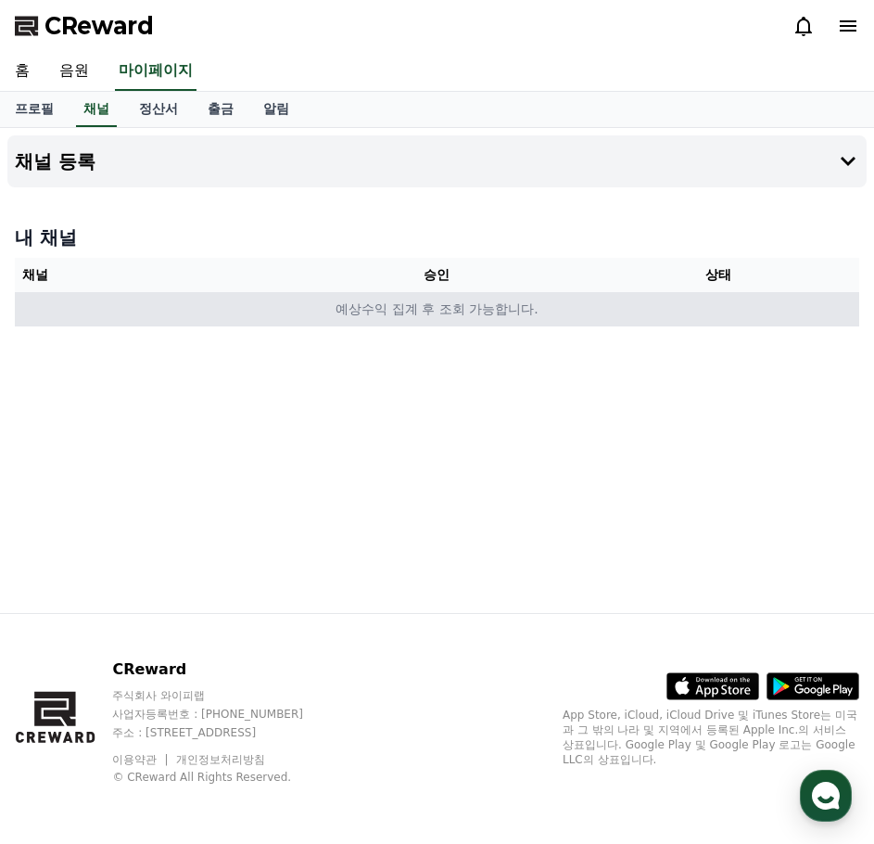
click at [438, 310] on td "예상수익 집계 후 조회 가능합니다." at bounding box center [437, 309] width 845 height 34
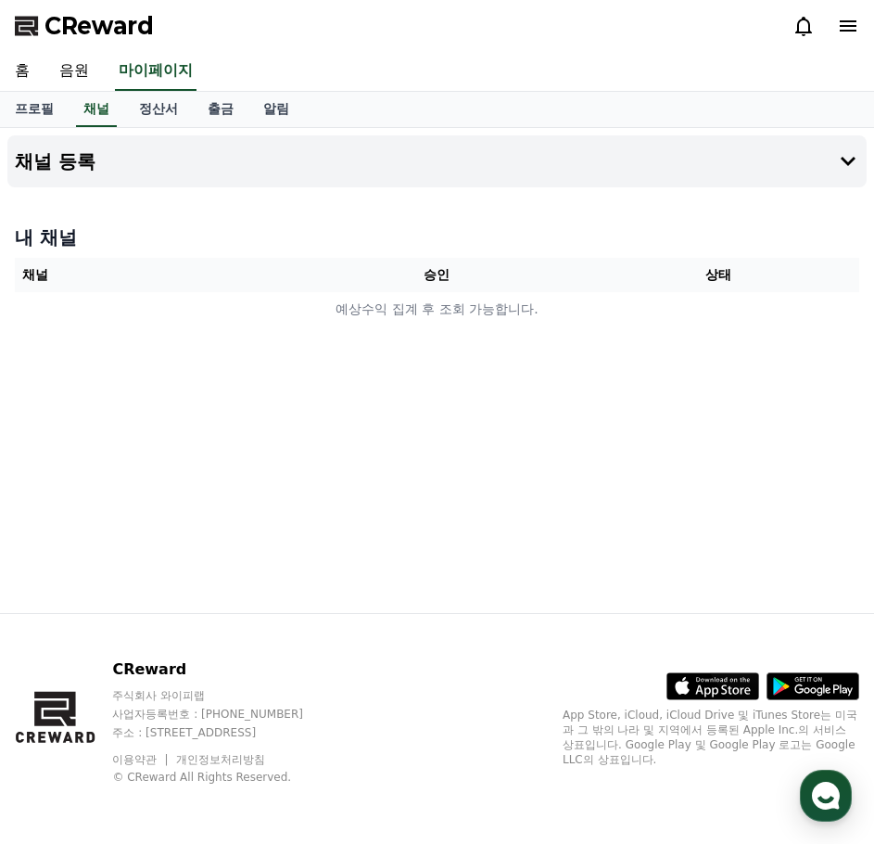
drag, startPoint x: 413, startPoint y: 375, endPoint x: 425, endPoint y: 343, distance: 33.7
click at [414, 372] on div "채널 등록 내 채널 채널 승인 상태 예상수익 집계 후 조회 가능합니다." at bounding box center [437, 370] width 874 height 485
click at [440, 267] on th "승인" at bounding box center [438, 275] width 282 height 34
drag, startPoint x: 341, startPoint y: 219, endPoint x: 521, endPoint y: 217, distance: 179.8
click at [342, 219] on div "내 채널 채널 승인 상태 예상수익 집계 후 조회 가능합니다." at bounding box center [436, 275] width 859 height 117
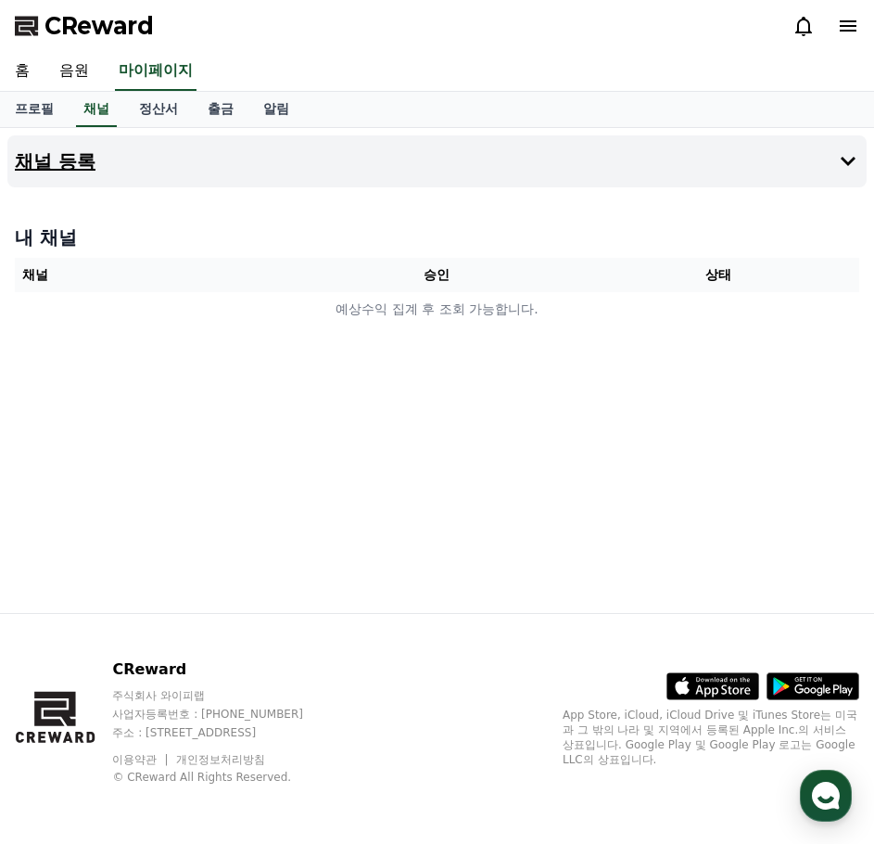
click at [856, 159] on icon at bounding box center [848, 161] width 22 height 22
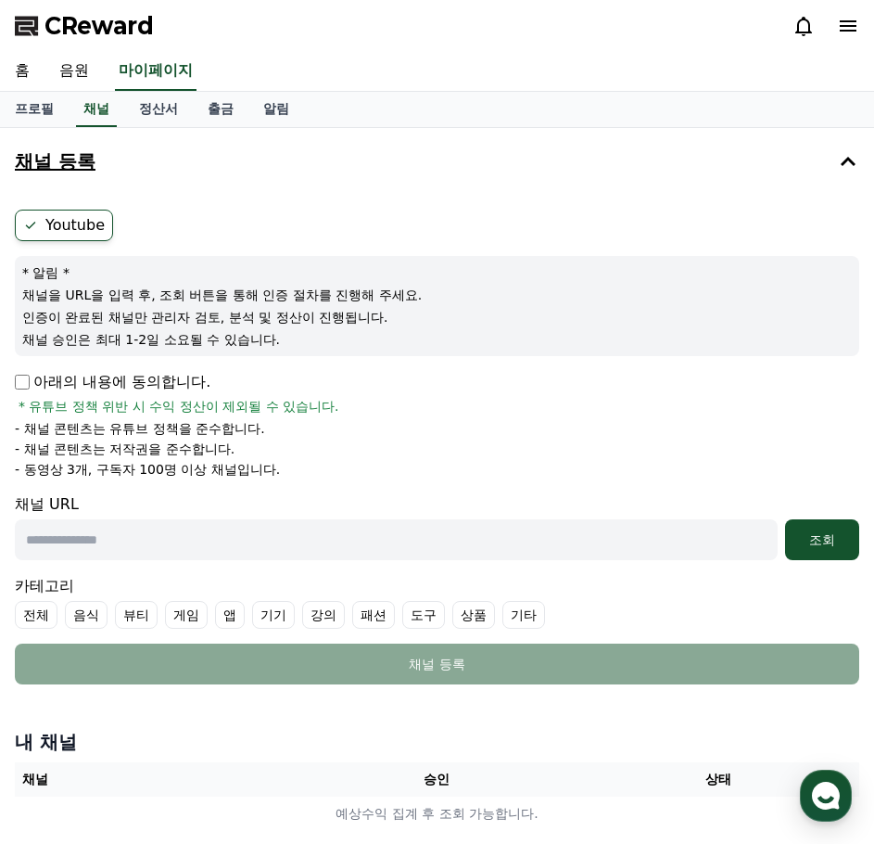
click at [475, 536] on input "text" at bounding box center [396, 539] width 763 height 41
paste input "**********"
type input "**********"
click at [812, 535] on div "조회" at bounding box center [822, 539] width 59 height 19
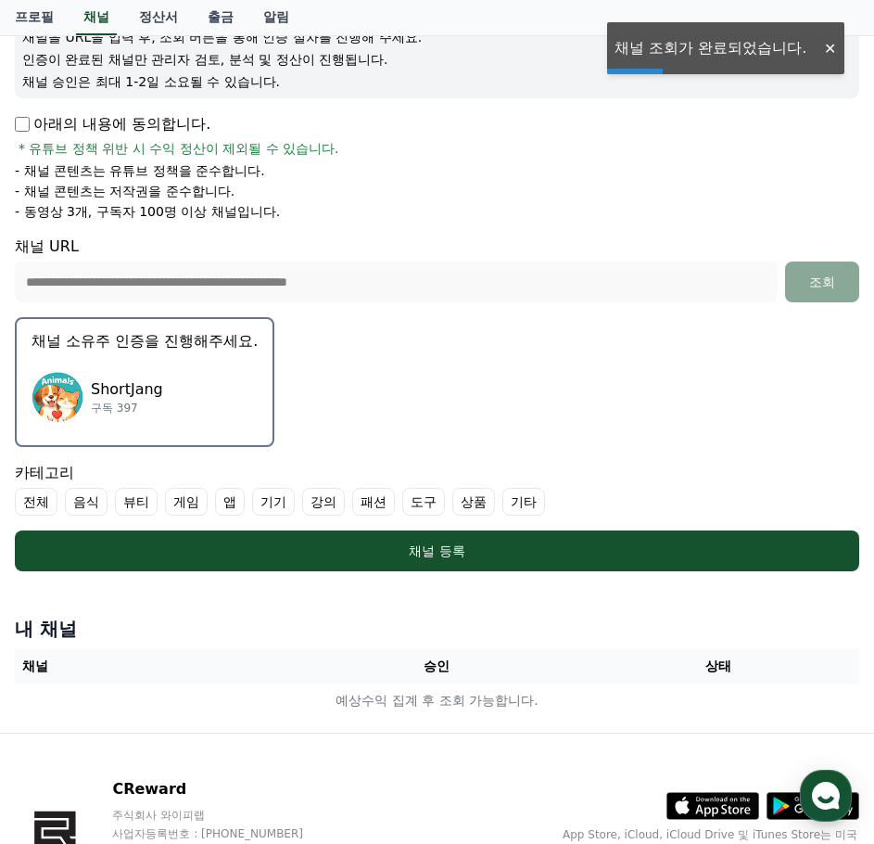
scroll to position [371, 0]
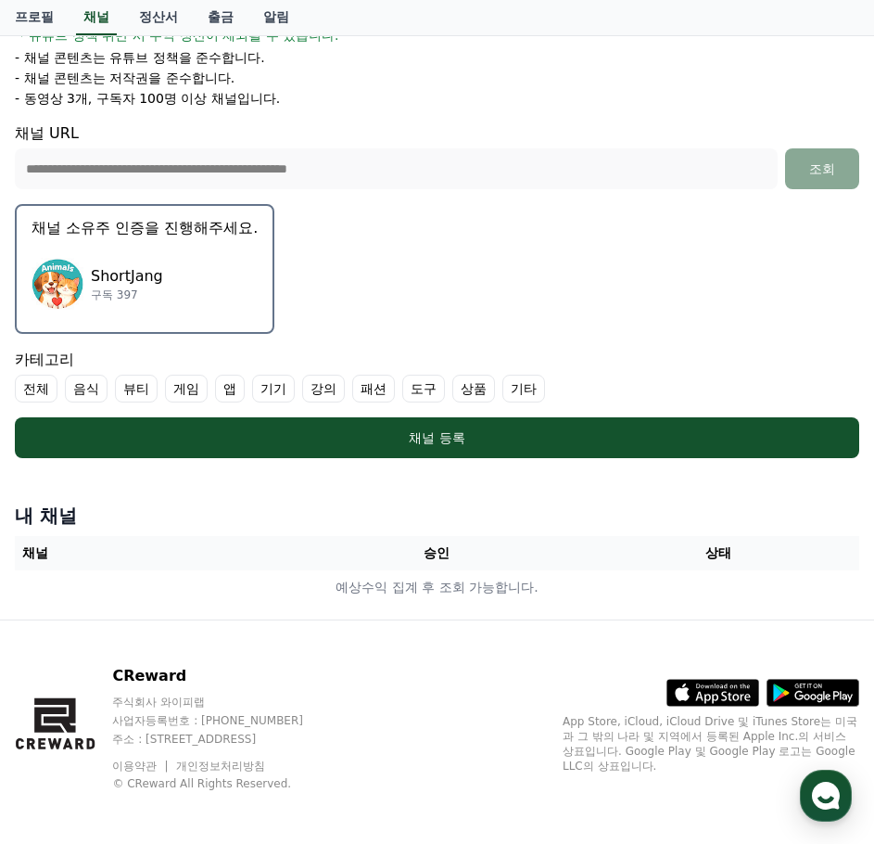
click at [129, 254] on div "ShortJang 구독 397" at bounding box center [145, 284] width 226 height 74
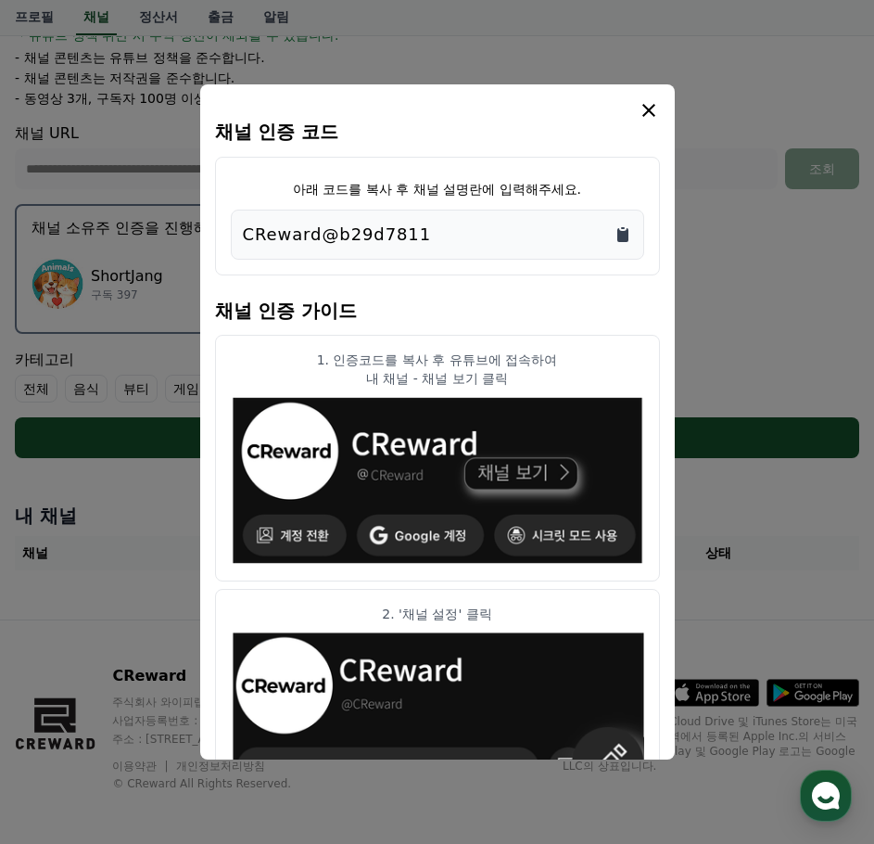
click at [627, 235] on icon "Copy to clipboard" at bounding box center [622, 235] width 11 height 14
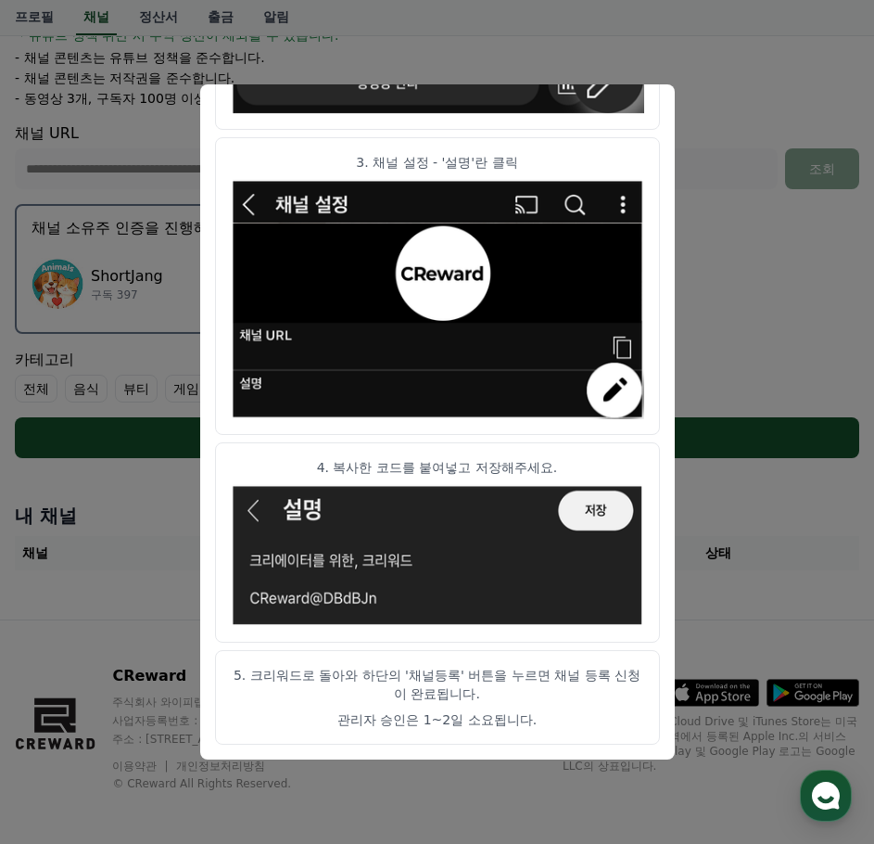
scroll to position [377, 0]
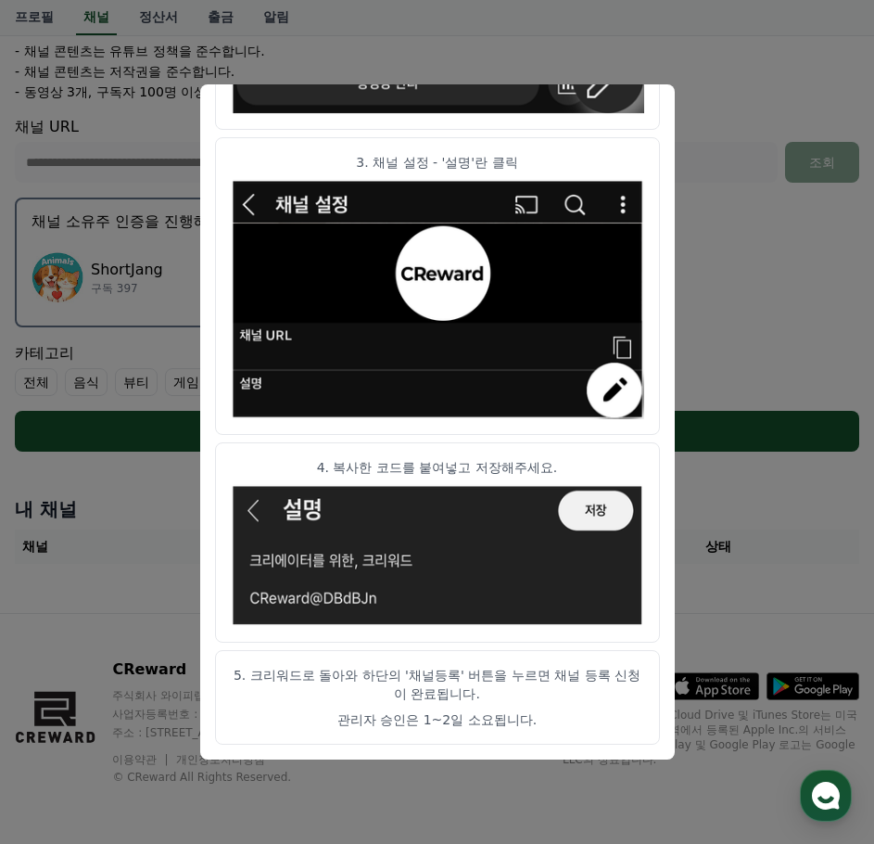
click at [729, 256] on button "close modal" at bounding box center [437, 422] width 874 height 844
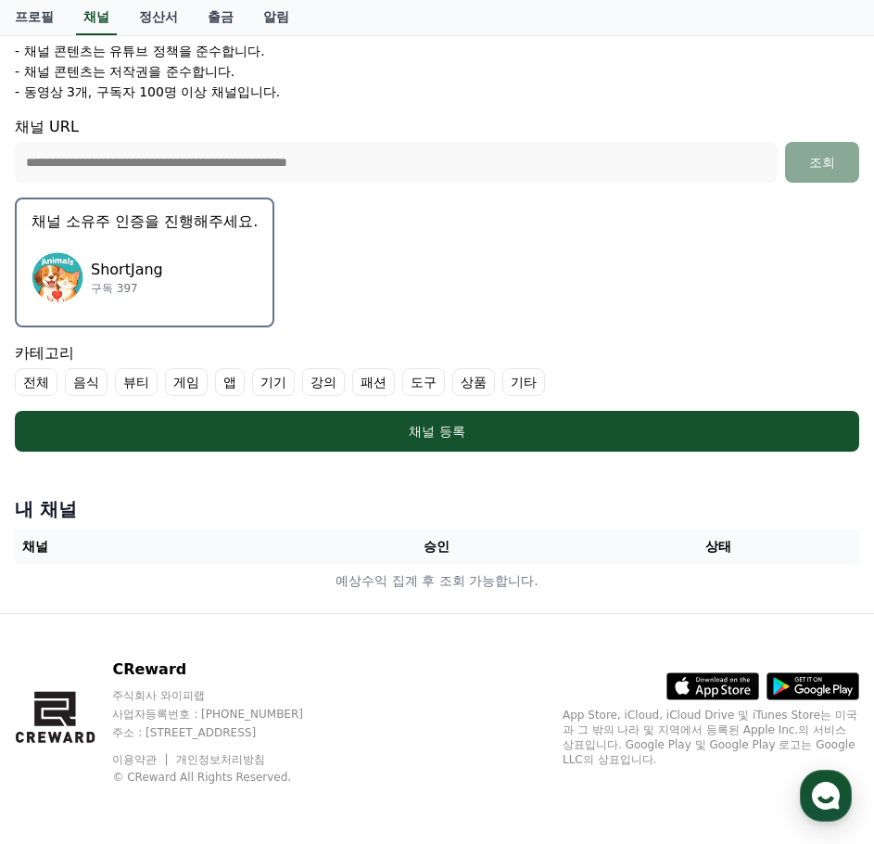
click at [600, 276] on form "**********" at bounding box center [437, 141] width 845 height 619
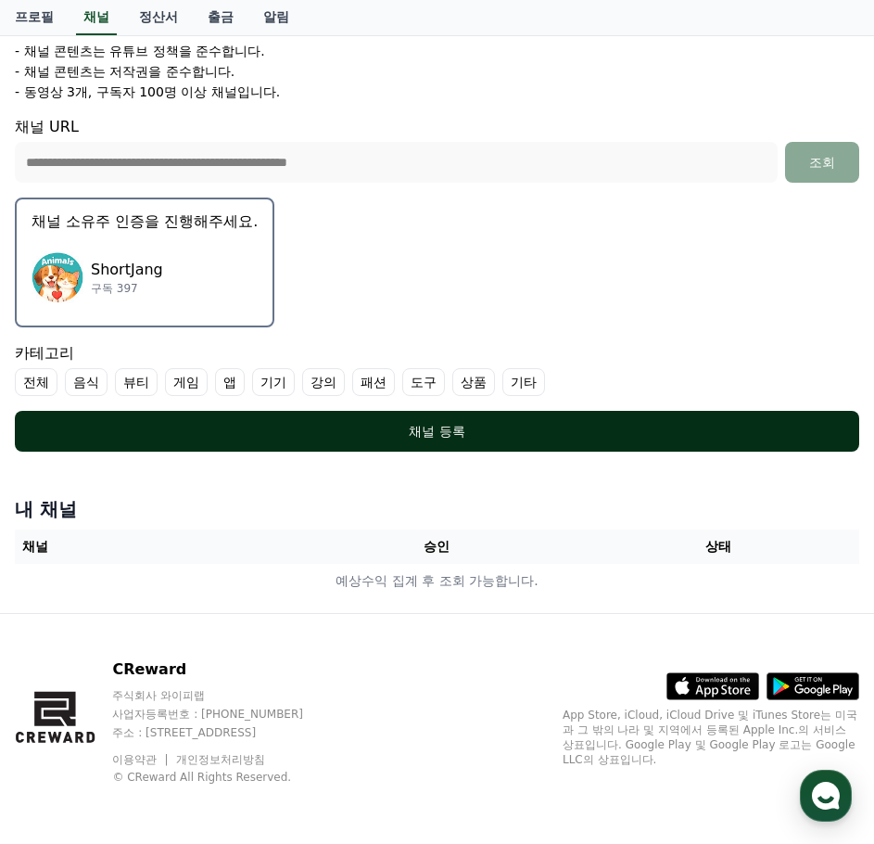
click at [347, 433] on div "채널 등록" at bounding box center [437, 431] width 770 height 19
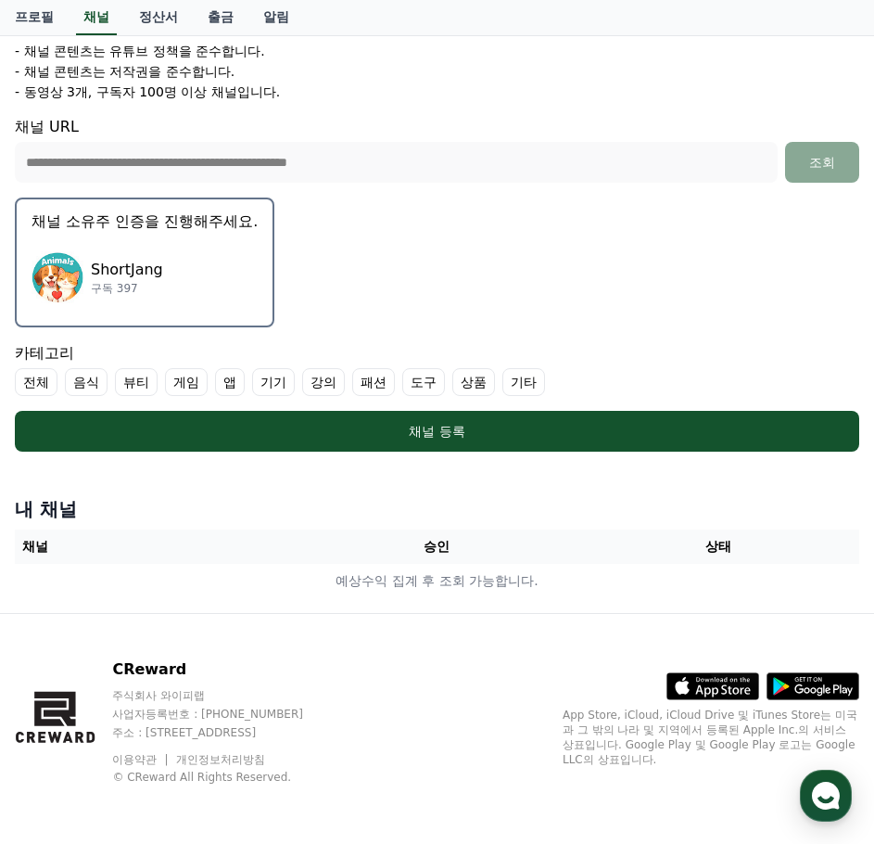
click at [526, 378] on label "기타" at bounding box center [523, 382] width 43 height 28
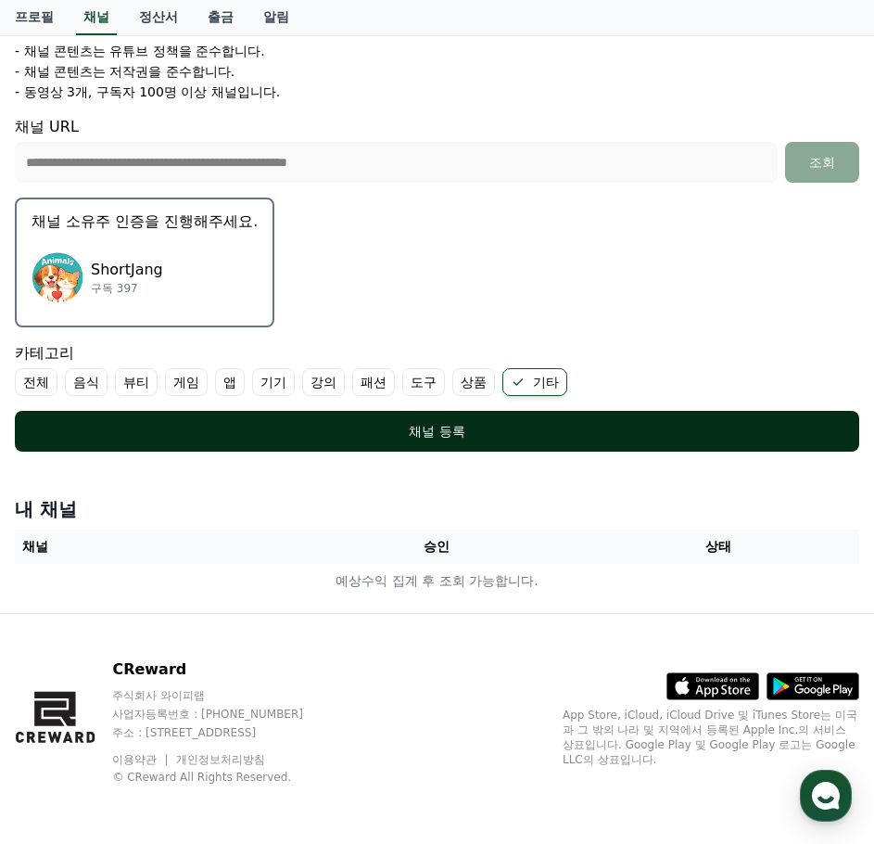
click at [479, 423] on div "채널 등록" at bounding box center [437, 431] width 770 height 19
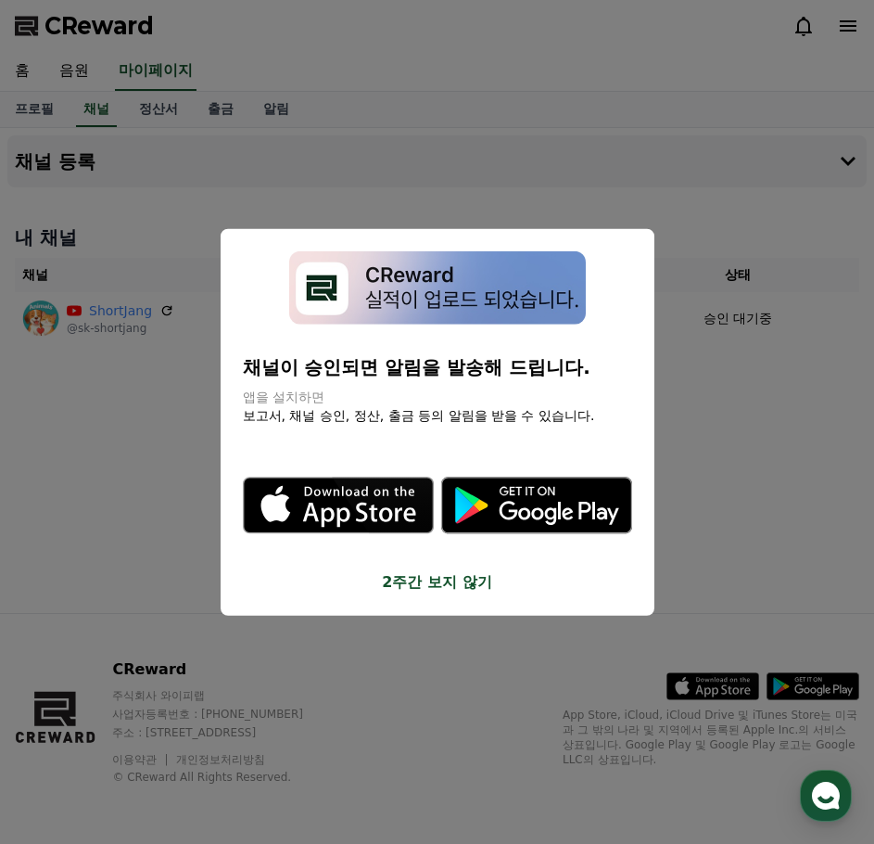
drag, startPoint x: 725, startPoint y: 399, endPoint x: 790, endPoint y: 378, distance: 68.0
click at [790, 378] on button "close modal" at bounding box center [437, 422] width 874 height 844
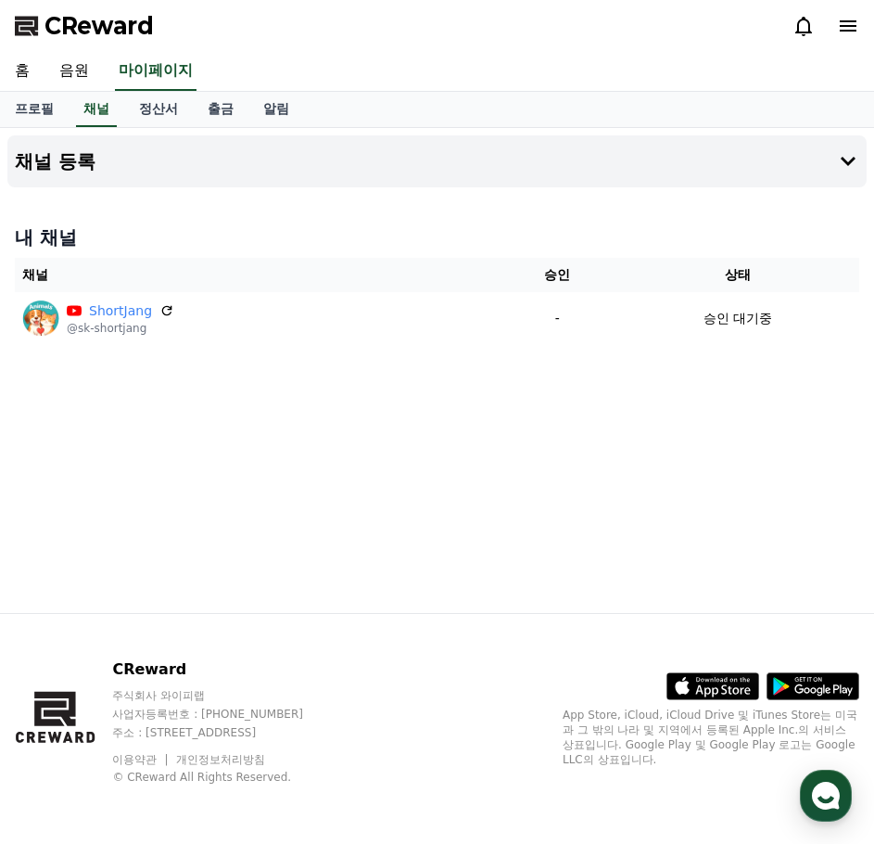
click at [618, 422] on div "채널 등록 내 채널 채널 승인 상태 ShortJang @sk-shortjang - 승인 대기중" at bounding box center [437, 370] width 874 height 485
